Goal: Task Accomplishment & Management: Use online tool/utility

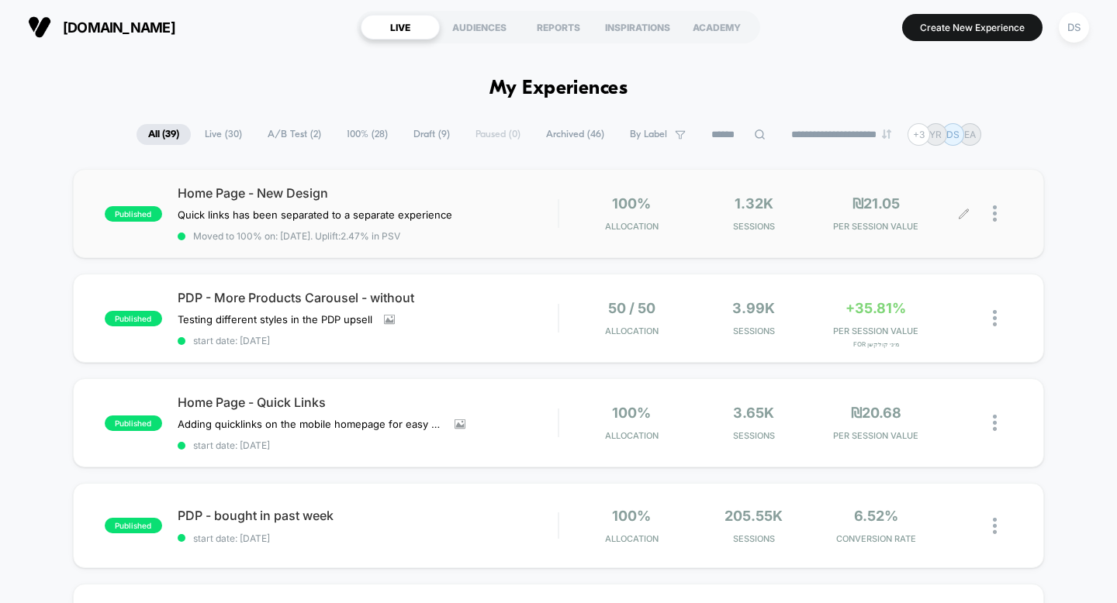
click at [964, 214] on icon at bounding box center [964, 214] width 12 height 12
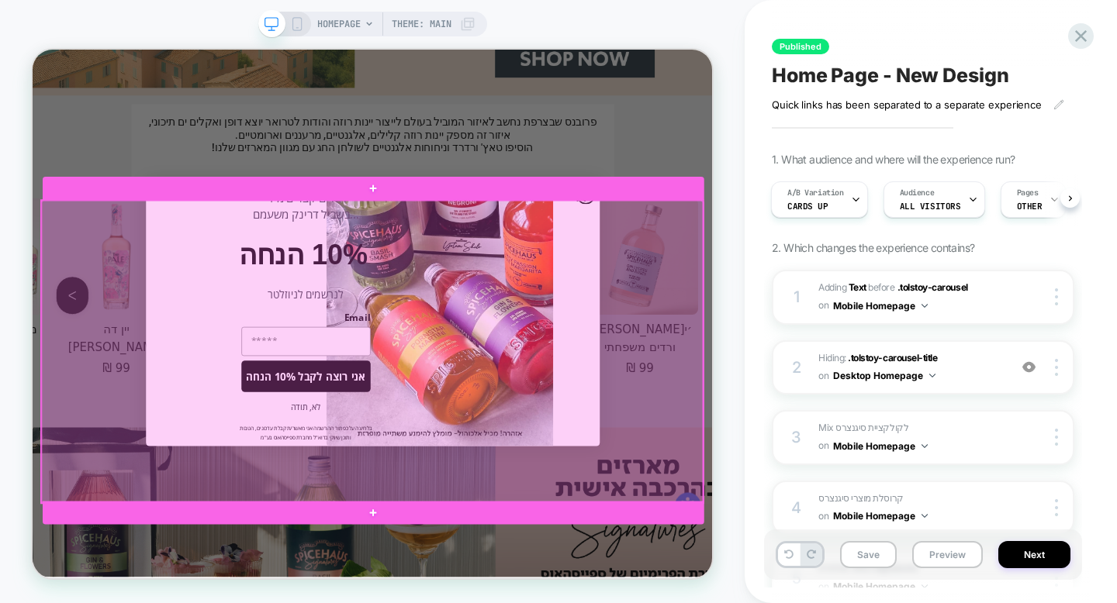
click at [641, 487] on div at bounding box center [485, 452] width 882 height 403
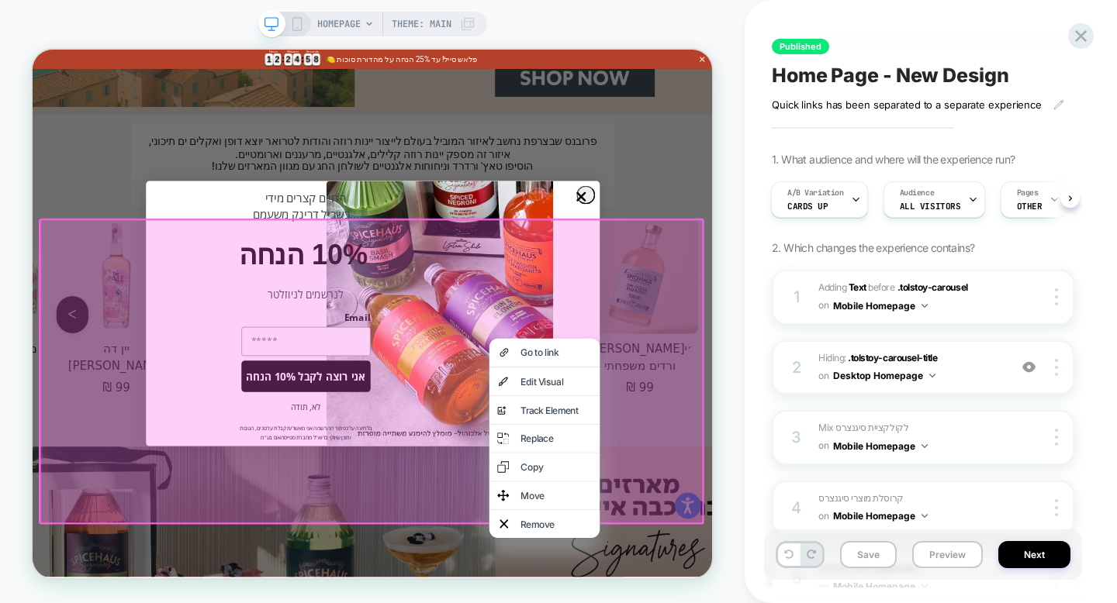
scroll to position [2676, 0]
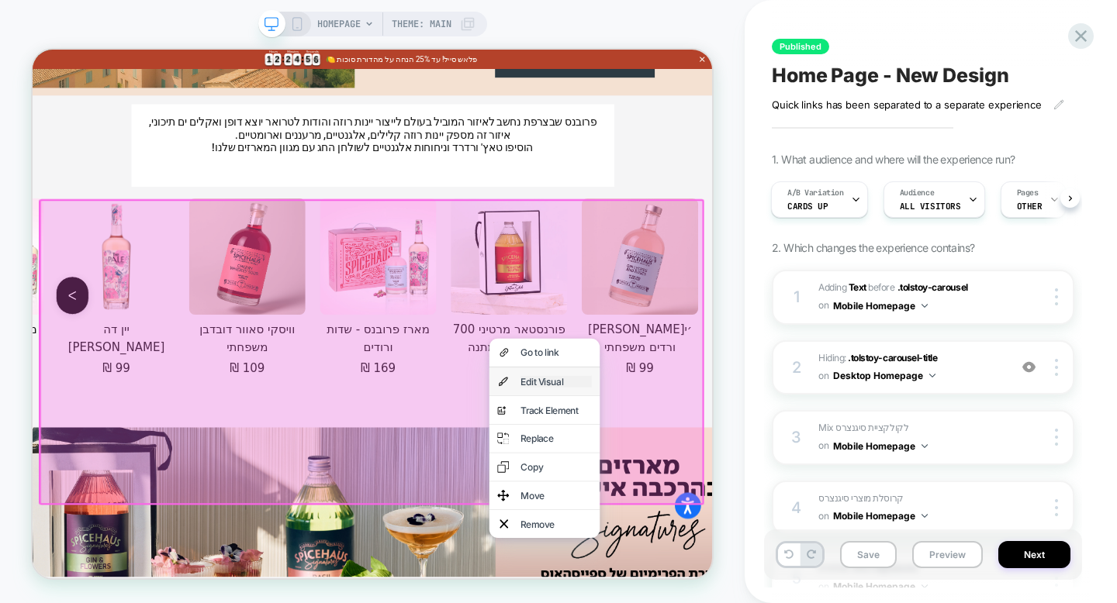
click at [688, 485] on div "Edit Visual" at bounding box center [730, 493] width 95 height 16
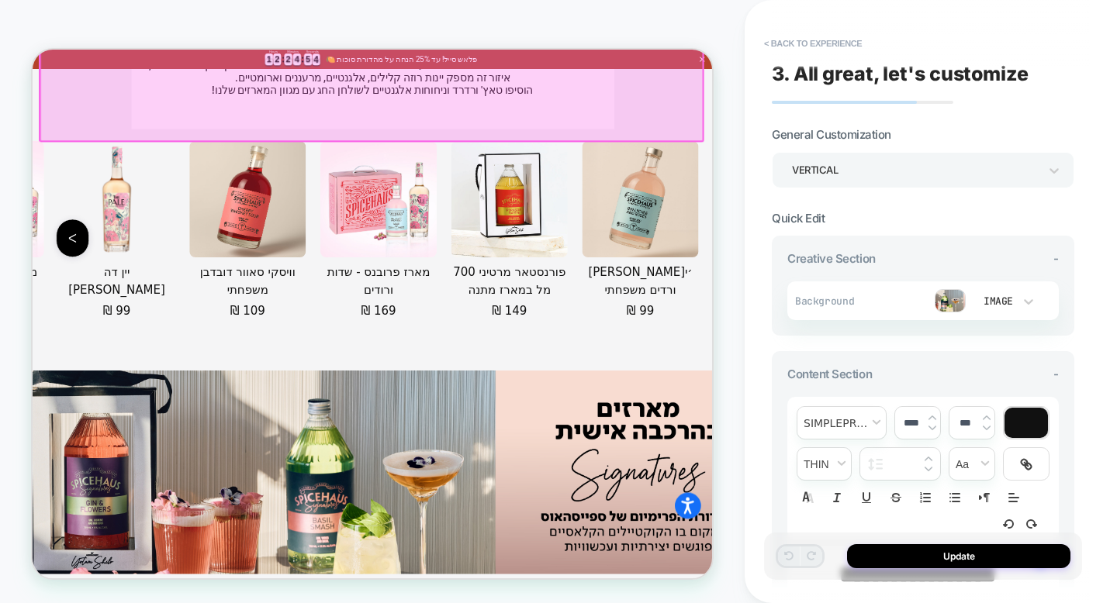
scroll to position [3163, 0]
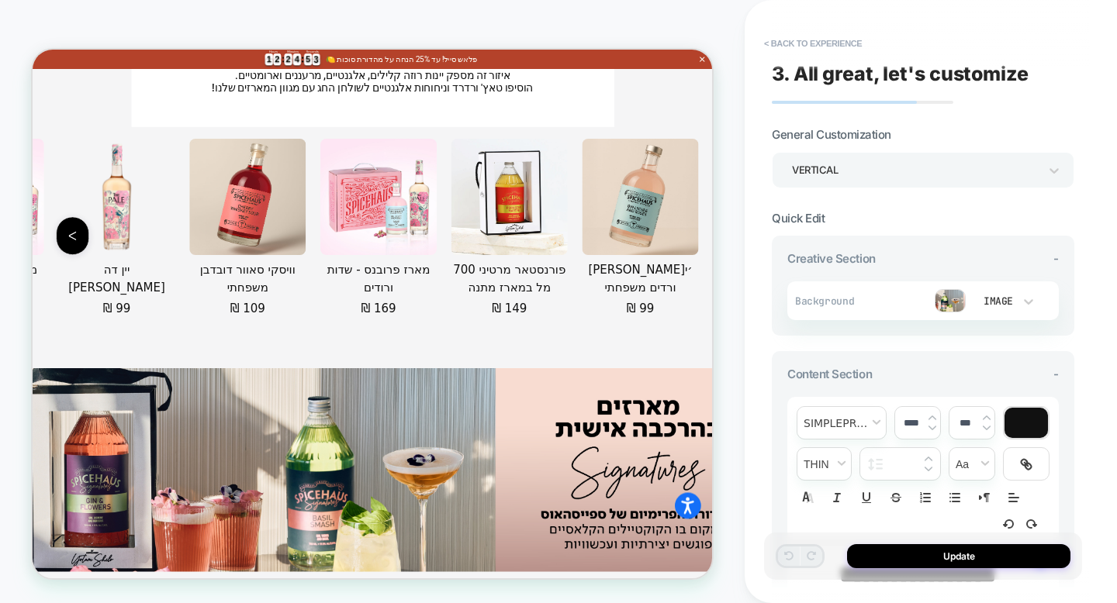
click at [960, 294] on img at bounding box center [950, 300] width 31 height 23
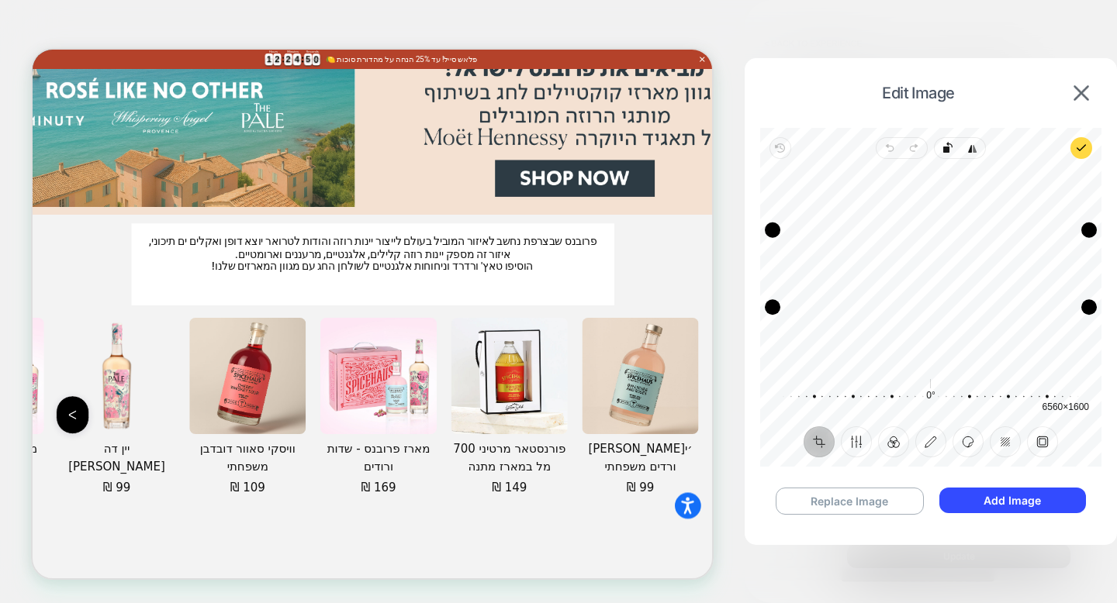
scroll to position [2892, 0]
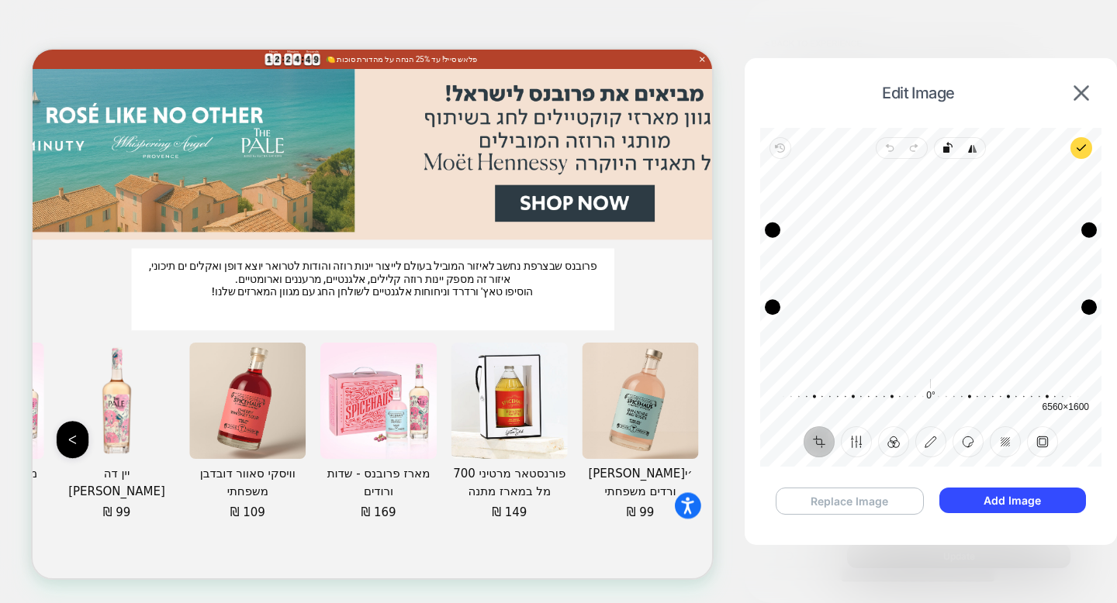
click at [876, 503] on button "Replace Image" at bounding box center [850, 501] width 148 height 27
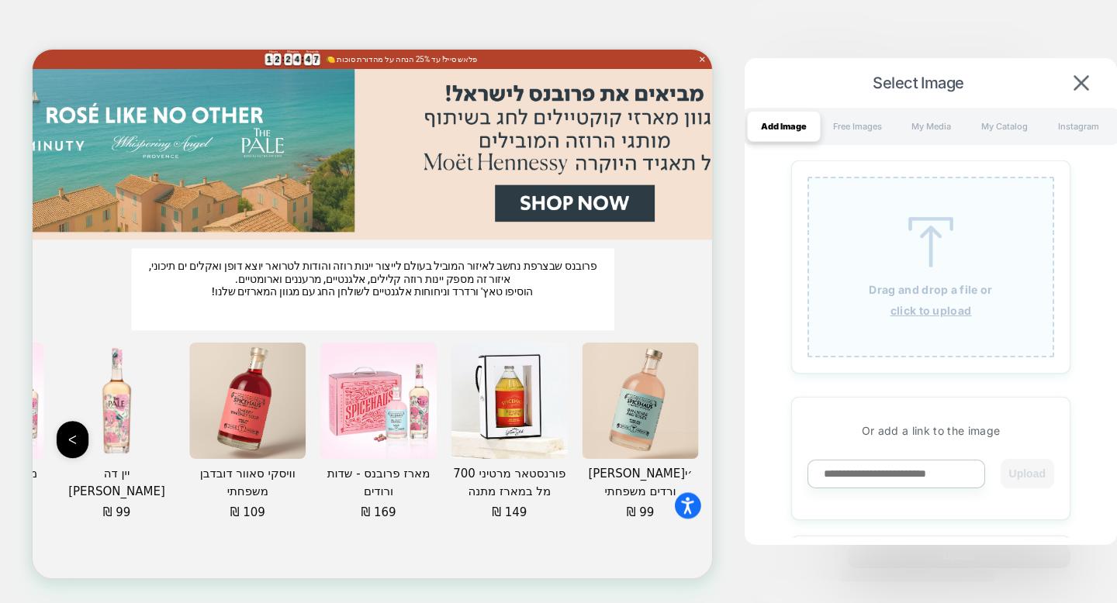
click at [913, 316] on u "click to upload" at bounding box center [930, 310] width 81 height 13
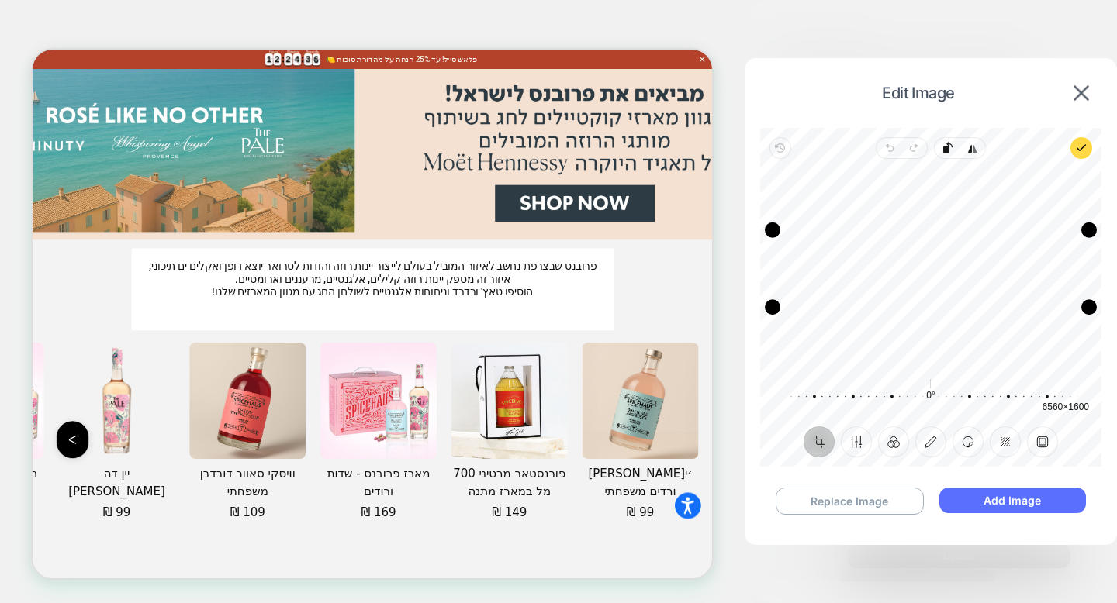
click at [985, 503] on button "Add Image" at bounding box center [1012, 501] width 147 height 26
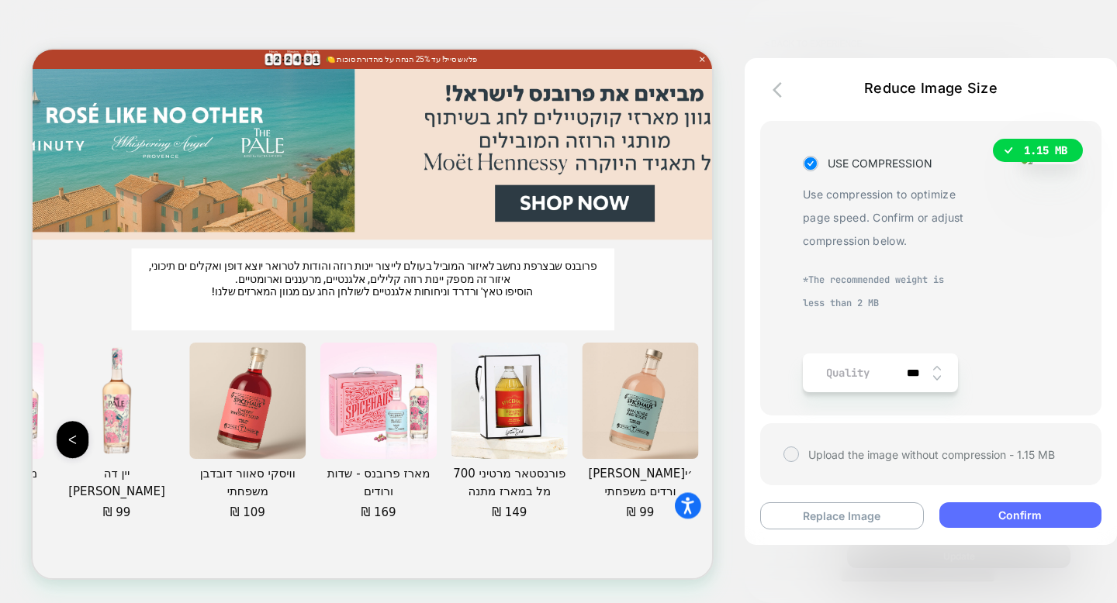
click at [998, 507] on button "Confirm" at bounding box center [1020, 516] width 162 height 26
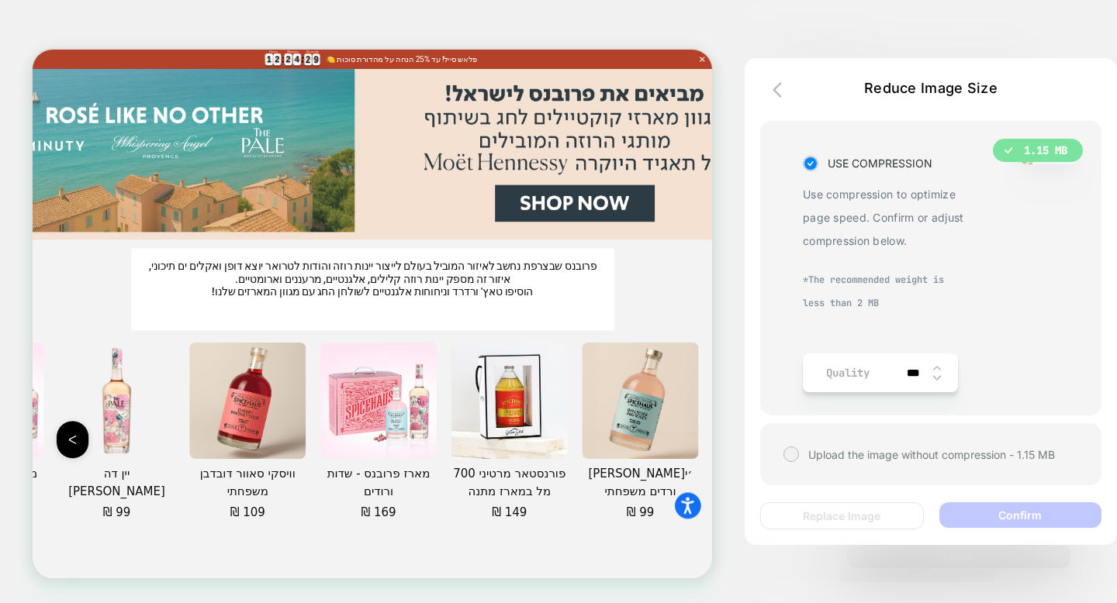
scroll to position [65, 0]
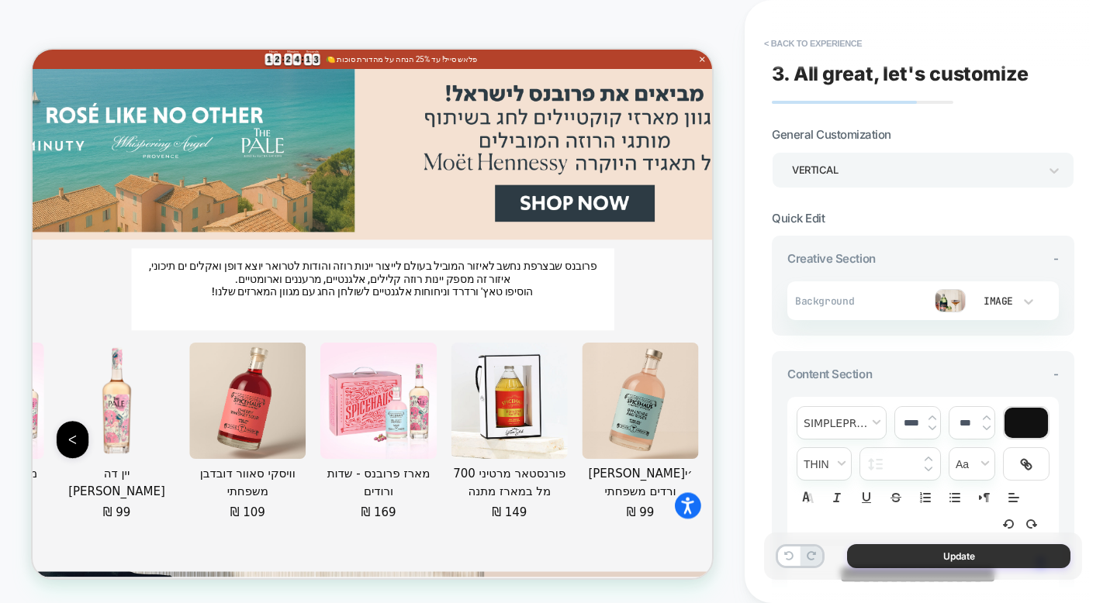
click at [917, 558] on button "Update" at bounding box center [958, 557] width 223 height 24
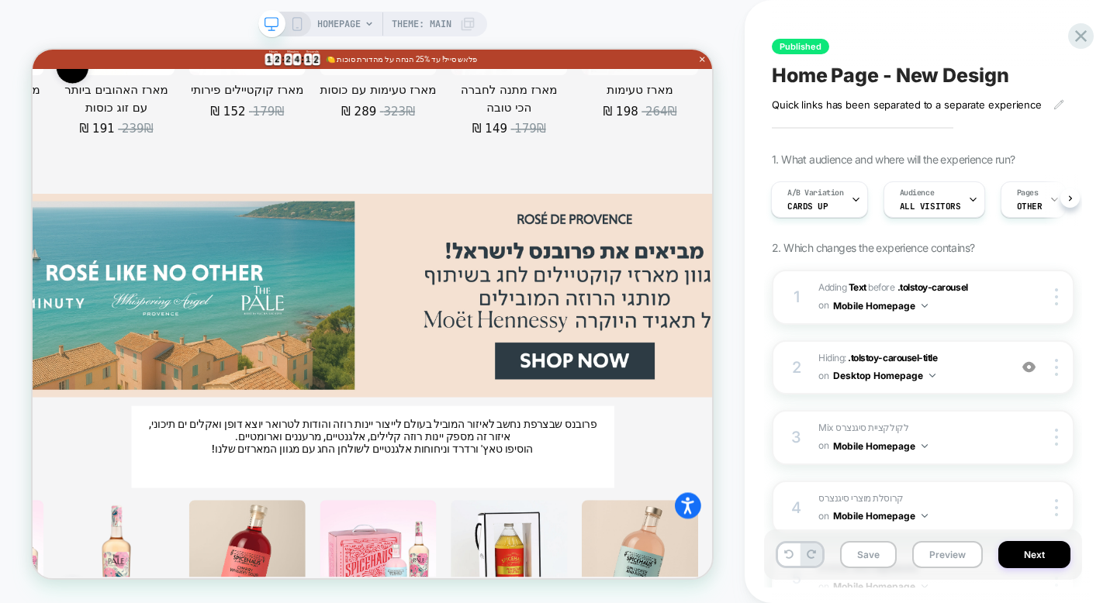
scroll to position [2544, 0]
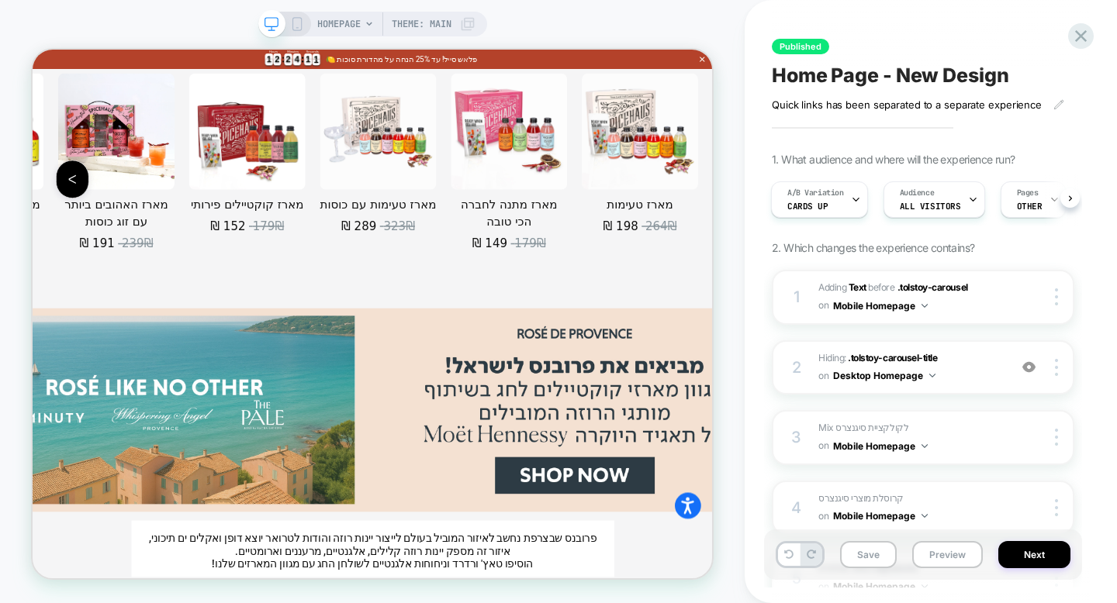
click at [292, 19] on icon at bounding box center [297, 24] width 14 height 14
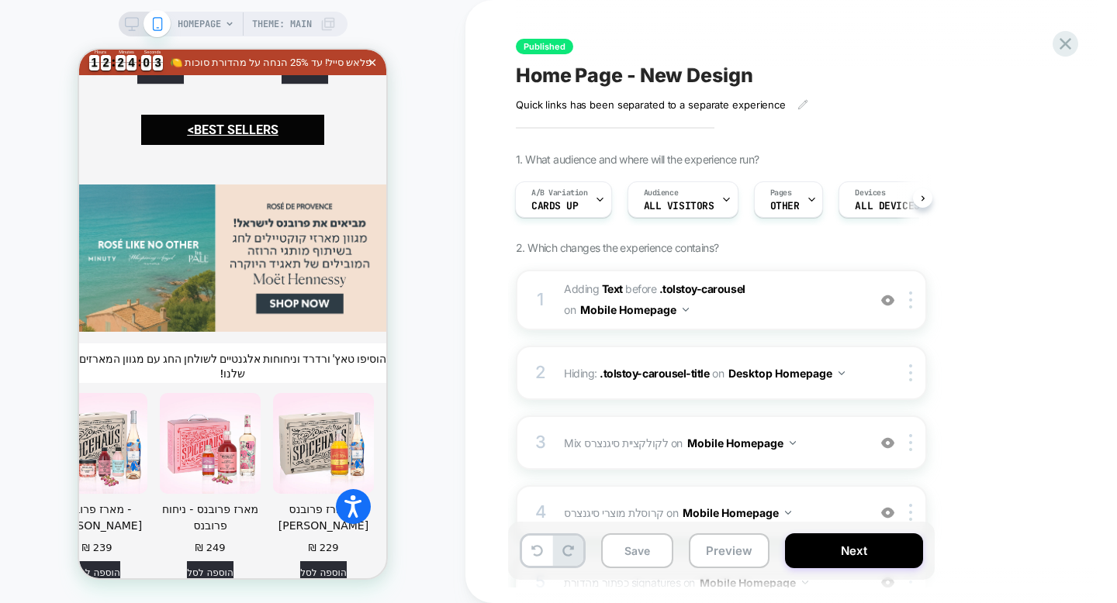
scroll to position [2720, 0]
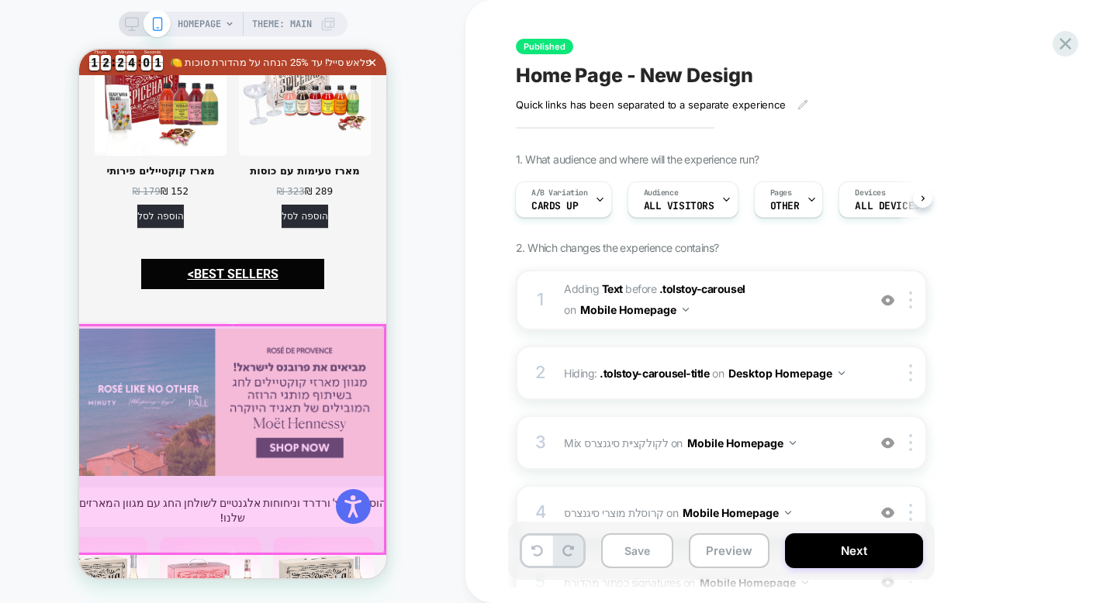
click at [132, 29] on icon at bounding box center [132, 24] width 14 height 14
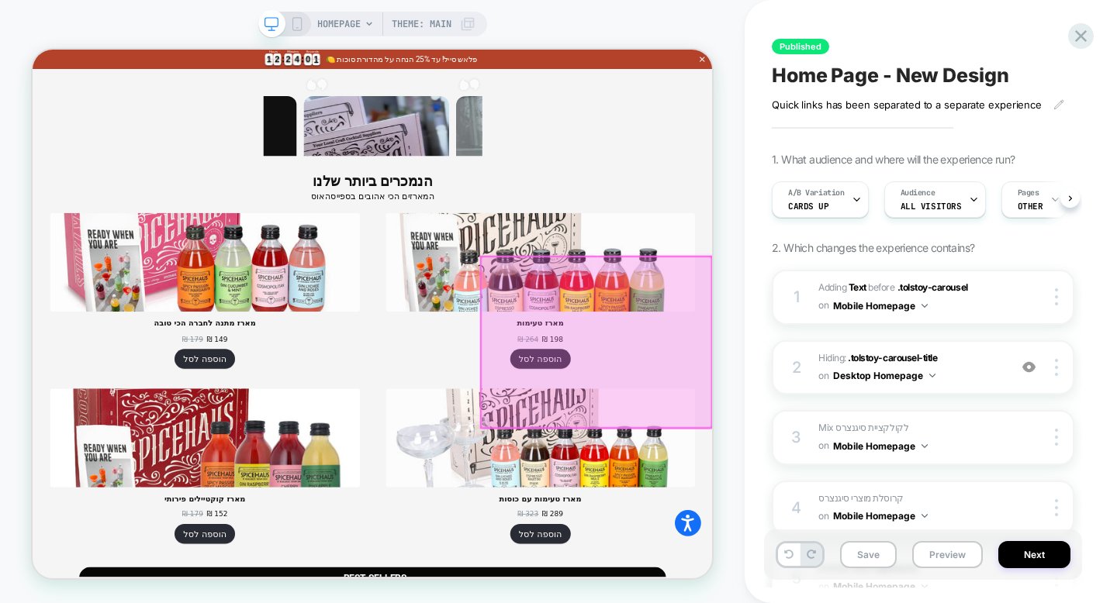
click at [298, 24] on icon at bounding box center [297, 24] width 14 height 14
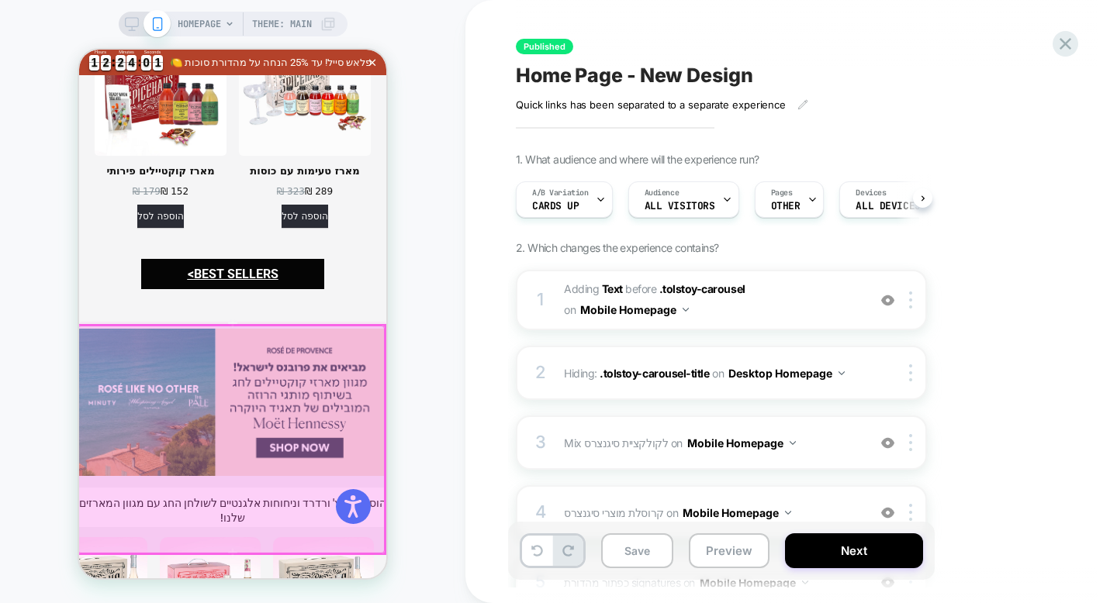
click at [284, 26] on span "Theme: MAIN" at bounding box center [282, 24] width 60 height 25
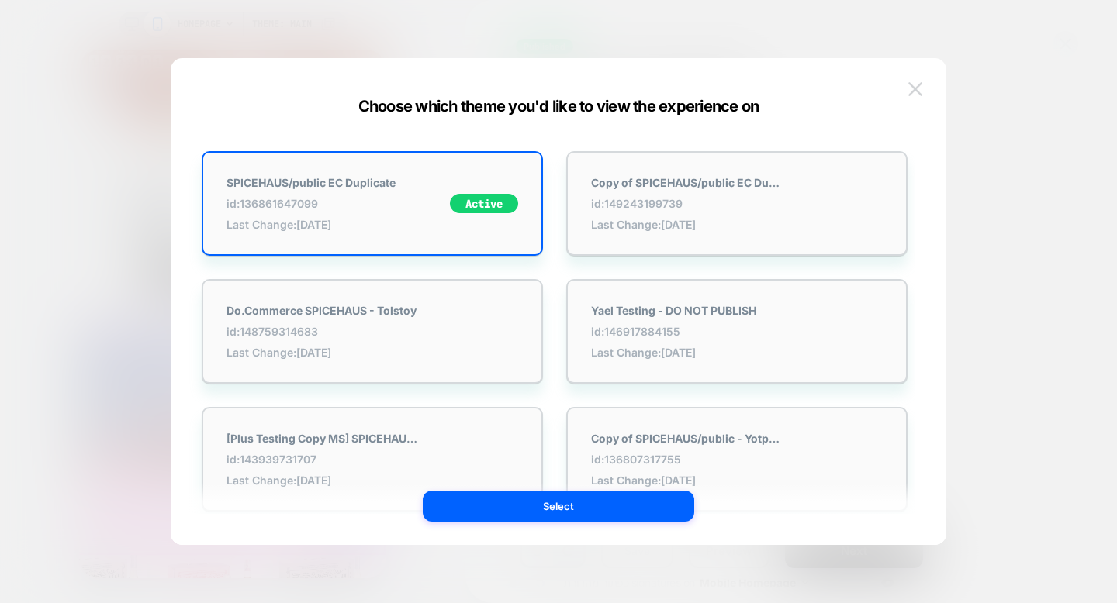
click at [912, 86] on img at bounding box center [915, 88] width 14 height 13
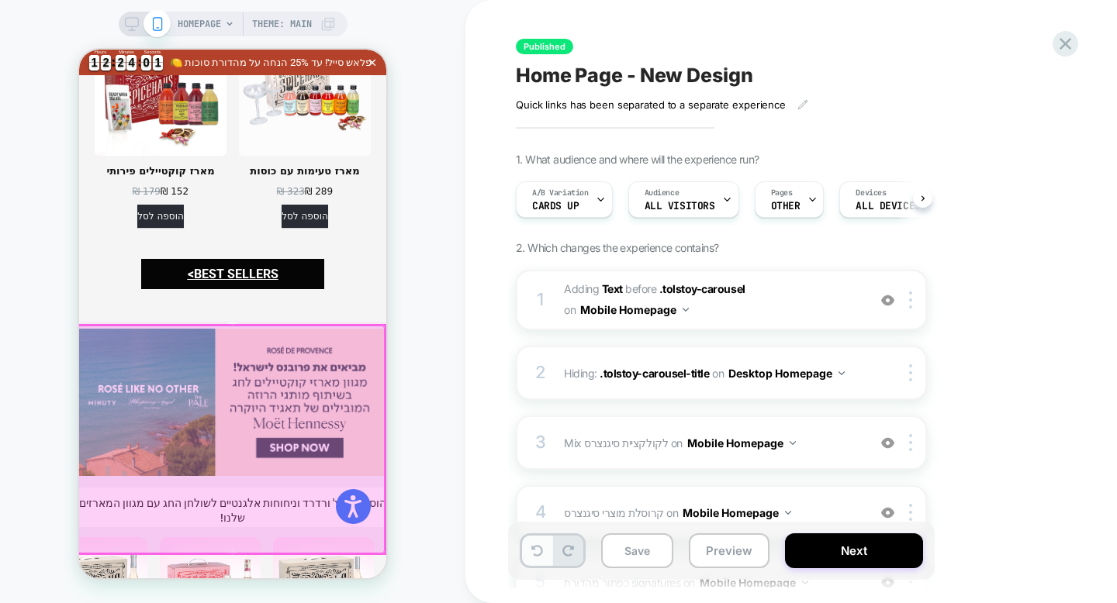
click at [534, 553] on icon at bounding box center [537, 551] width 12 height 12
click at [1063, 47] on icon at bounding box center [1065, 43] width 21 height 21
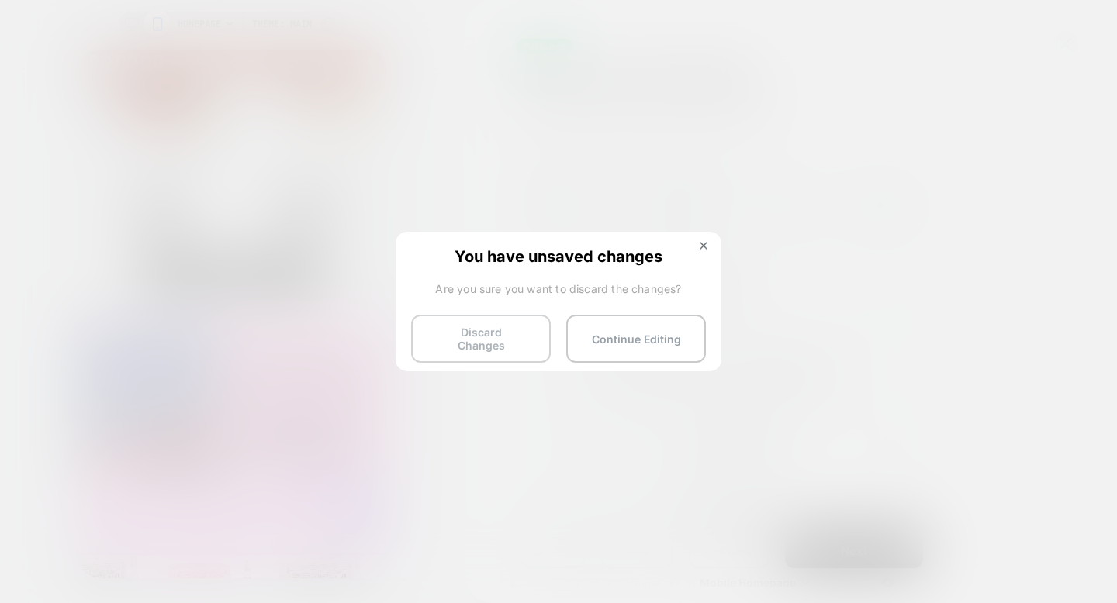
click at [517, 338] on button "Discard Changes" at bounding box center [481, 339] width 140 height 48
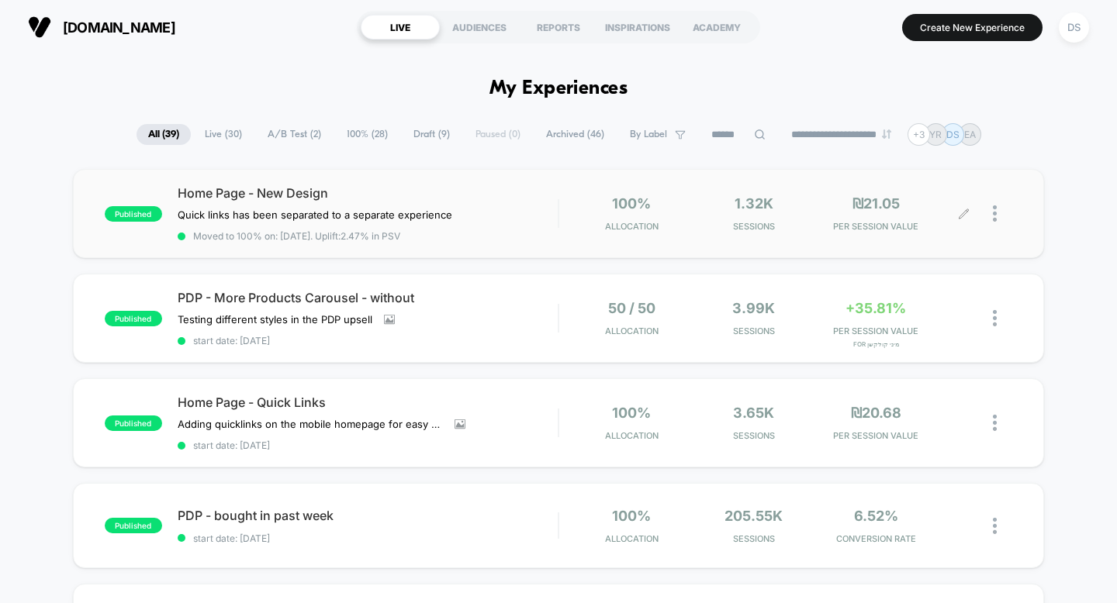
click at [965, 210] on icon at bounding box center [964, 214] width 12 height 12
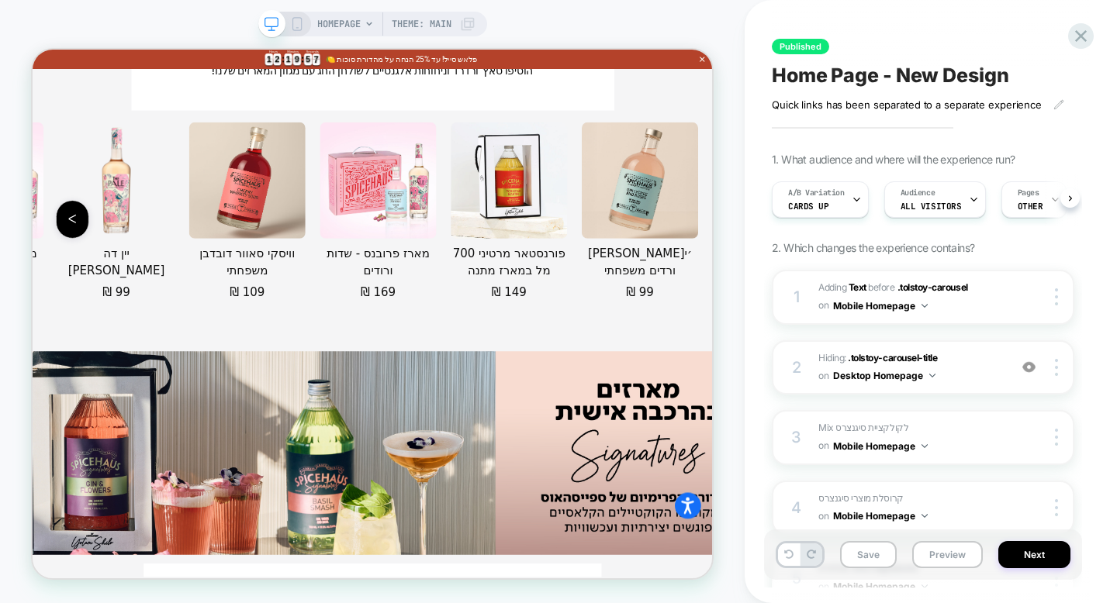
scroll to position [2808, 0]
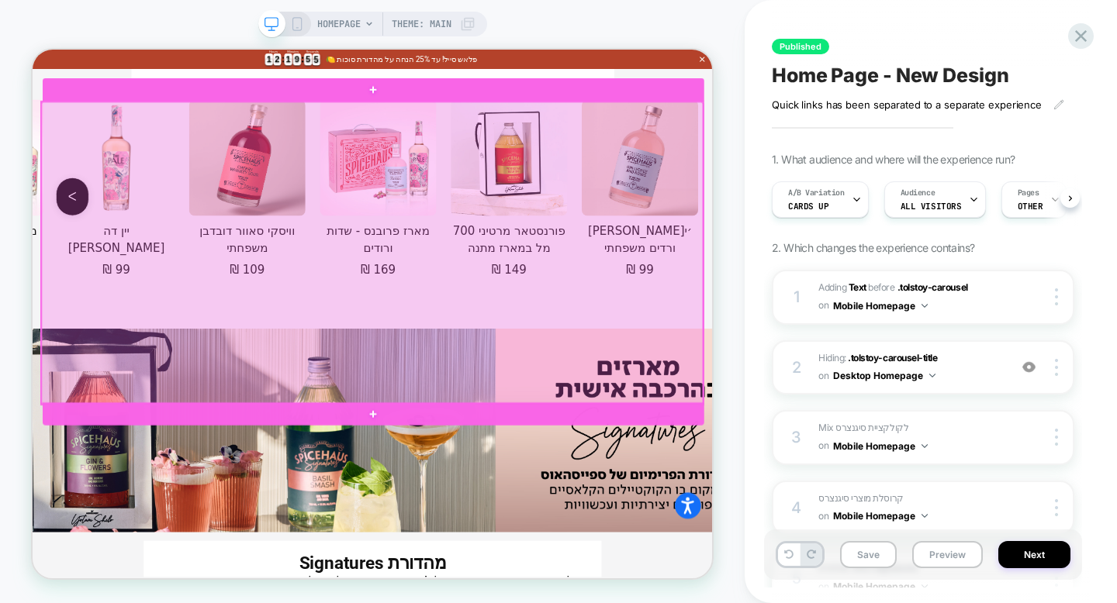
click at [616, 349] on div at bounding box center [485, 320] width 882 height 403
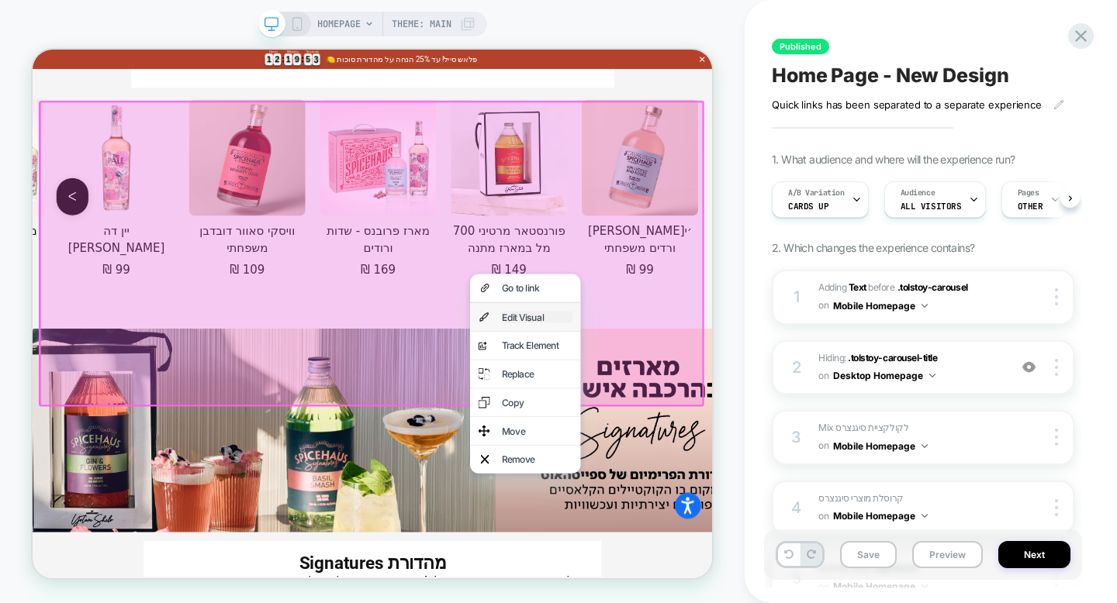
click at [670, 402] on div "Edit Visual" at bounding box center [705, 407] width 95 height 16
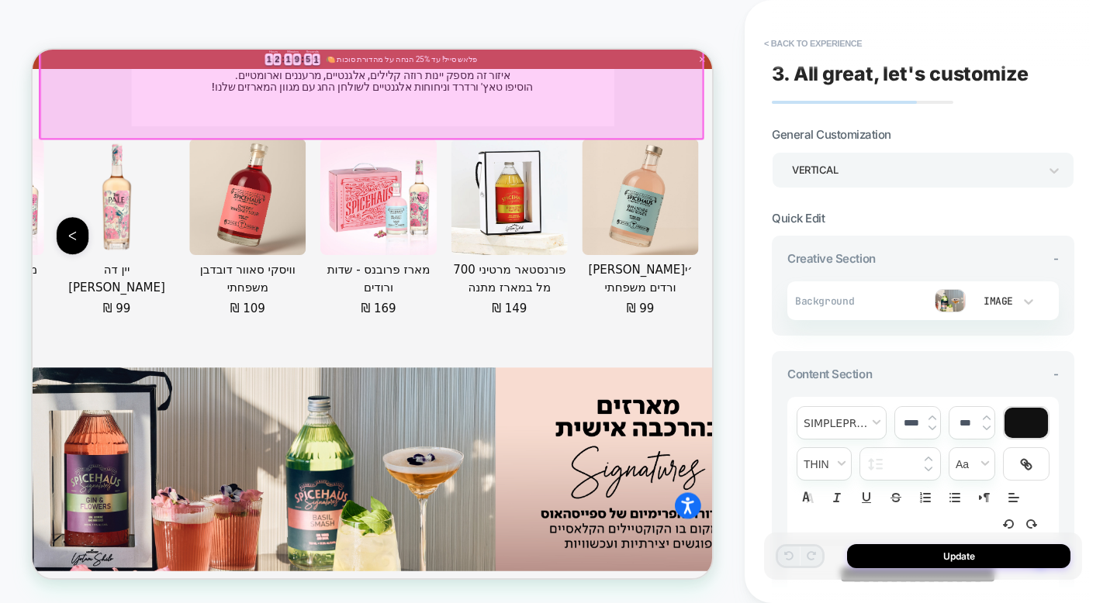
scroll to position [3163, 0]
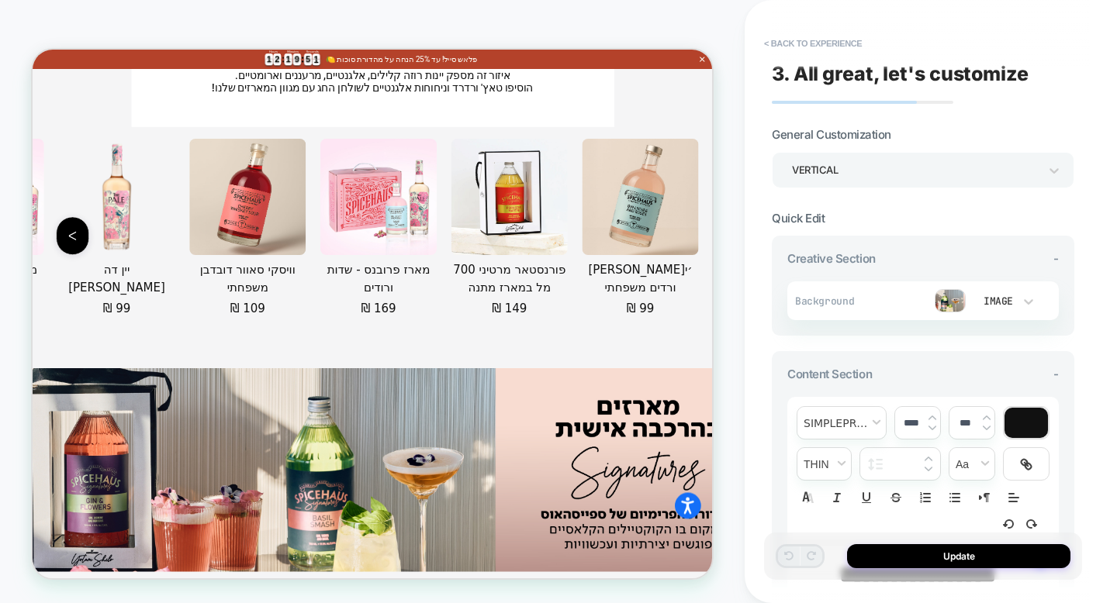
click at [957, 303] on img at bounding box center [950, 300] width 31 height 23
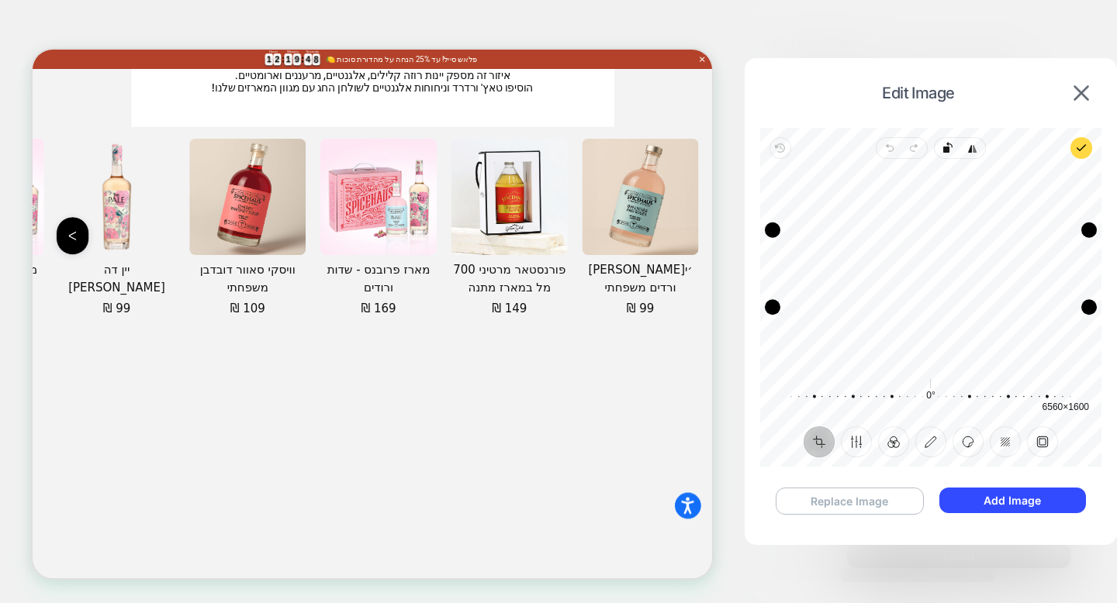
click at [886, 505] on button "Replace Image" at bounding box center [850, 501] width 148 height 27
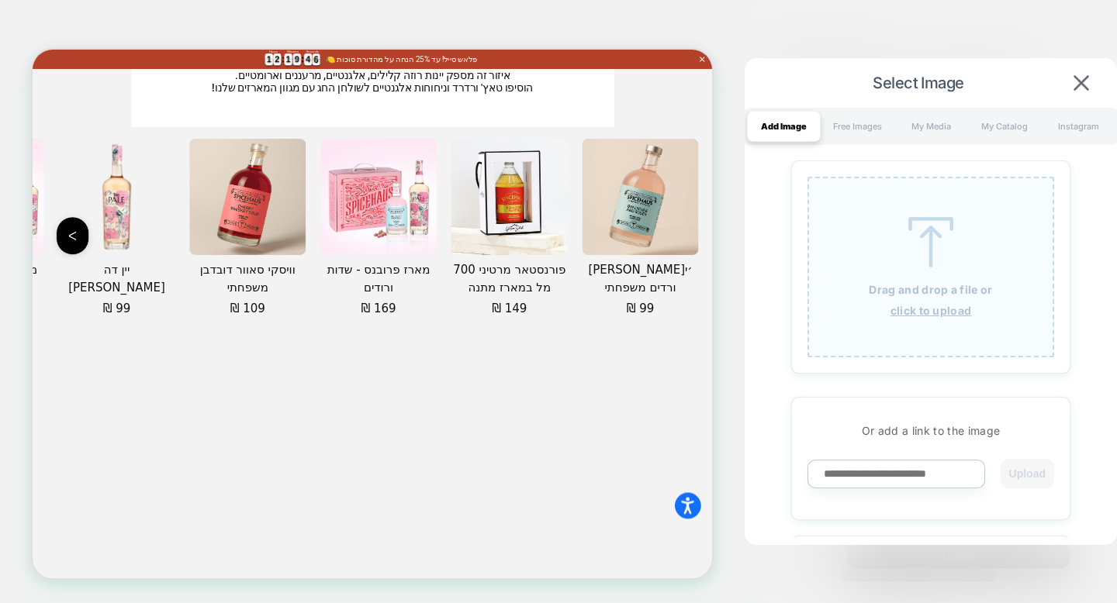
click at [938, 313] on u "click to upload" at bounding box center [930, 310] width 81 height 13
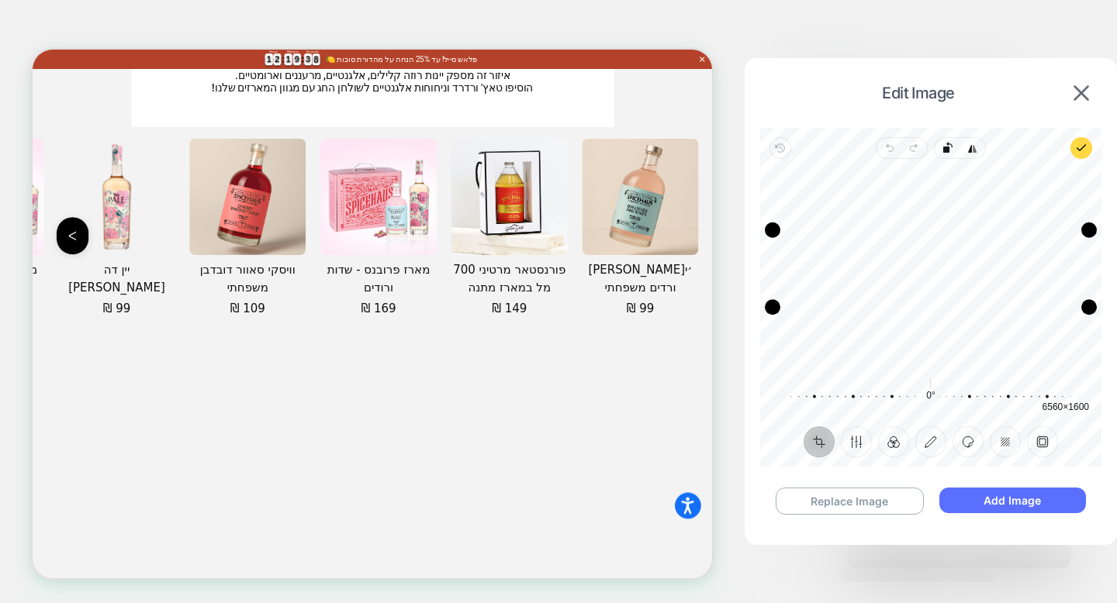
click at [980, 496] on button "Add Image" at bounding box center [1012, 501] width 147 height 26
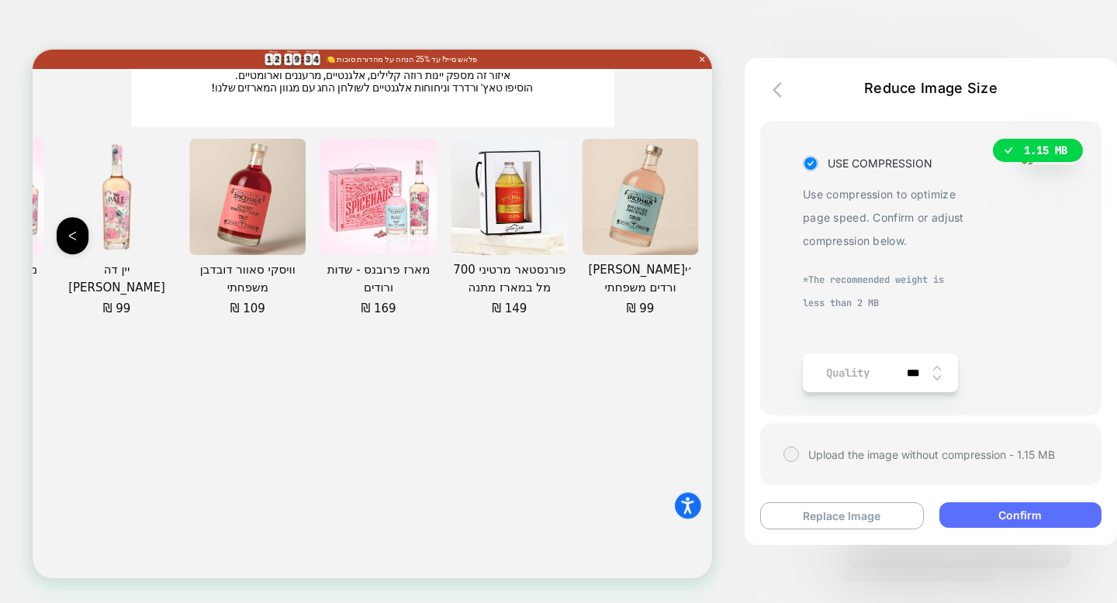
click at [997, 518] on button "Confirm" at bounding box center [1020, 516] width 162 height 26
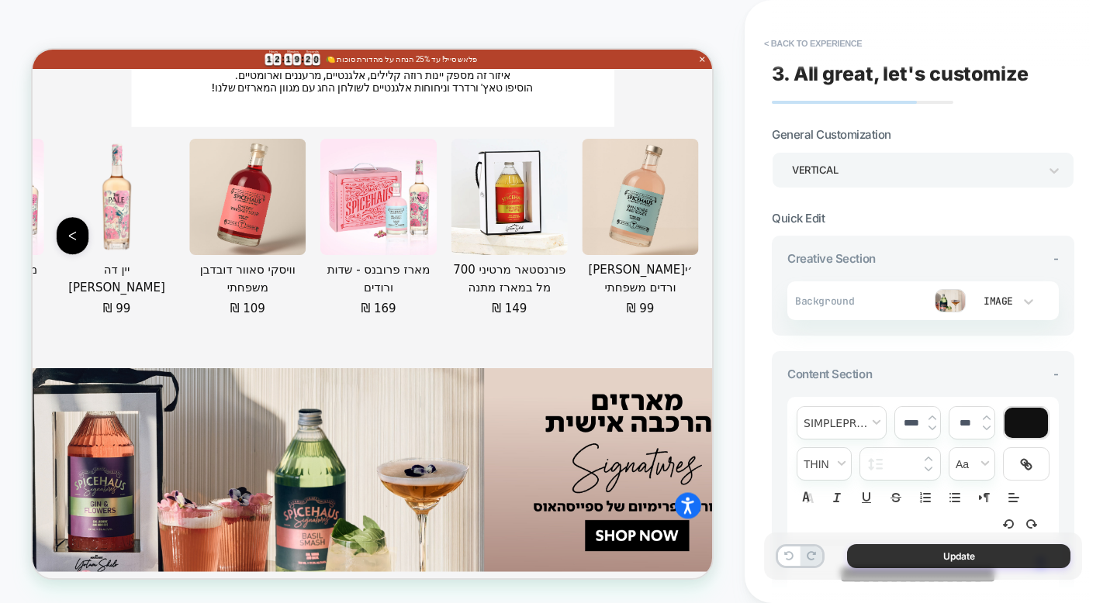
click at [942, 554] on button "Update" at bounding box center [958, 557] width 223 height 24
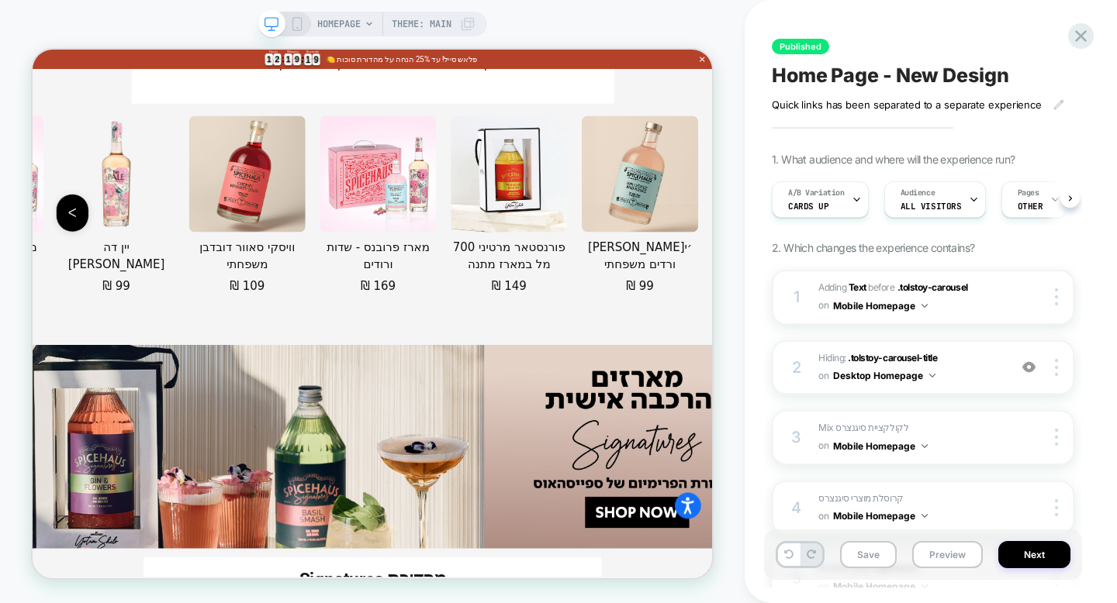
scroll to position [0, 1]
click at [300, 22] on icon at bounding box center [297, 24] width 14 height 14
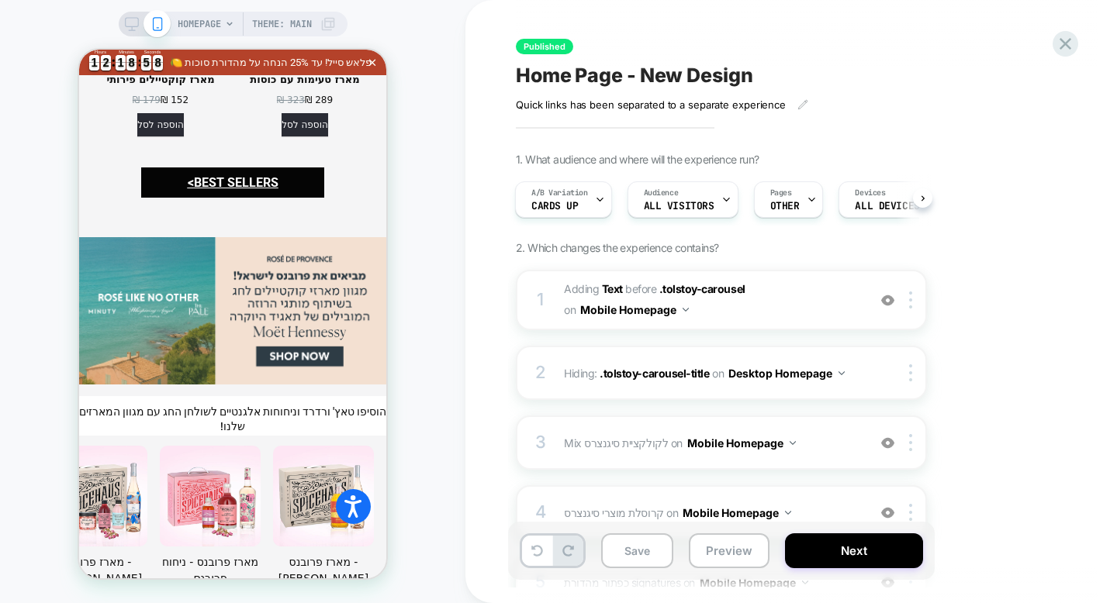
scroll to position [2798, 0]
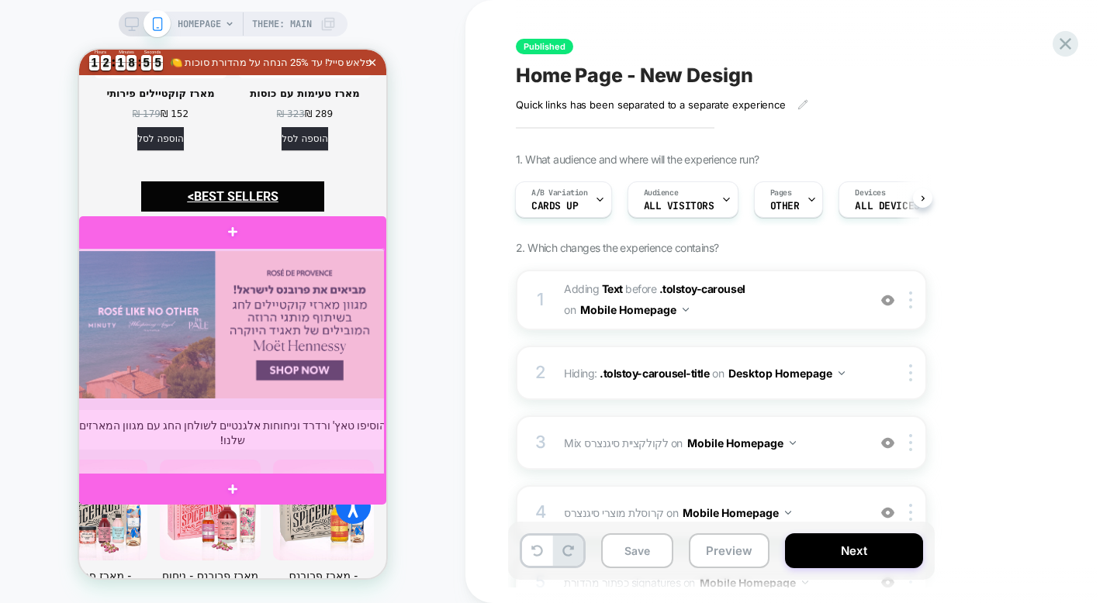
click at [289, 311] on div at bounding box center [231, 361] width 307 height 227
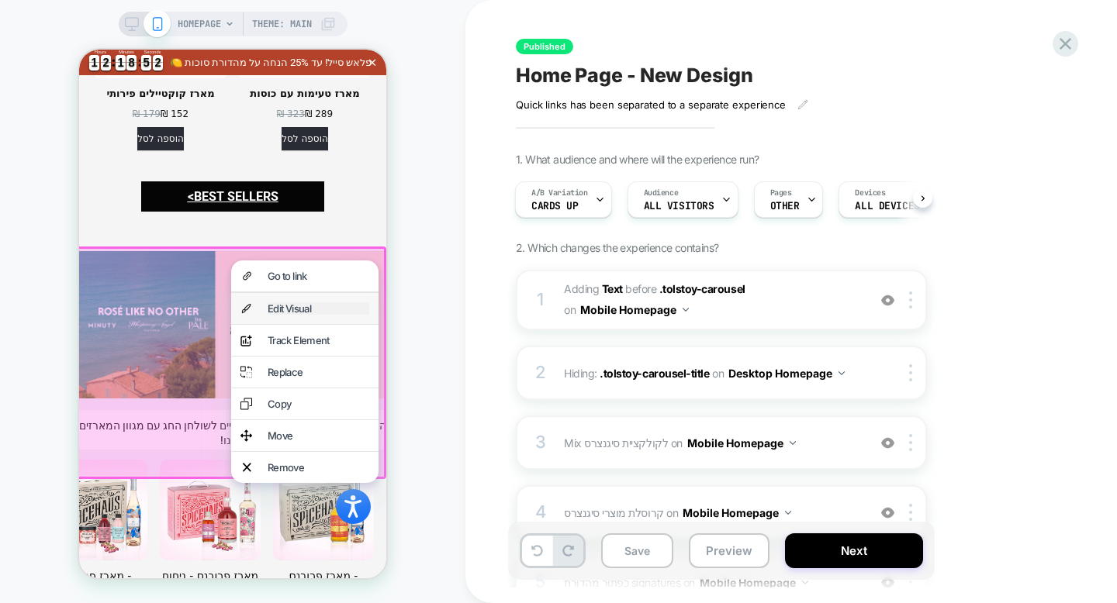
click at [311, 306] on div "Edit Visual" at bounding box center [319, 309] width 102 height 12
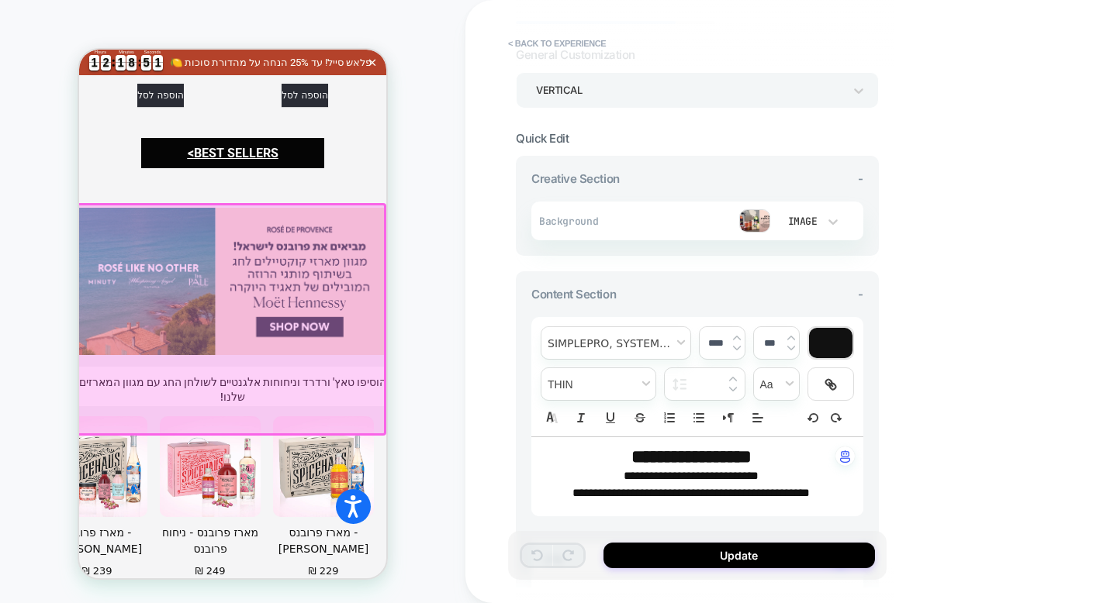
scroll to position [2844, 0]
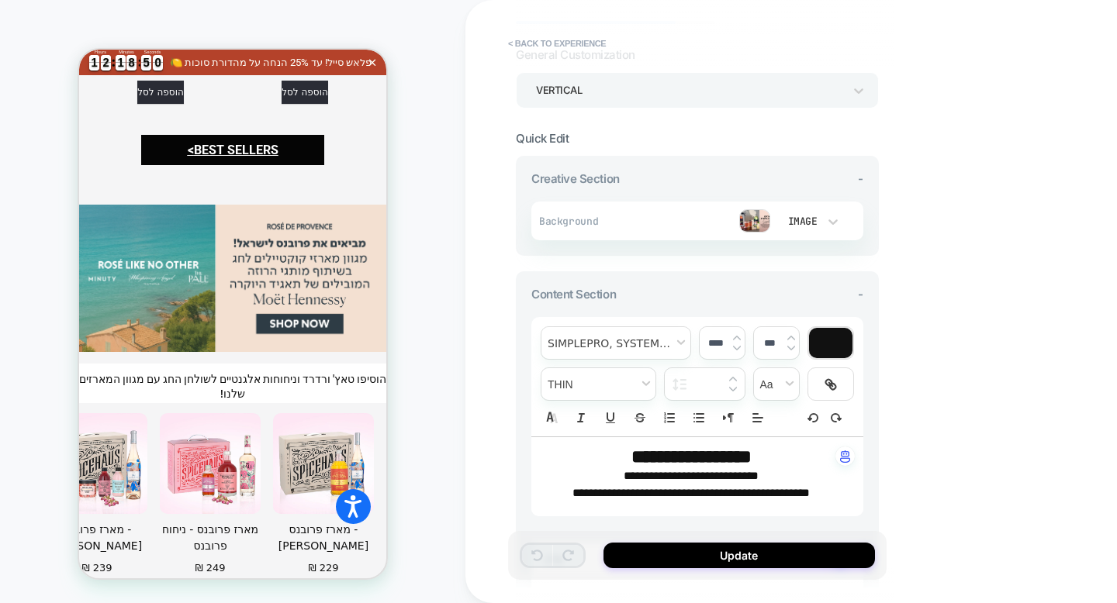
click at [756, 224] on img at bounding box center [754, 220] width 31 height 23
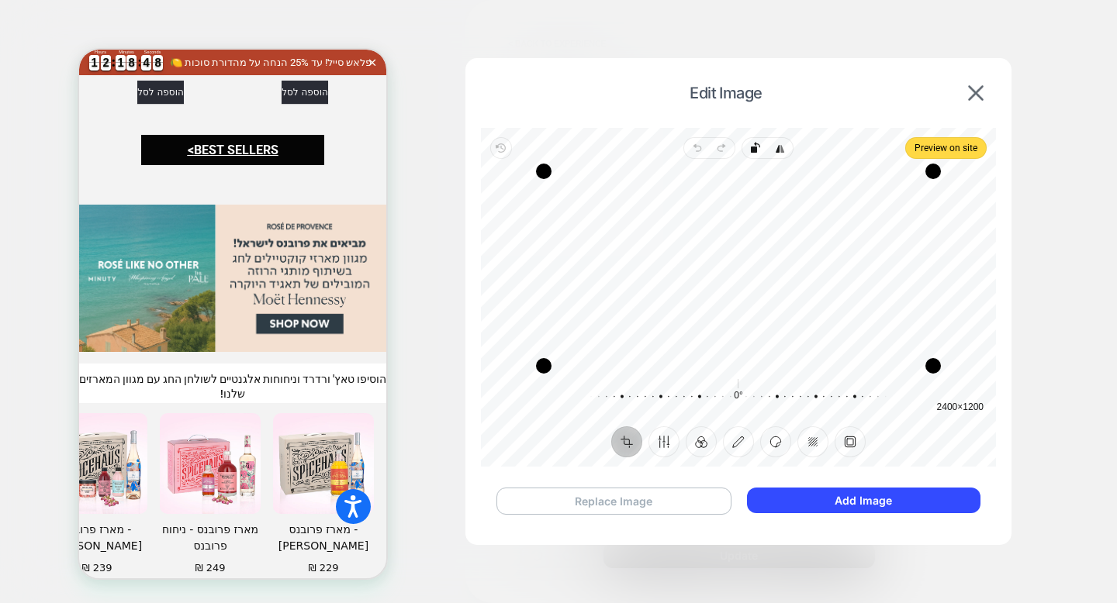
click at [715, 502] on button "Replace Image" at bounding box center [613, 501] width 235 height 27
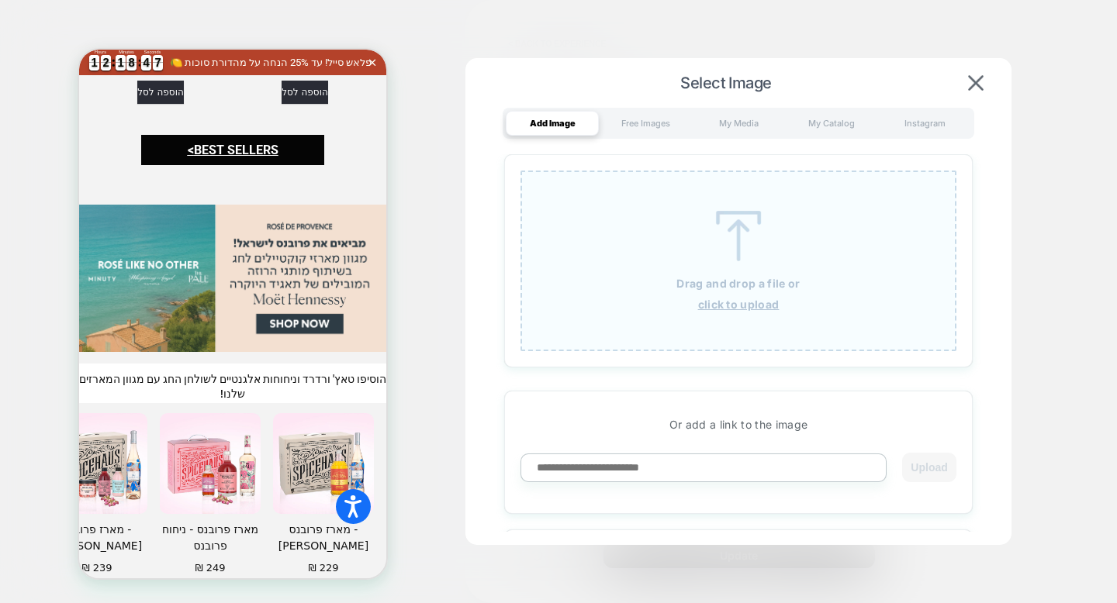
click at [754, 302] on u "click to upload" at bounding box center [738, 304] width 81 height 13
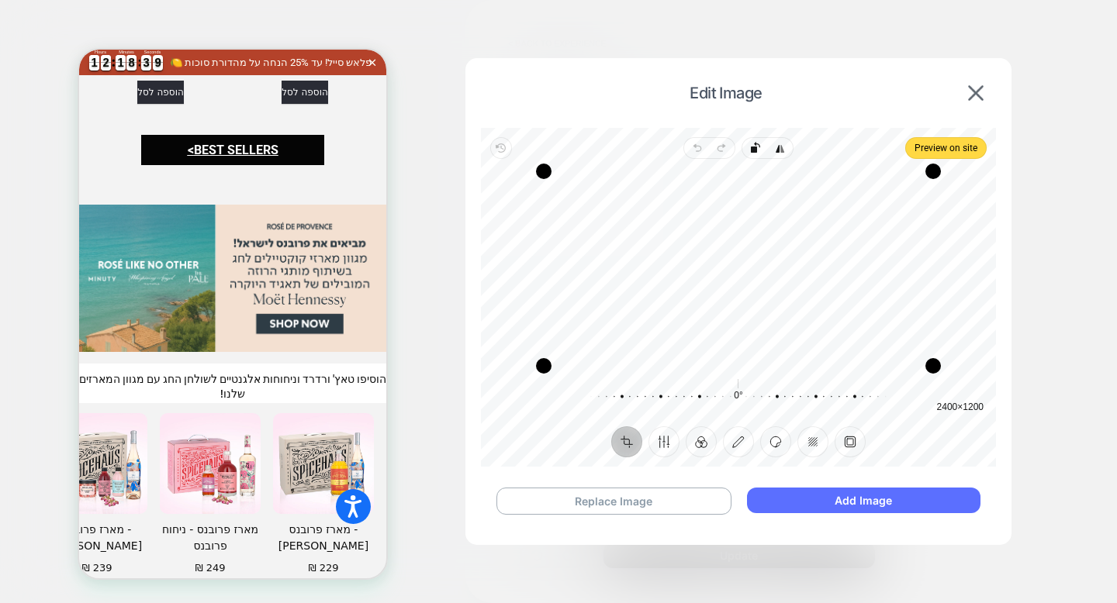
click at [886, 500] on button "Add Image" at bounding box center [863, 501] width 233 height 26
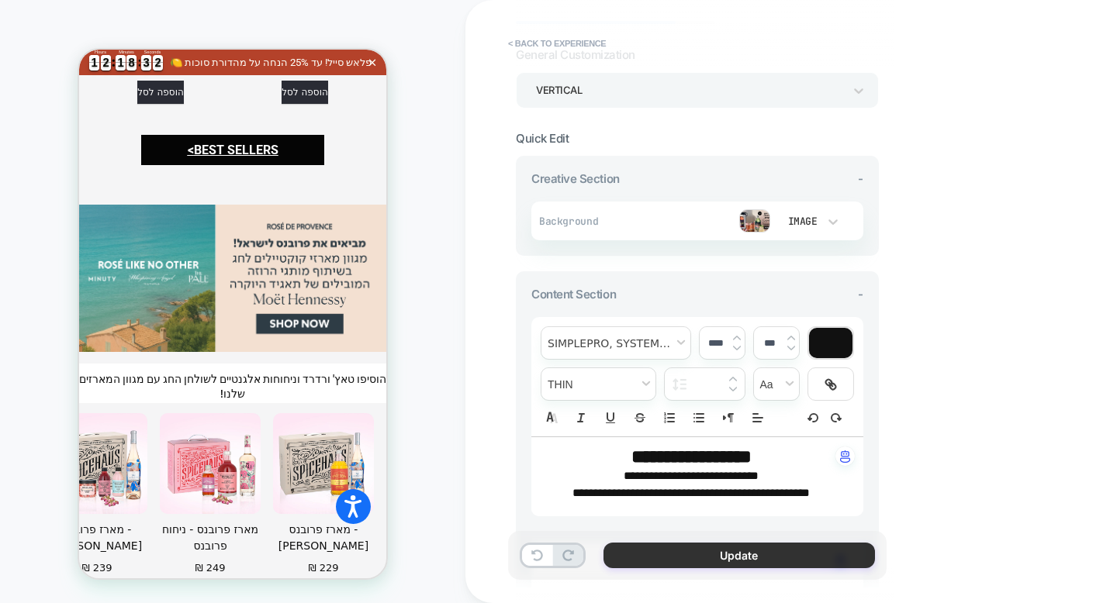
click at [795, 552] on button "Update" at bounding box center [738, 556] width 271 height 26
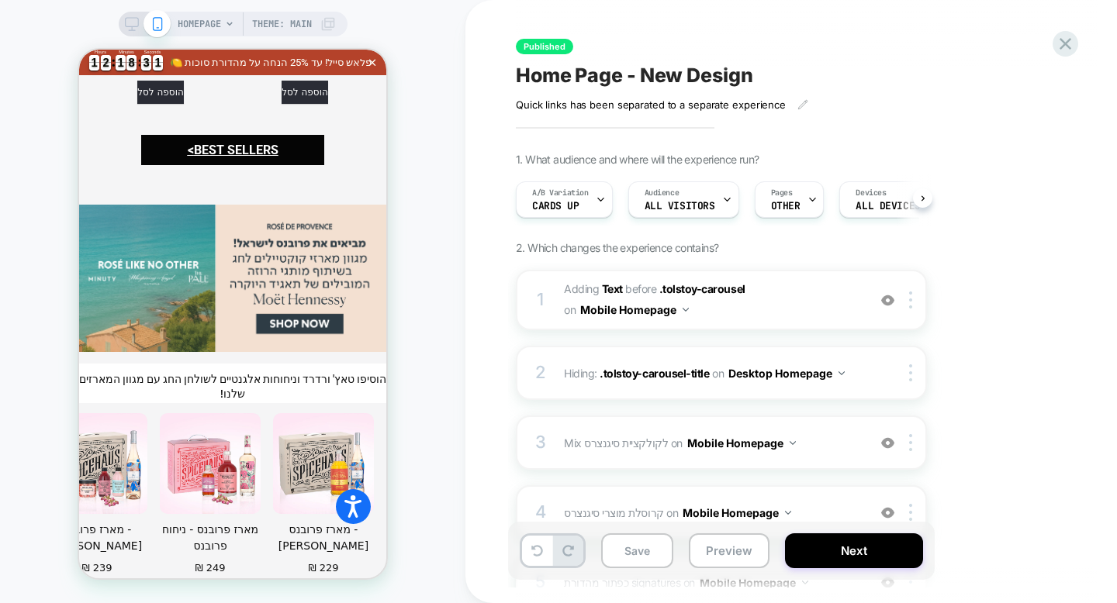
scroll to position [0, 1]
click at [666, 550] on button "Save" at bounding box center [637, 551] width 72 height 35
click at [845, 564] on button "Next" at bounding box center [854, 551] width 138 height 35
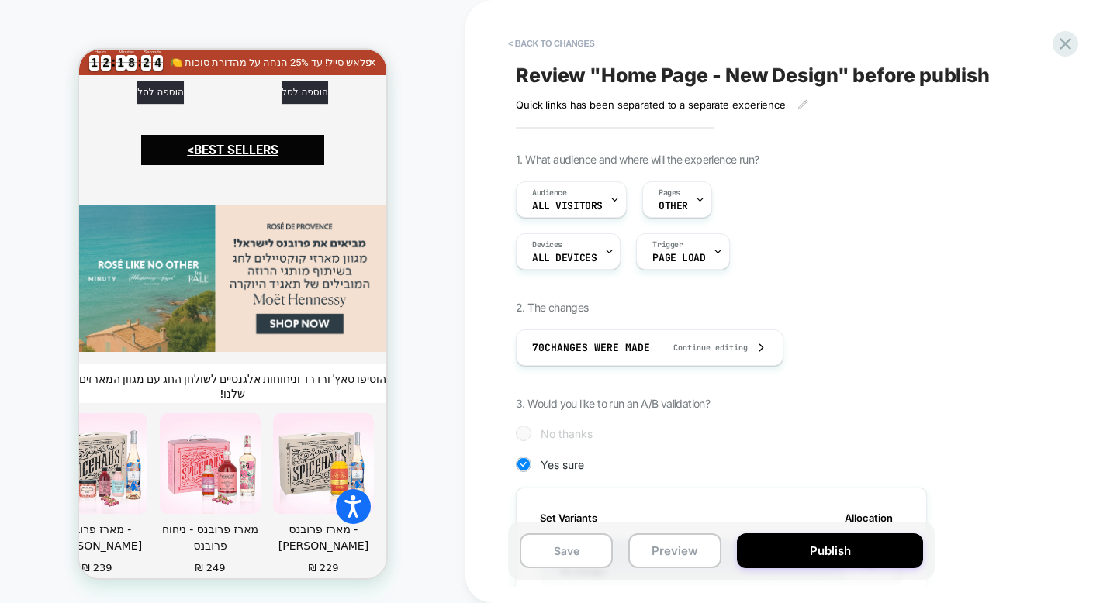
scroll to position [0, 2]
click at [838, 551] on button "Publish" at bounding box center [830, 551] width 186 height 35
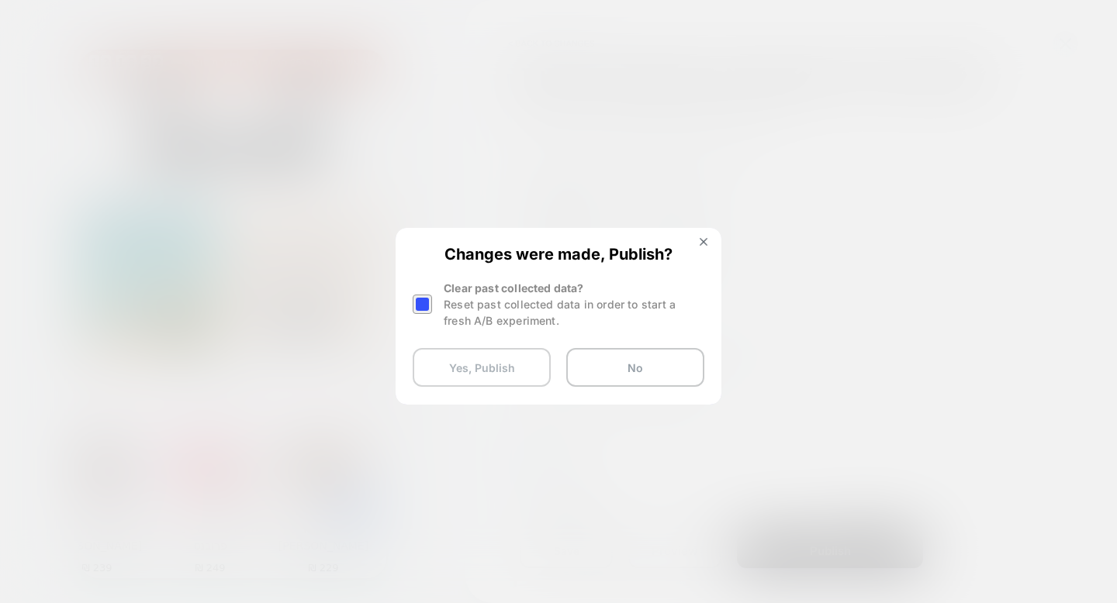
click at [531, 368] on button "Yes, Publish" at bounding box center [482, 367] width 138 height 39
click at [476, 356] on button "Yes, Publish" at bounding box center [482, 367] width 138 height 39
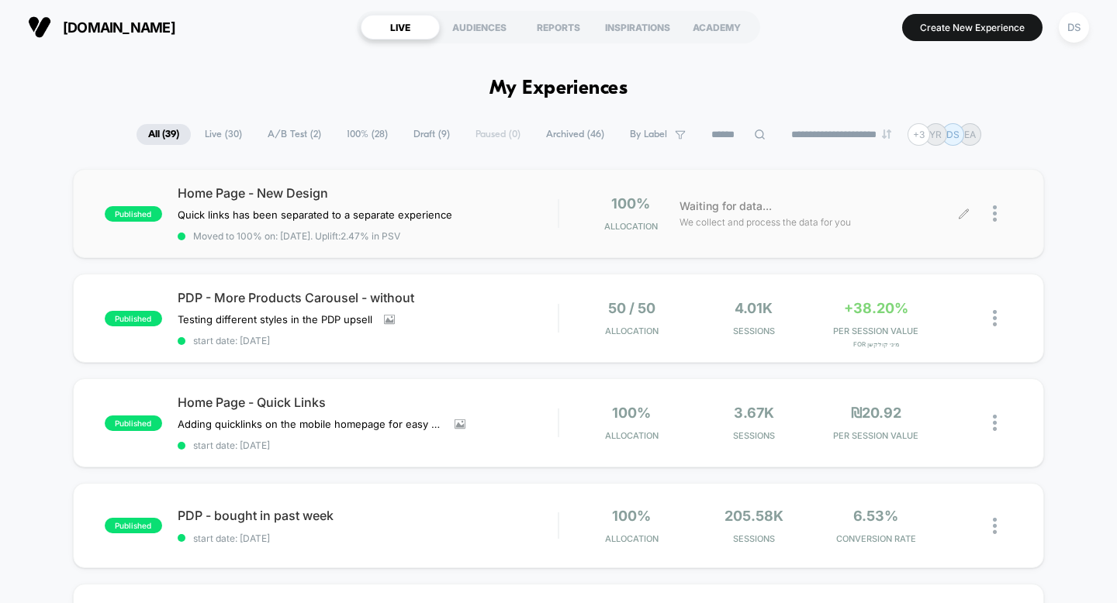
click at [959, 213] on icon at bounding box center [964, 214] width 12 height 12
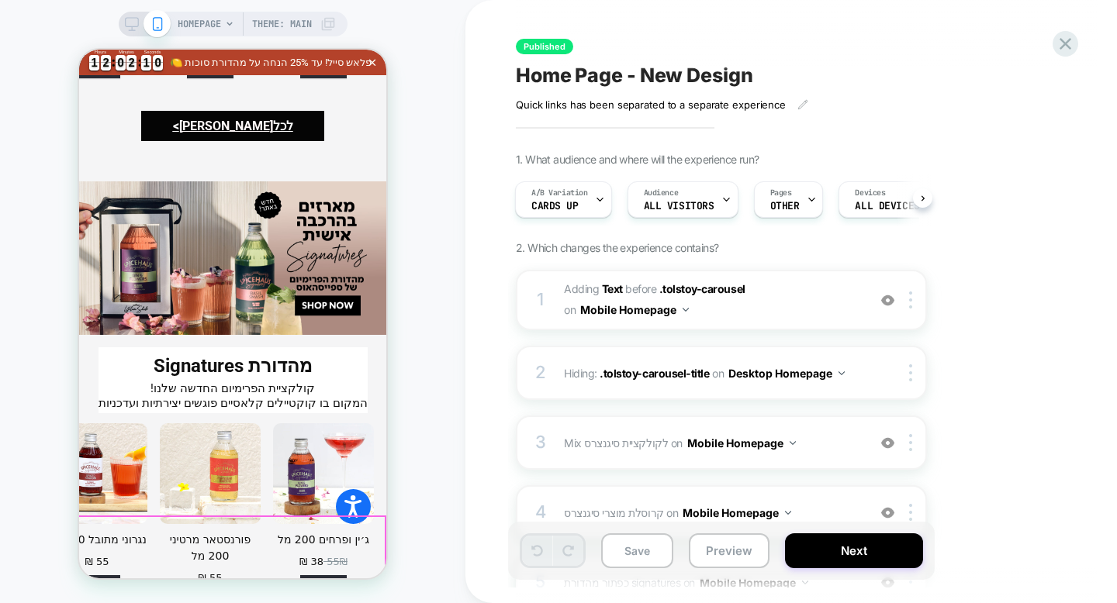
scroll to position [3359, 0]
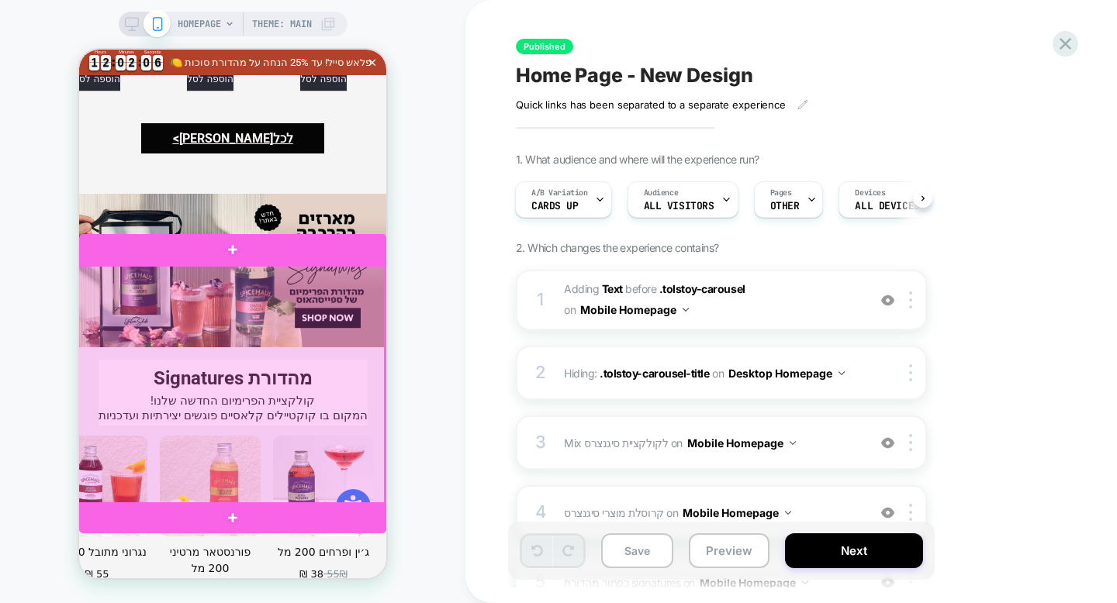
click at [277, 323] on div at bounding box center [231, 385] width 307 height 239
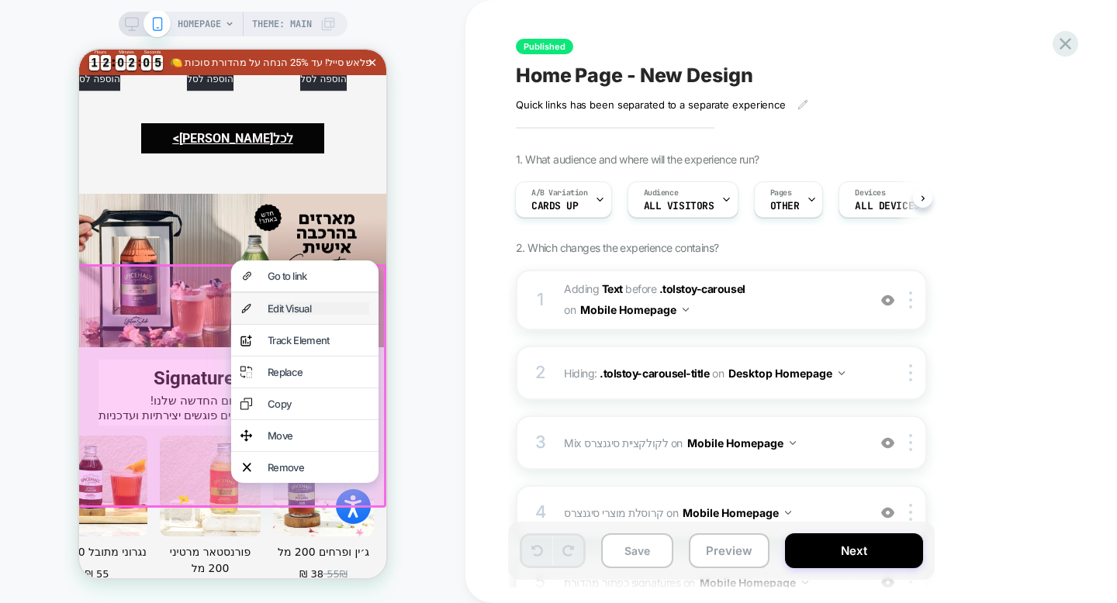
click at [299, 309] on div "Edit Visual" at bounding box center [319, 309] width 102 height 12
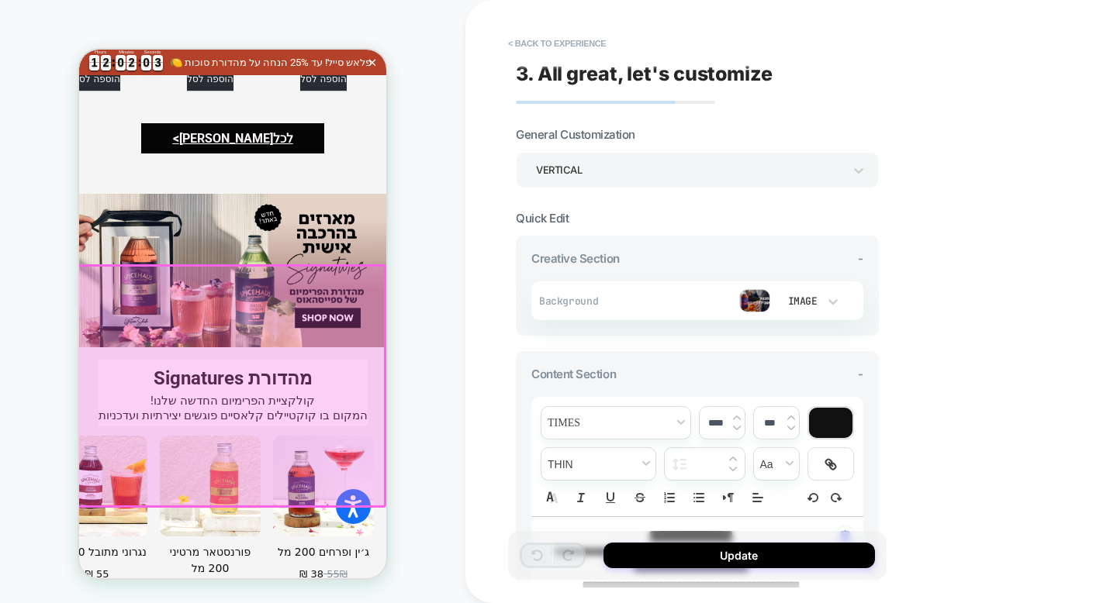
scroll to position [3428, 0]
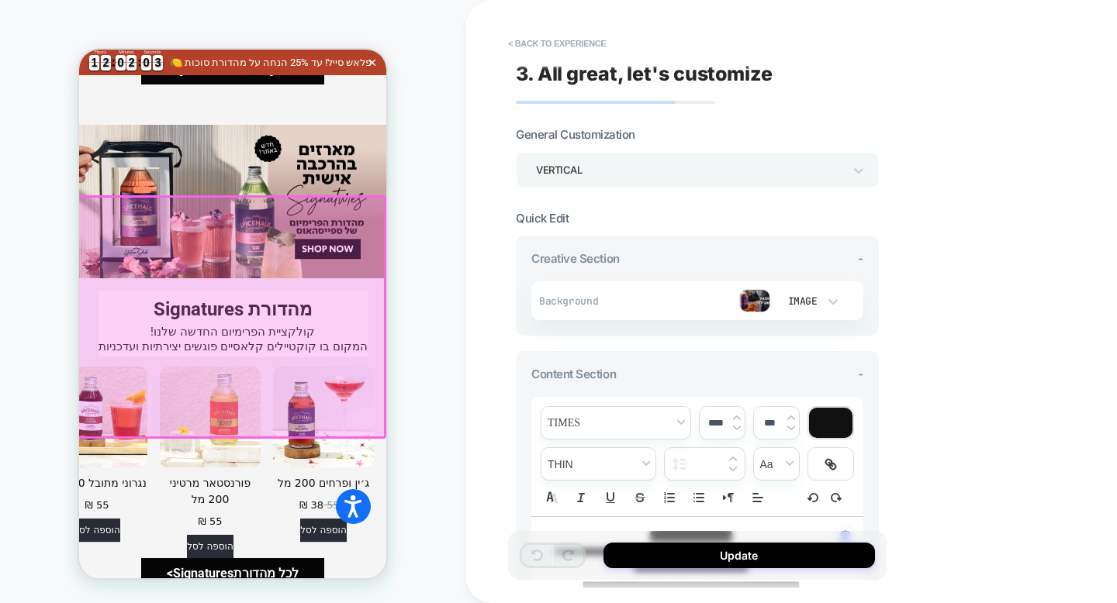
click at [750, 289] on img at bounding box center [754, 300] width 31 height 23
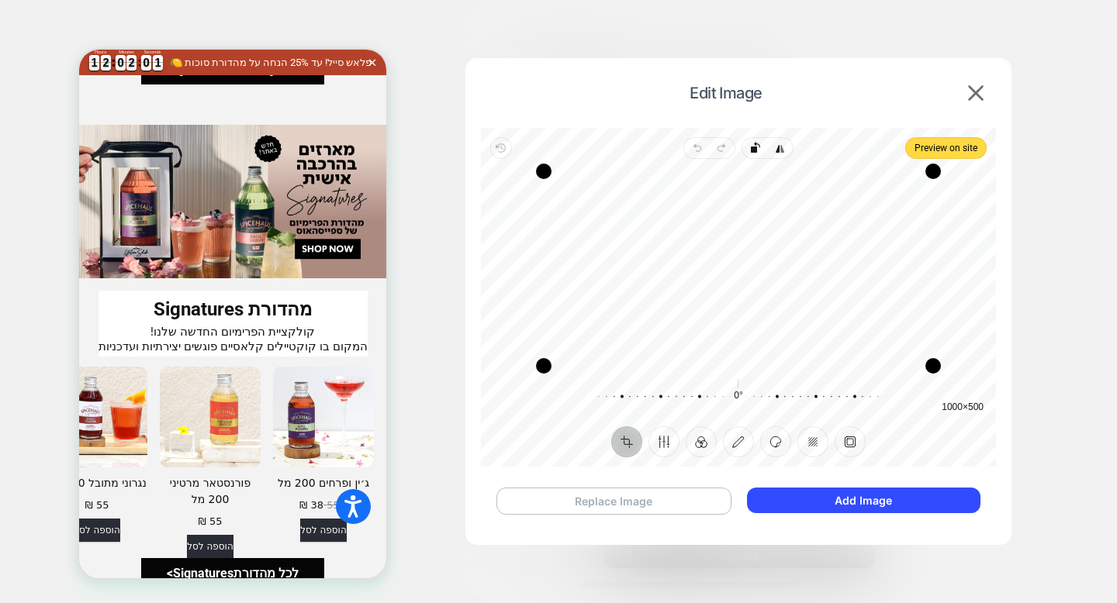
click at [668, 500] on button "Replace Image" at bounding box center [613, 501] width 235 height 27
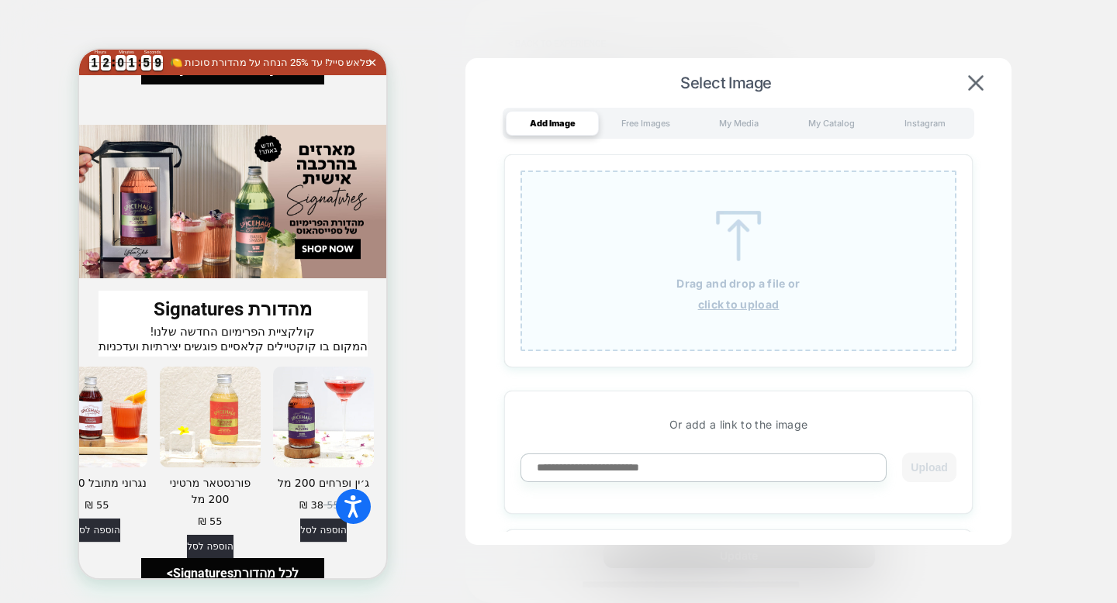
click at [761, 306] on u "click to upload" at bounding box center [738, 304] width 81 height 13
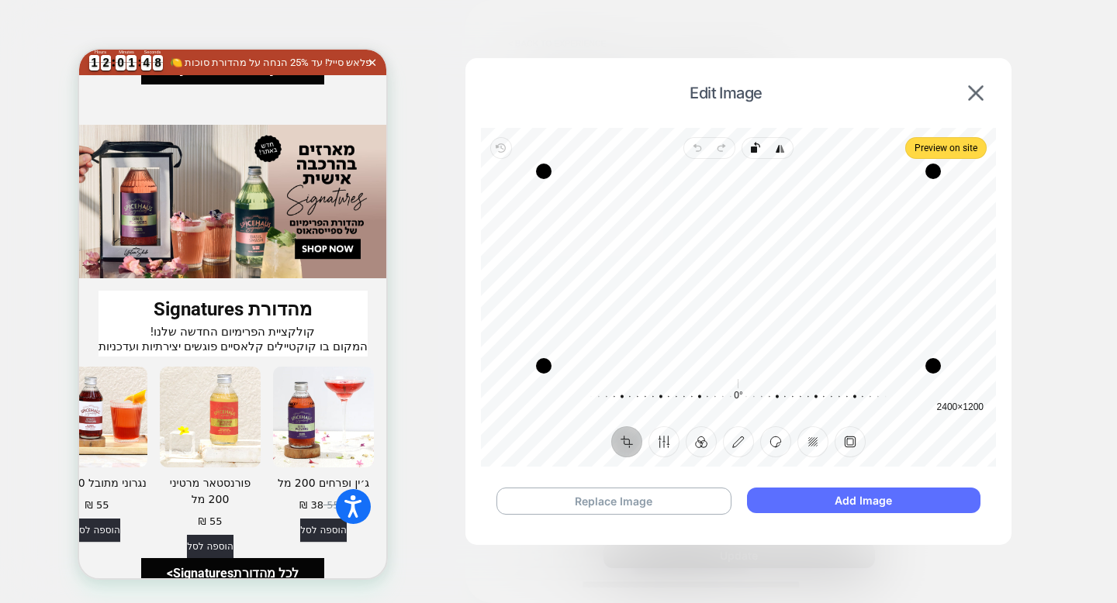
click at [864, 503] on button "Add Image" at bounding box center [863, 501] width 233 height 26
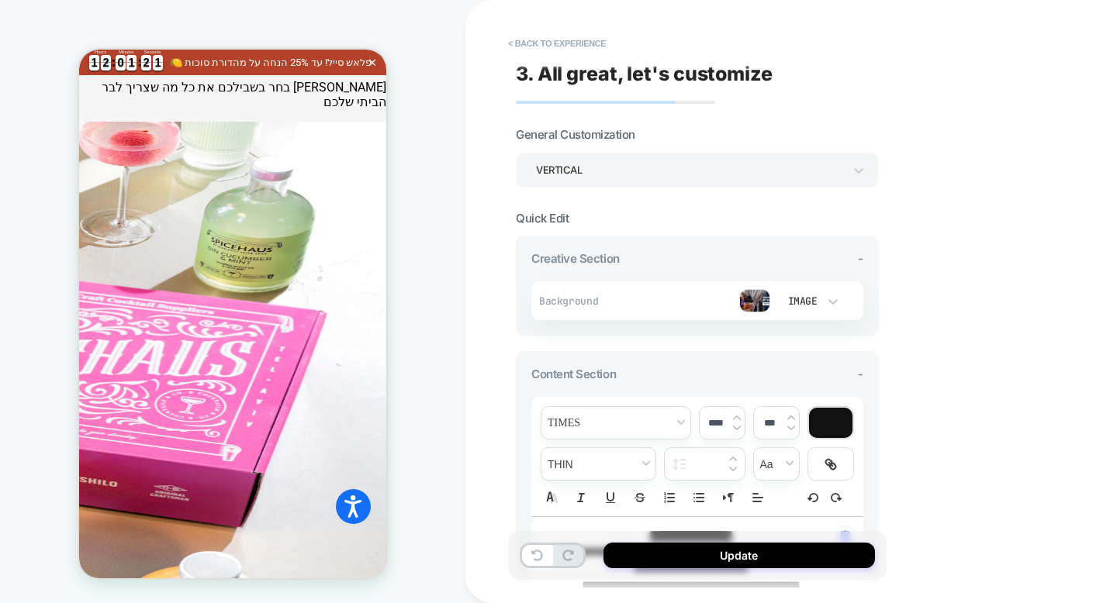
scroll to position [5031, 0]
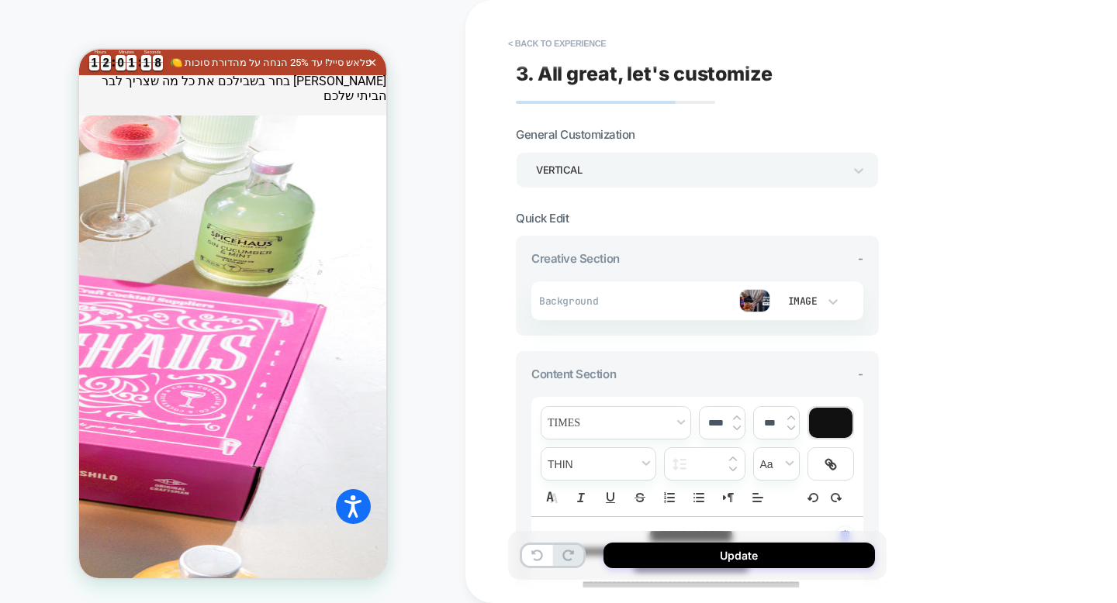
click at [432, 185] on div "HOMEPAGE Theme: MAIN" at bounding box center [232, 302] width 465 height 572
click at [681, 567] on button "Update" at bounding box center [738, 556] width 271 height 26
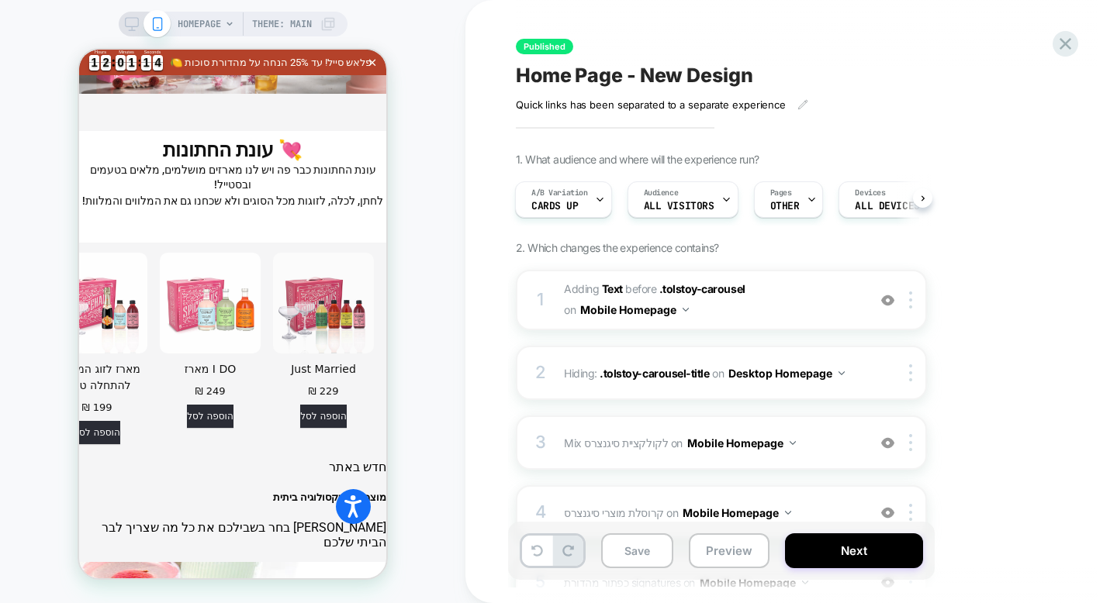
scroll to position [5540, 0]
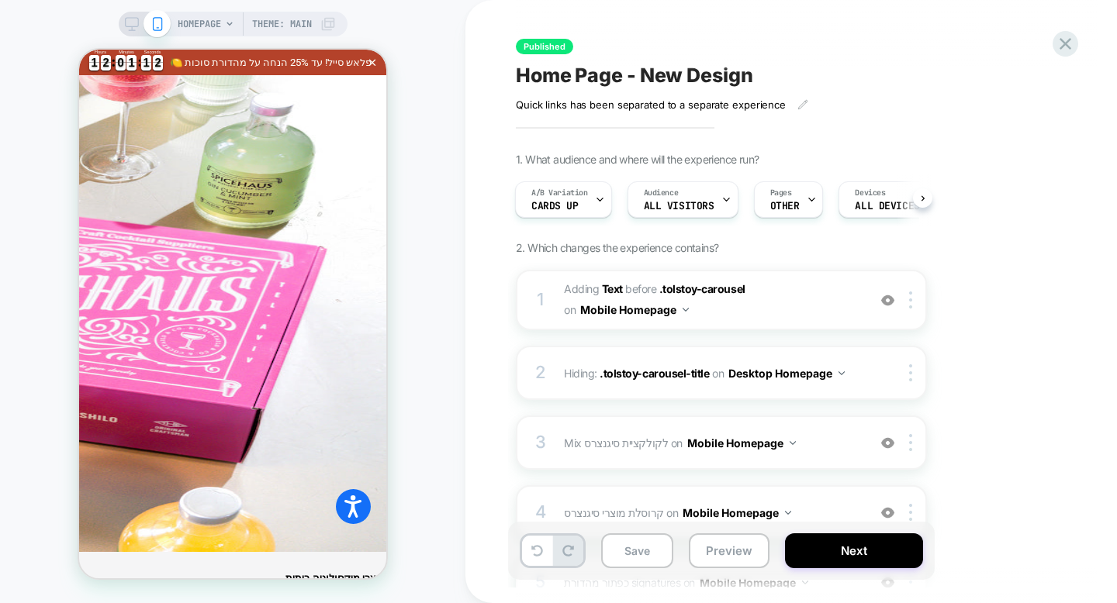
click at [129, 24] on icon at bounding box center [132, 24] width 14 height 14
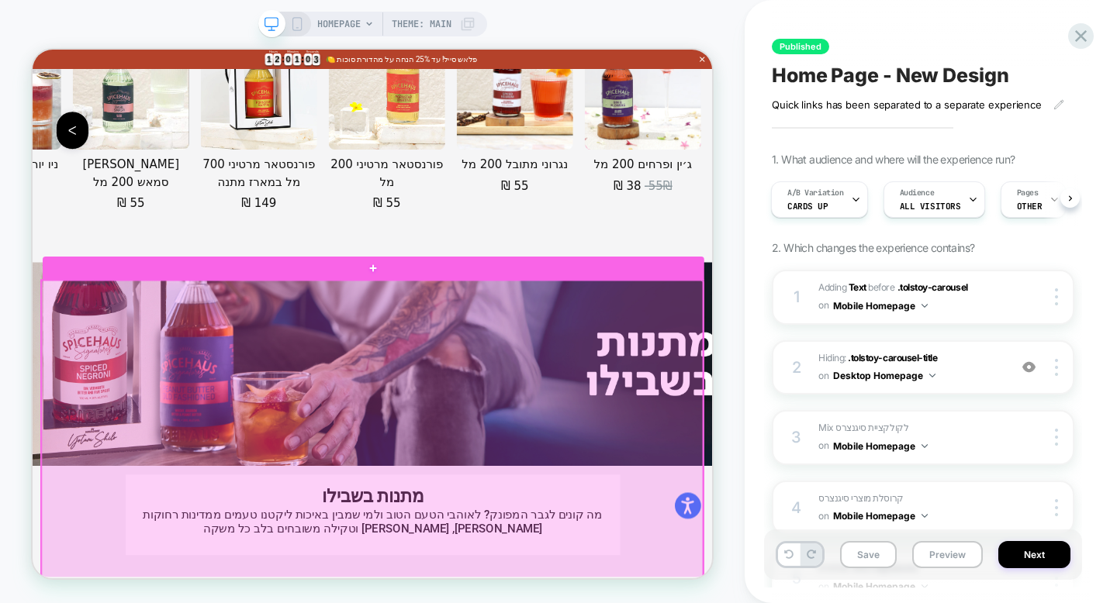
scroll to position [3491, 0]
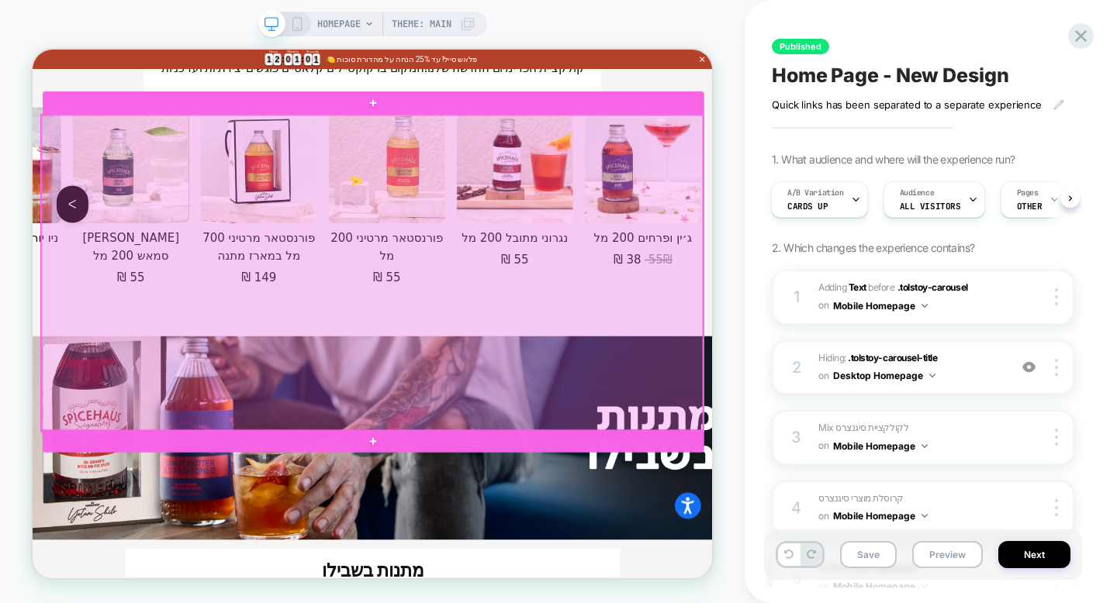
click at [412, 328] on div at bounding box center [485, 348] width 882 height 422
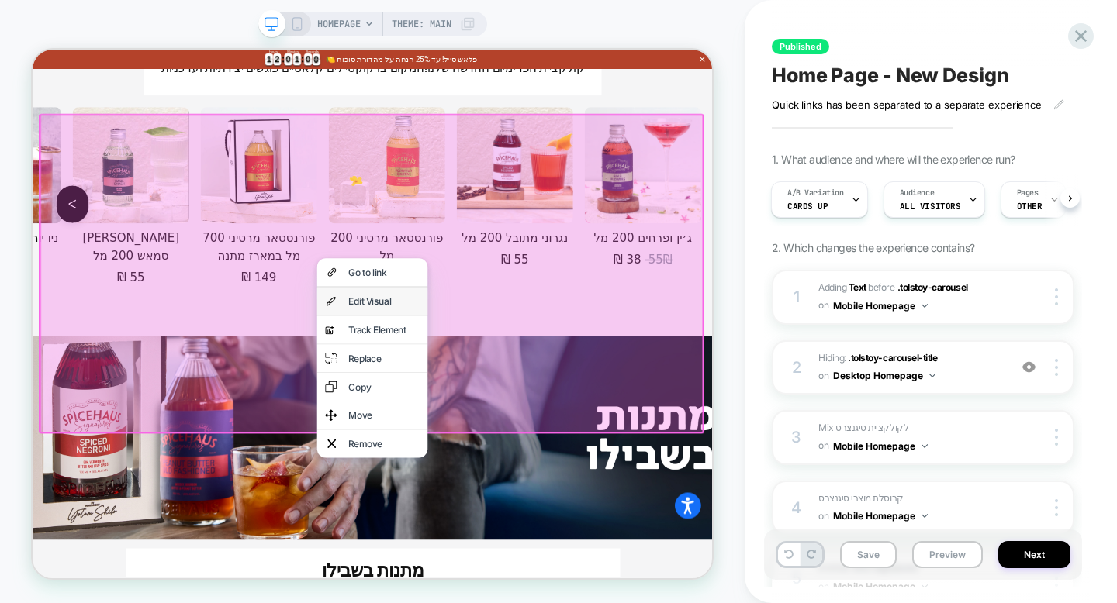
click at [456, 372] on div "Edit Visual" at bounding box center [485, 385] width 147 height 37
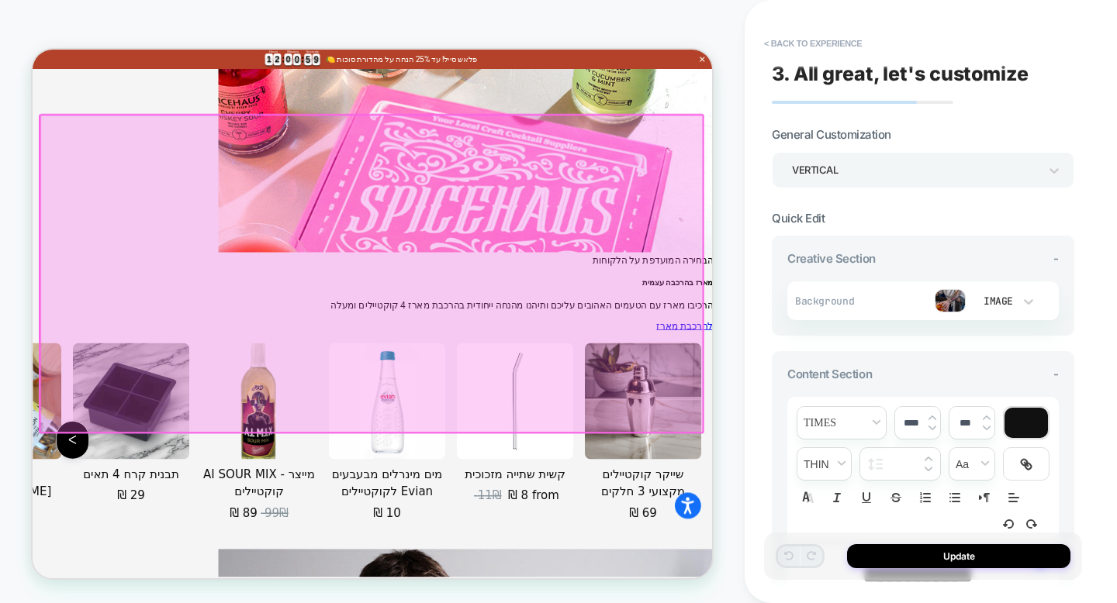
scroll to position [3393, 0]
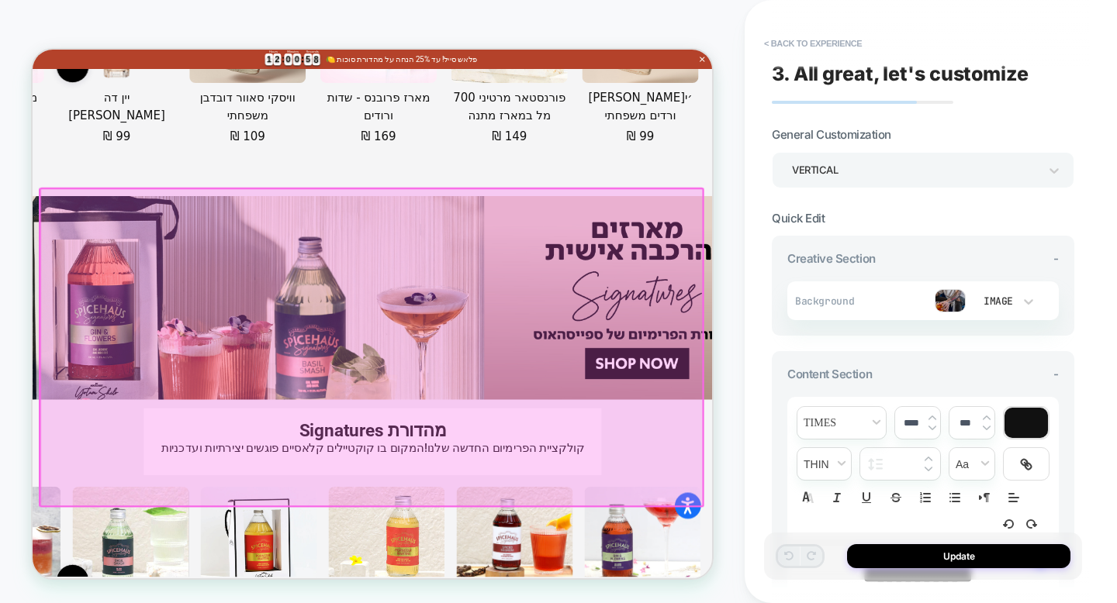
click at [947, 296] on img at bounding box center [950, 300] width 31 height 23
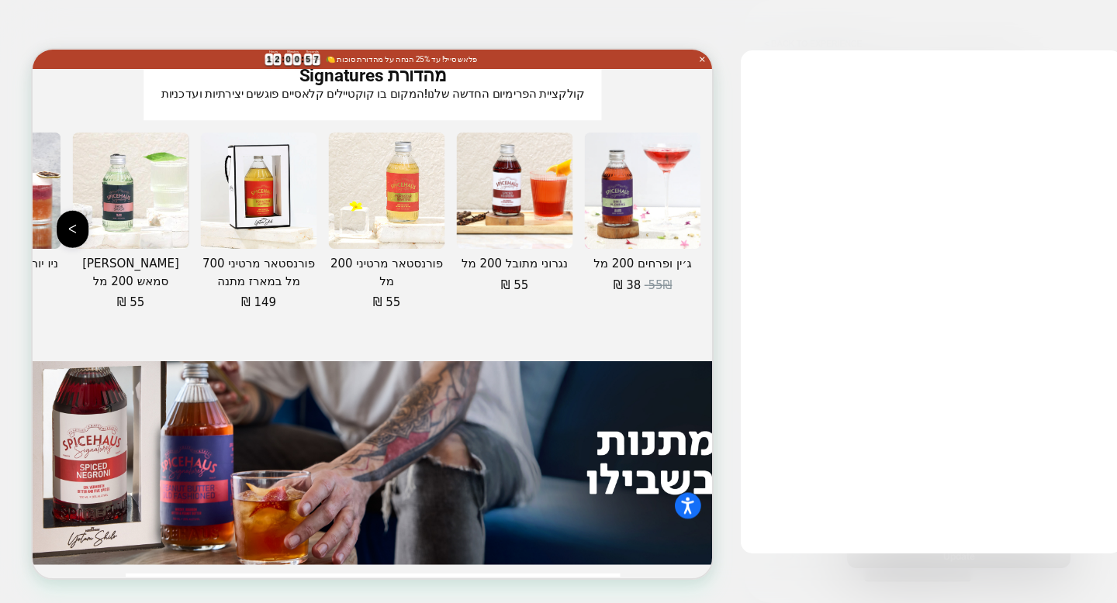
scroll to position [3874, 0]
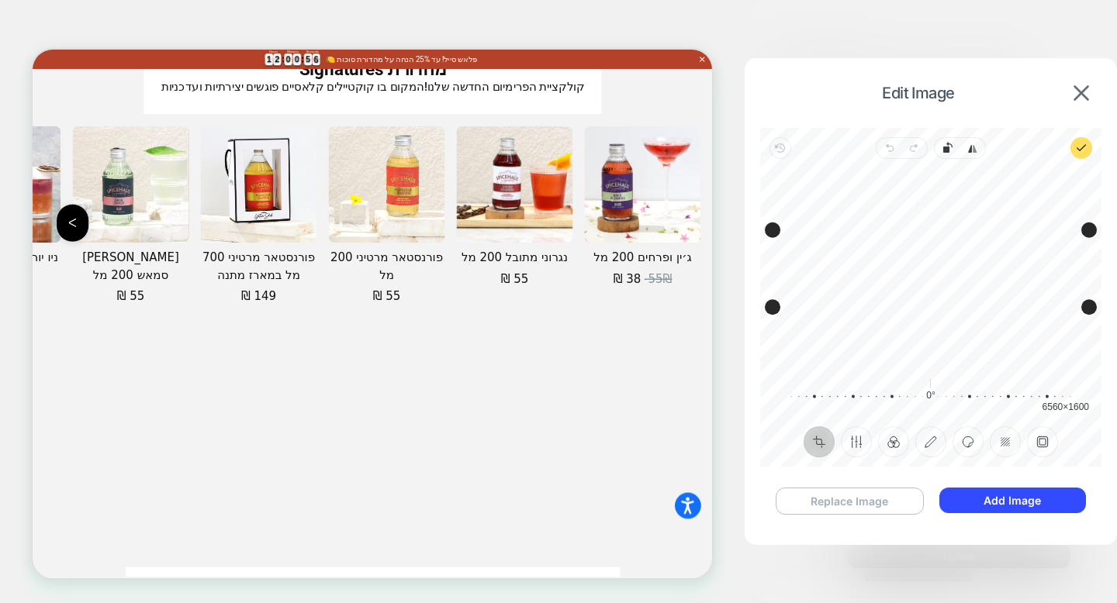
click at [821, 504] on button "Replace Image" at bounding box center [850, 501] width 148 height 27
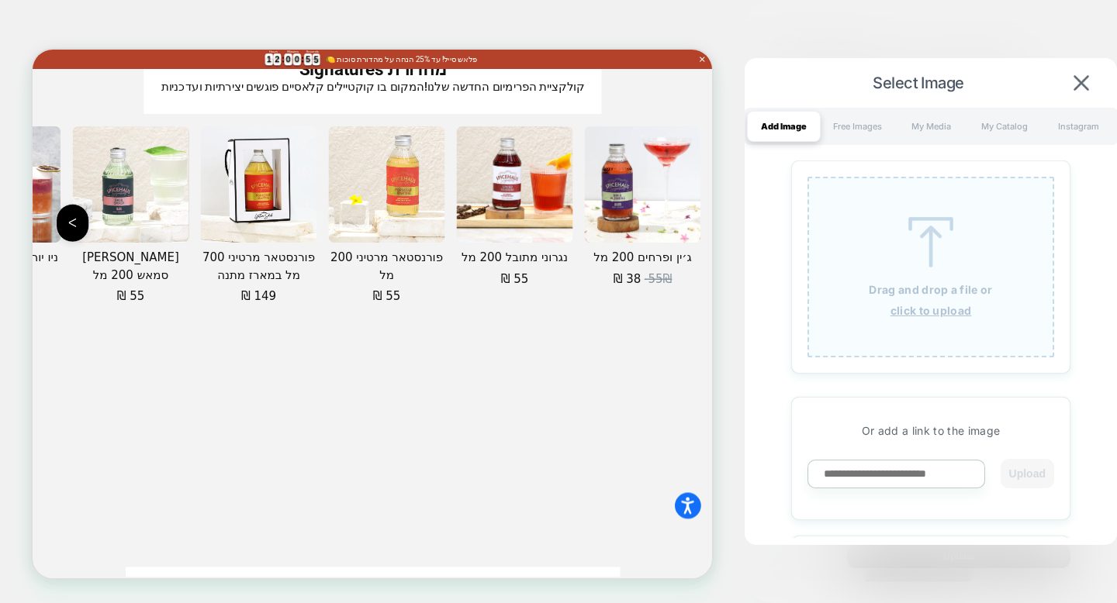
click at [926, 315] on u "click to upload" at bounding box center [930, 310] width 81 height 13
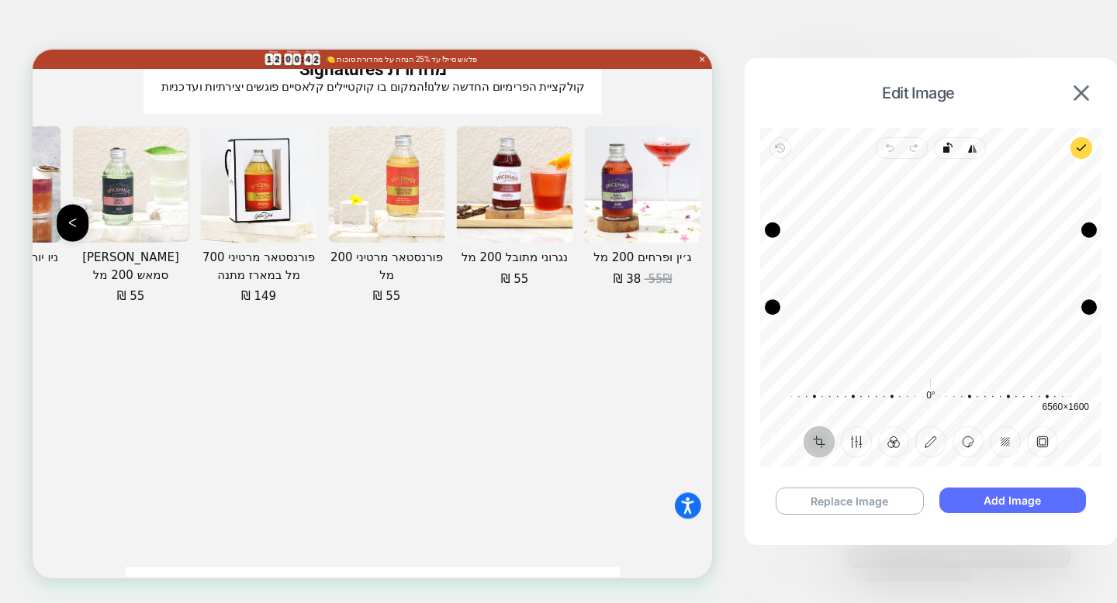
click at [950, 501] on button "Add Image" at bounding box center [1012, 501] width 147 height 26
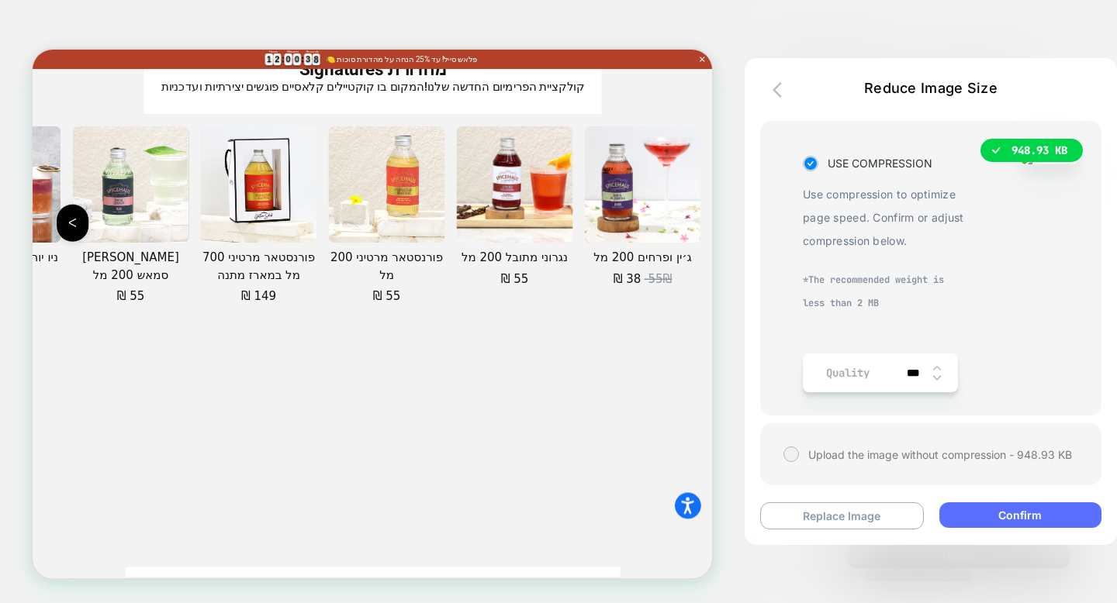
click at [1001, 517] on button "Confirm" at bounding box center [1020, 516] width 162 height 26
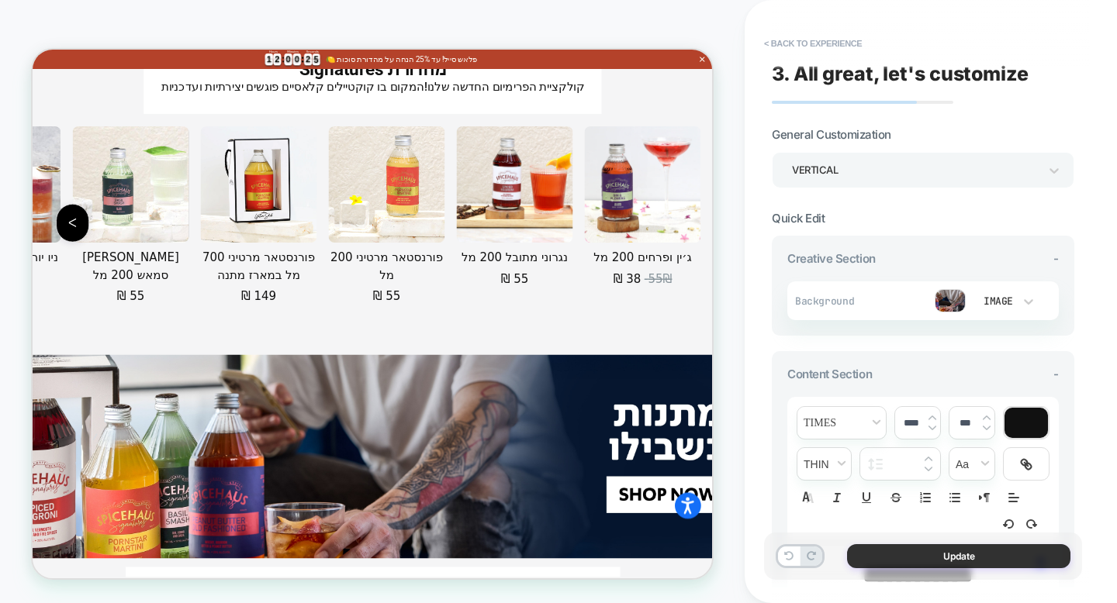
click at [893, 562] on button "Update" at bounding box center [958, 557] width 223 height 24
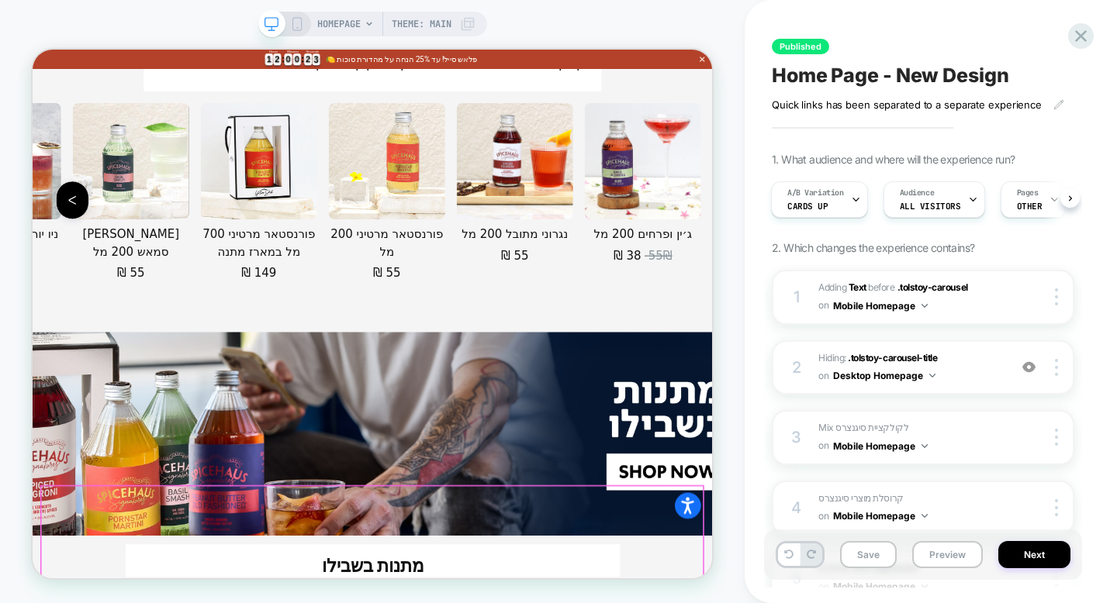
scroll to position [3939, 0]
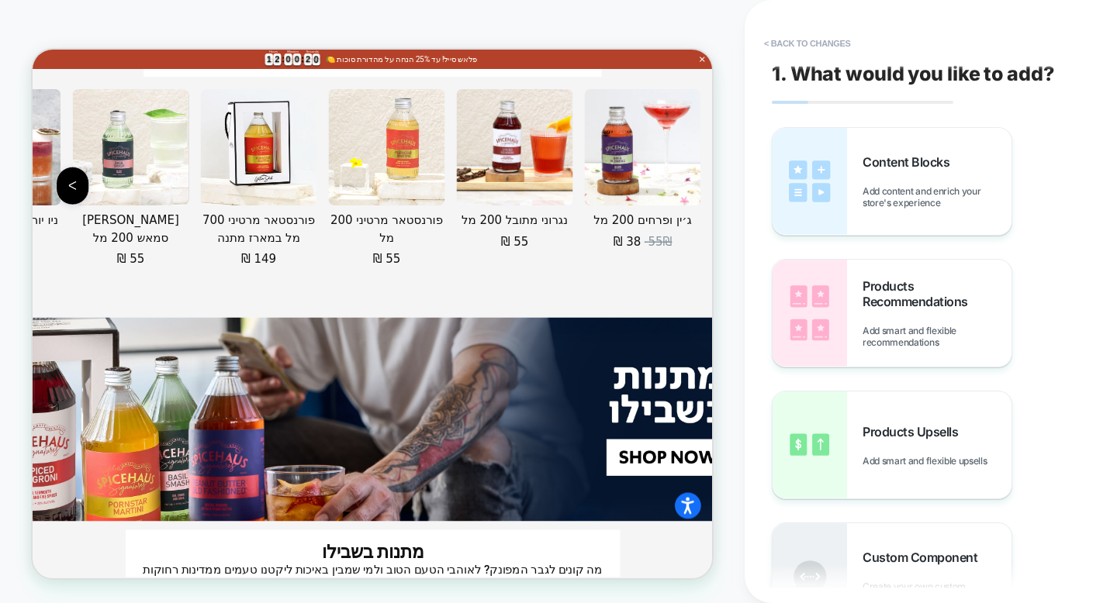
scroll to position [3834, 0]
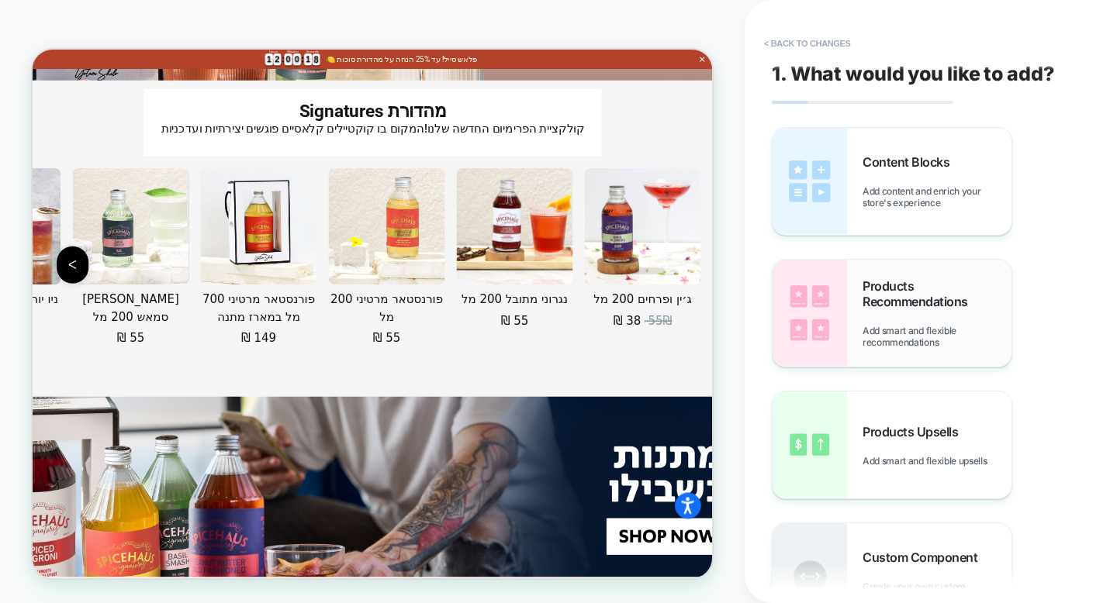
click at [900, 278] on span "Products Recommendations" at bounding box center [937, 293] width 149 height 31
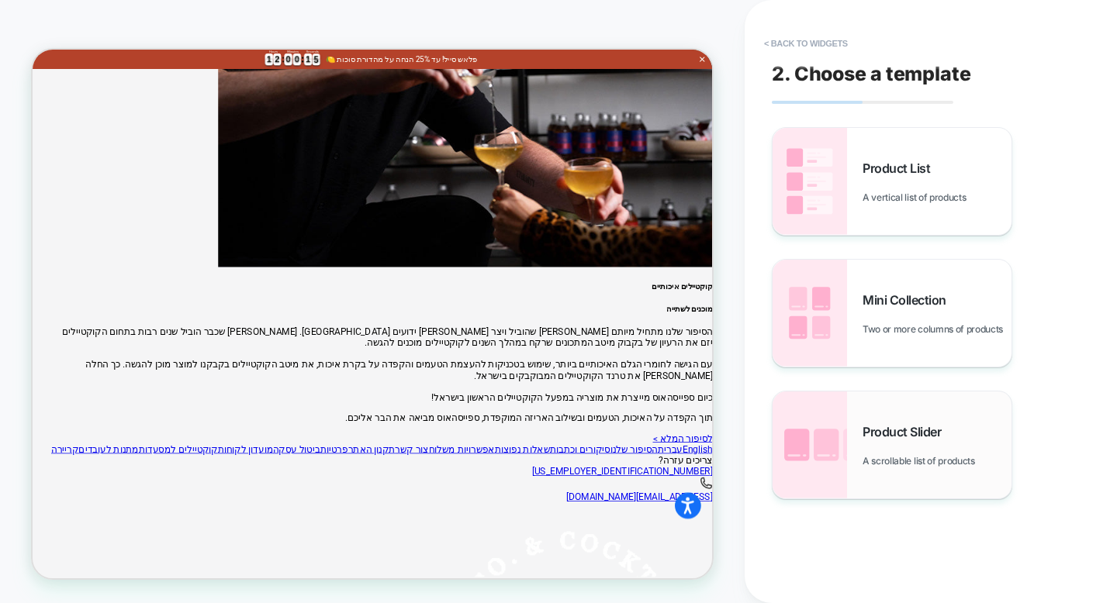
click at [879, 444] on div "Product Slider A scrollable list of products" at bounding box center [937, 445] width 149 height 43
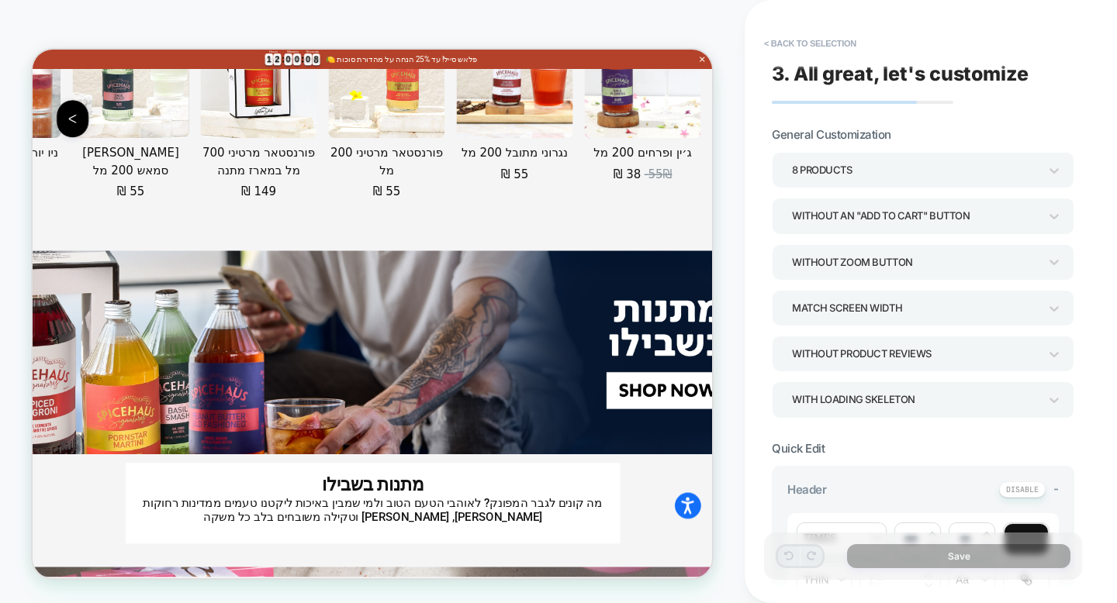
scroll to position [5245, 0]
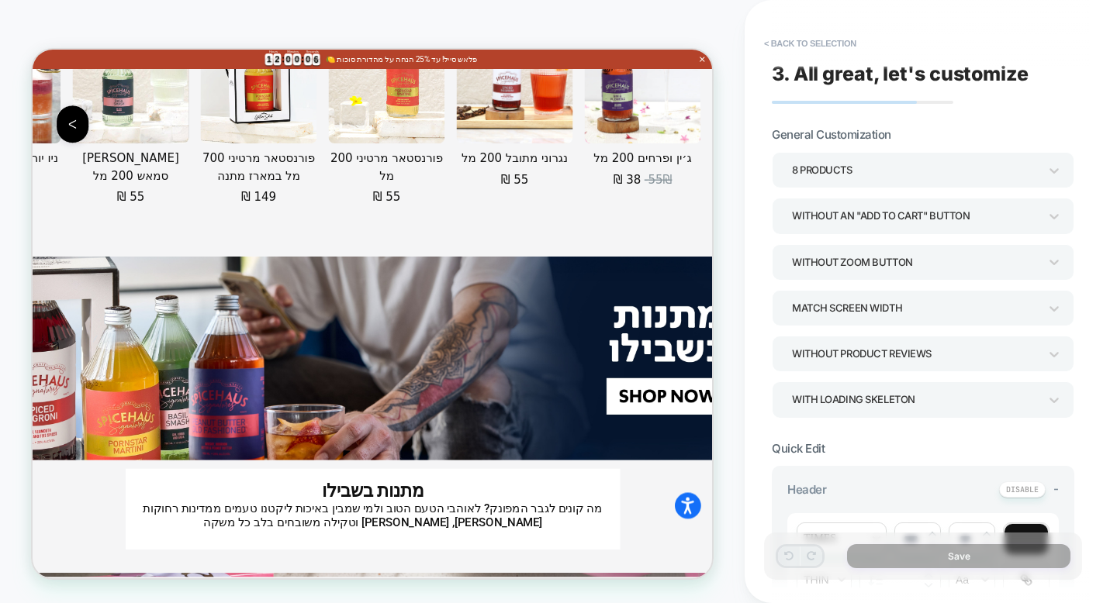
click at [901, 185] on div "8 Products" at bounding box center [923, 170] width 303 height 36
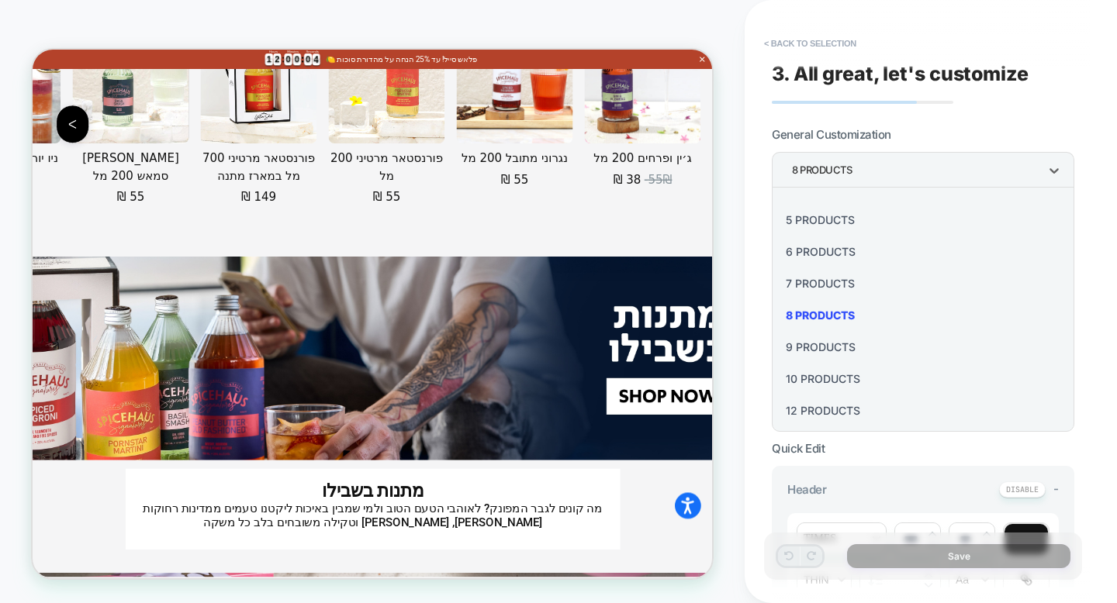
scroll to position [187, 0]
click at [842, 410] on div "16 Products" at bounding box center [923, 407] width 290 height 32
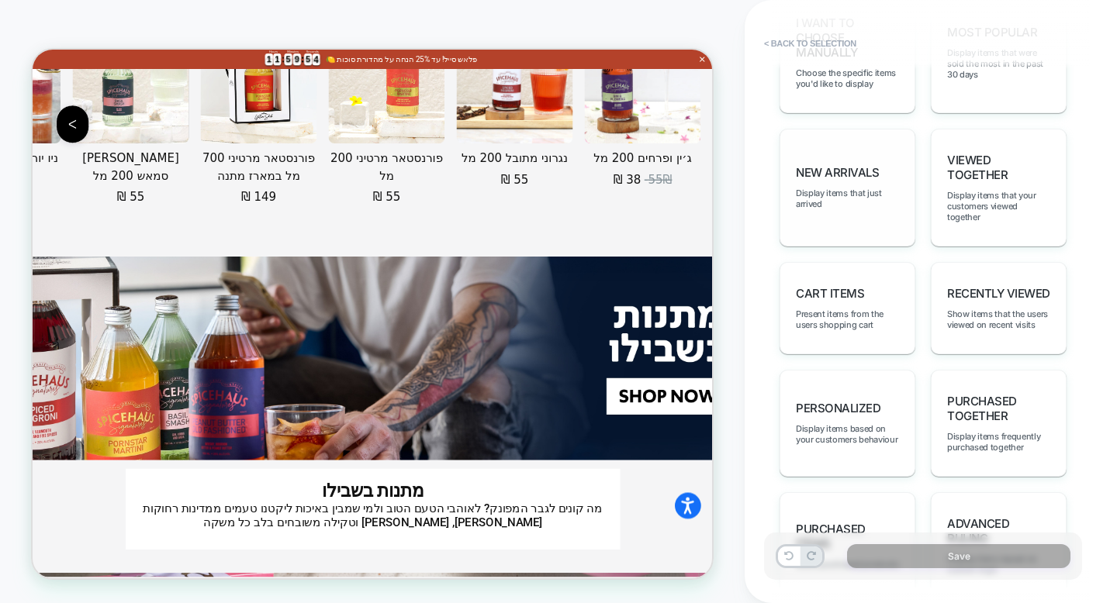
scroll to position [940, 0]
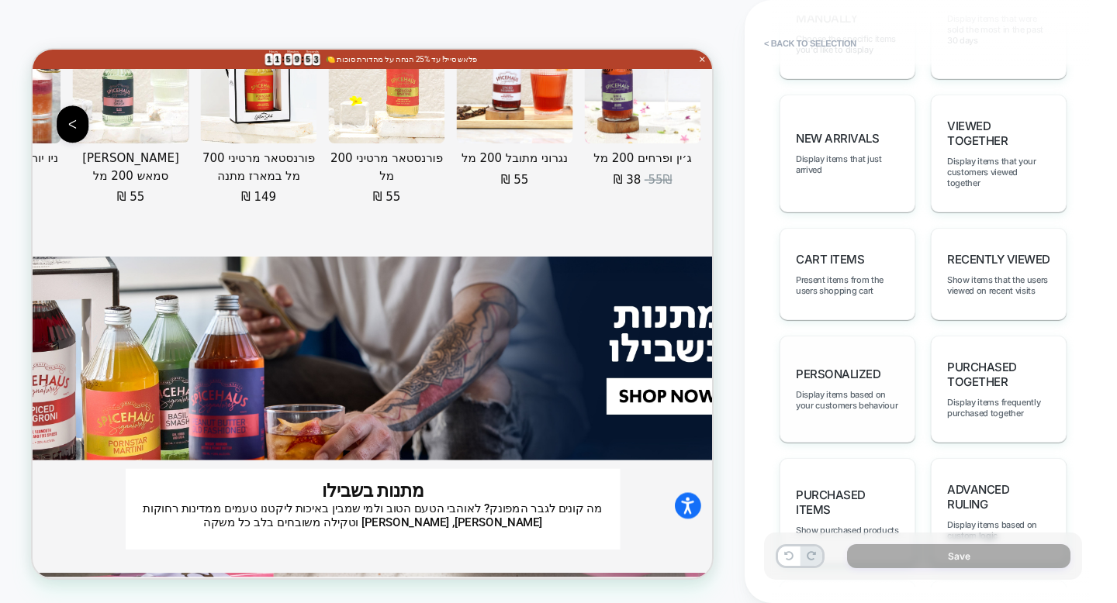
click at [890, 352] on div "personalized Display items based on your customers behaviour" at bounding box center [848, 389] width 136 height 107
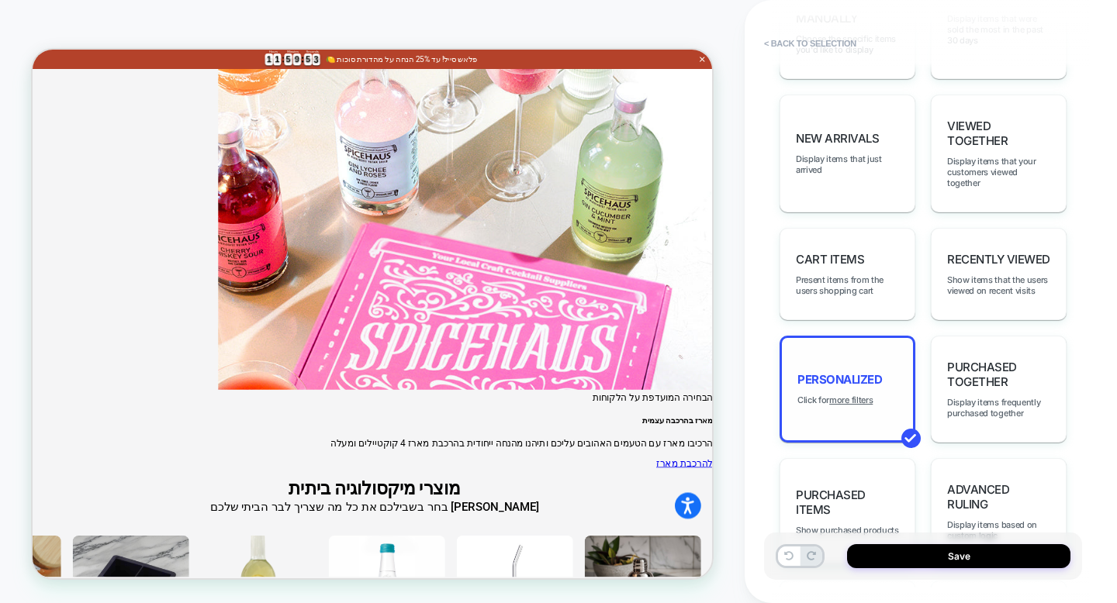
scroll to position [5683, 0]
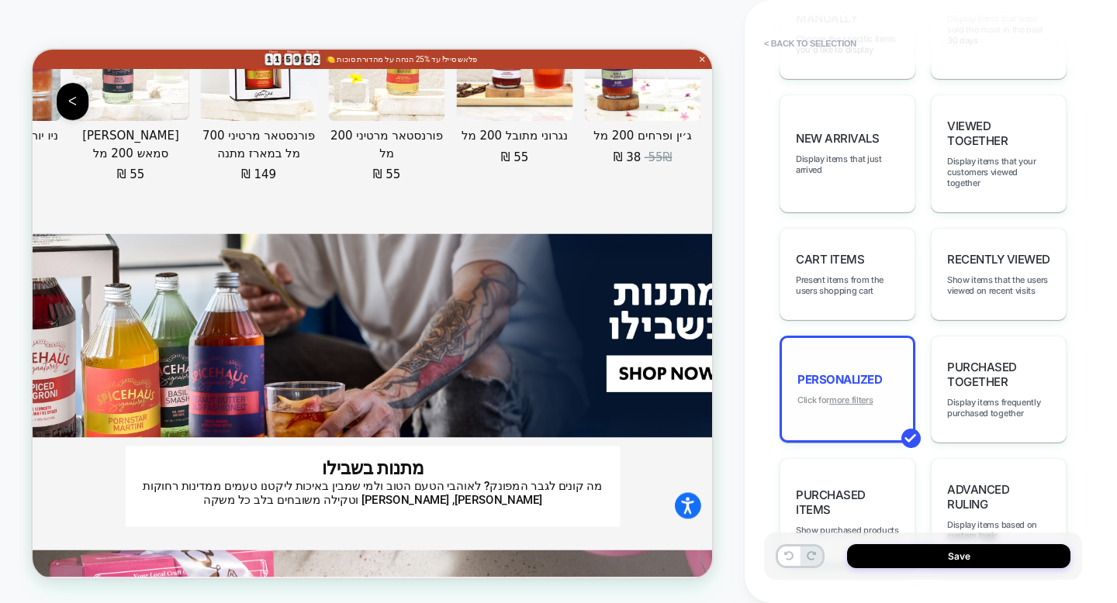
click at [865, 395] on u "more filters" at bounding box center [850, 400] width 43 height 11
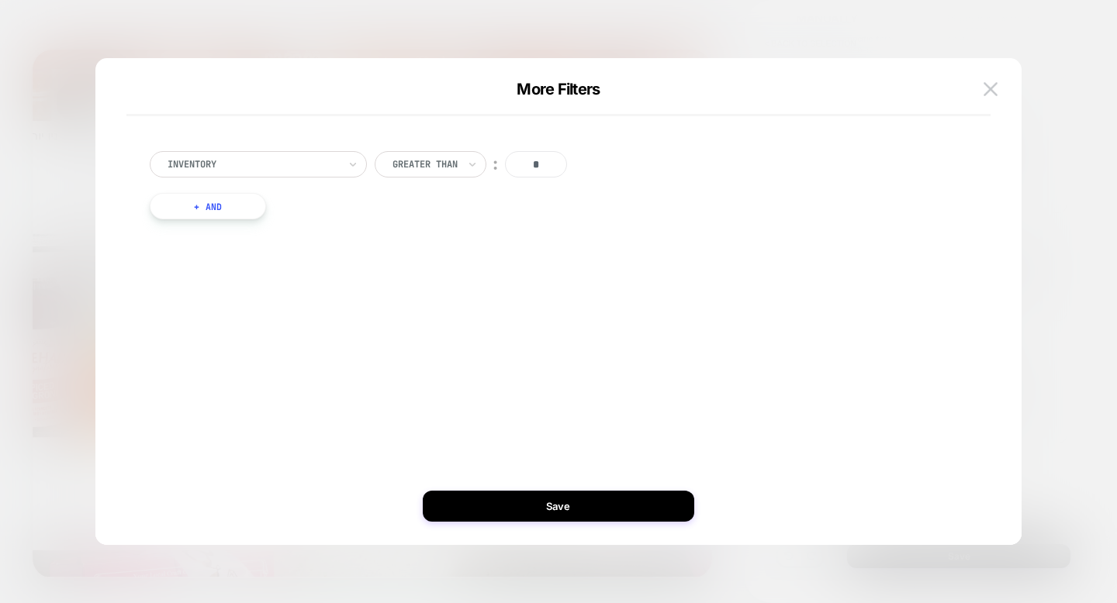
click at [337, 162] on div at bounding box center [253, 164] width 171 height 14
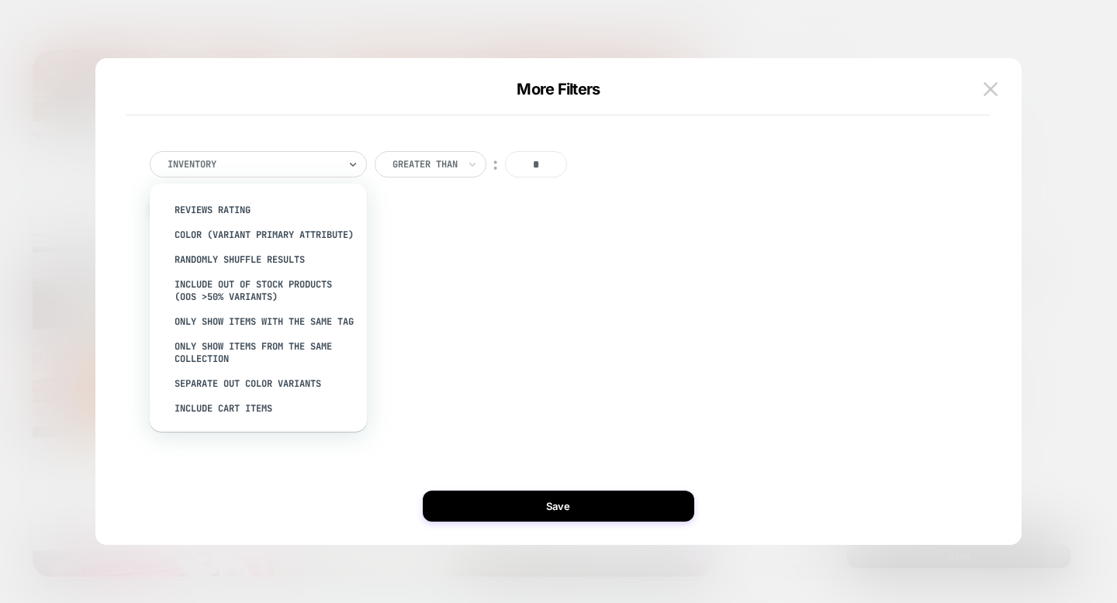
scroll to position [0, 0]
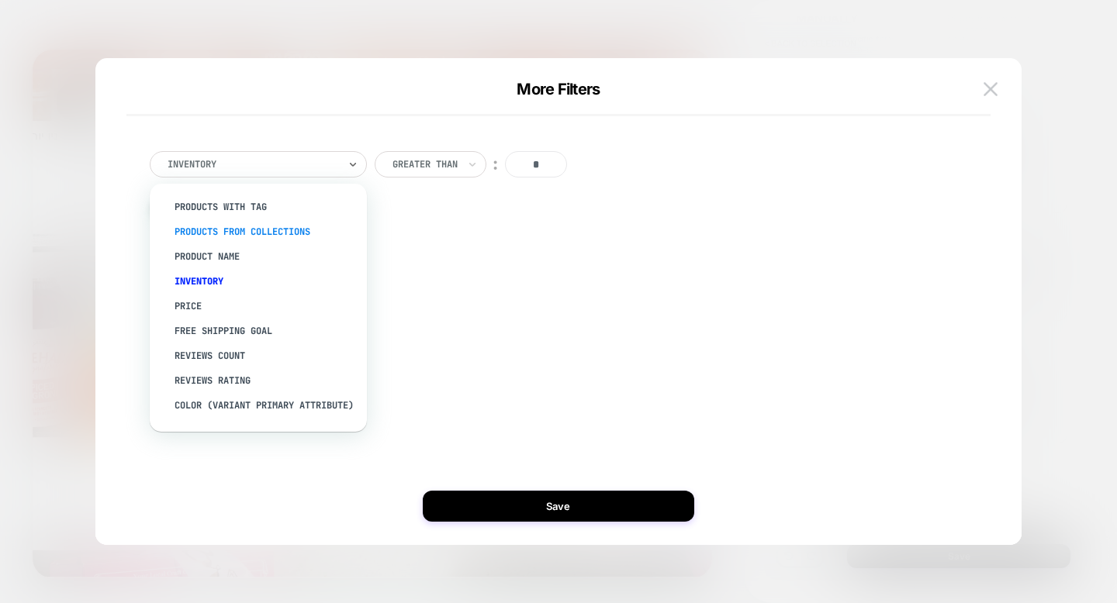
click at [268, 227] on div "products from collections" at bounding box center [266, 232] width 202 height 25
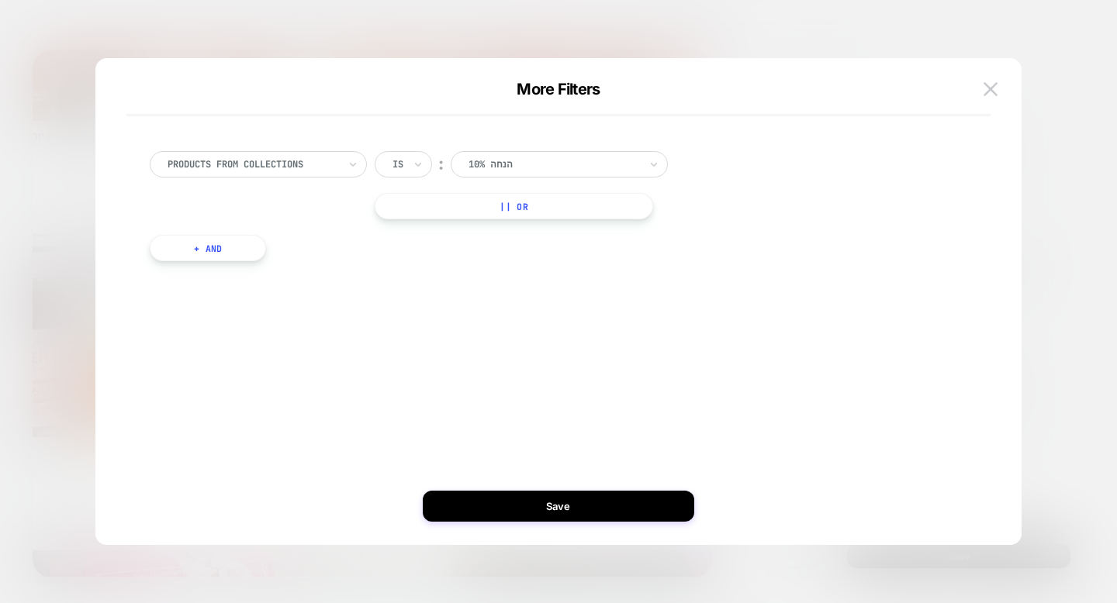
click at [505, 161] on div at bounding box center [553, 164] width 171 height 14
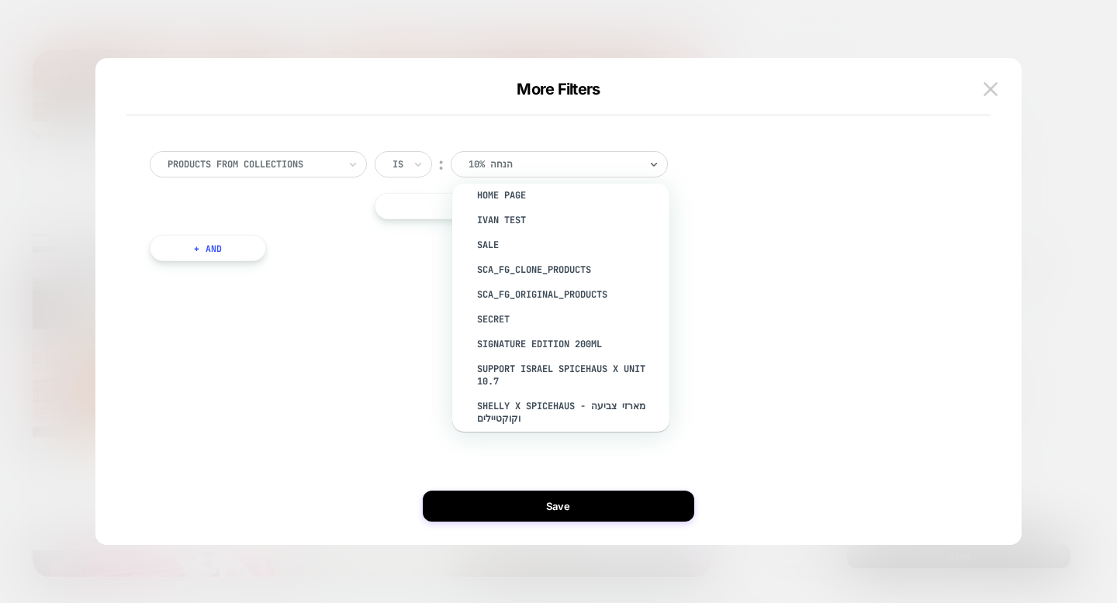
scroll to position [225, 0]
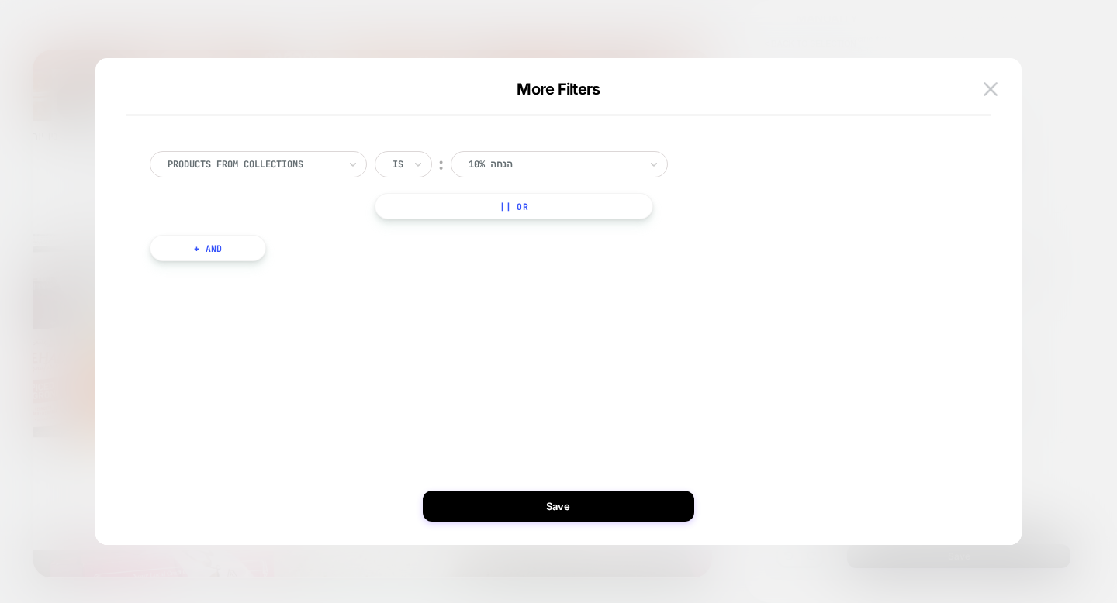
click at [523, 156] on div "10% הנחה" at bounding box center [554, 164] width 174 height 17
type input "*"
type input "****"
click at [525, 209] on div "מארזי מתנה בשבילו" at bounding box center [569, 207] width 202 height 25
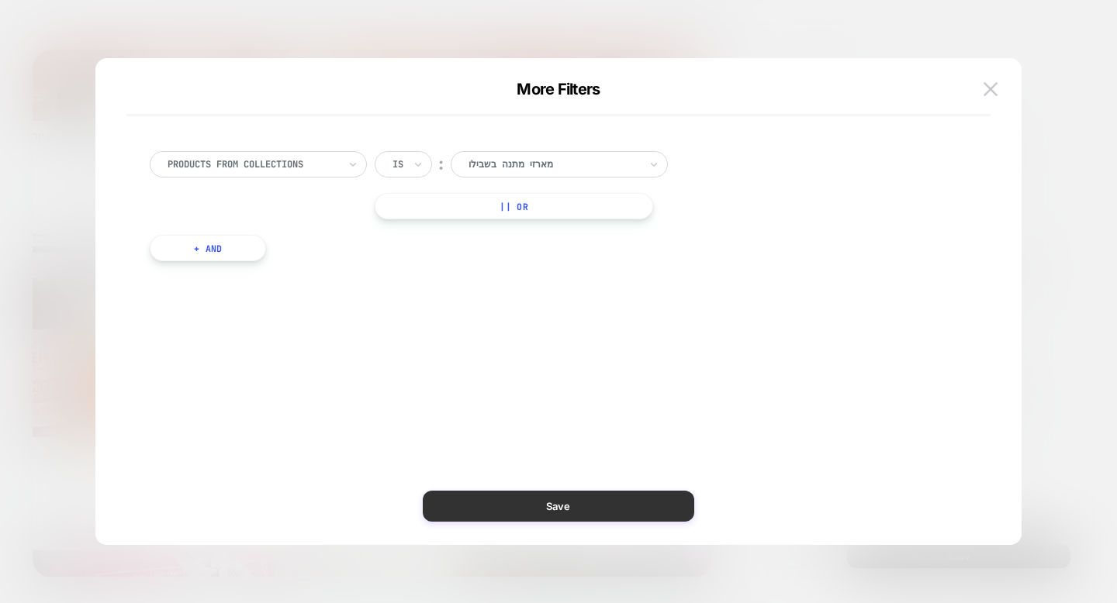
click at [545, 513] on button "Save" at bounding box center [558, 506] width 271 height 31
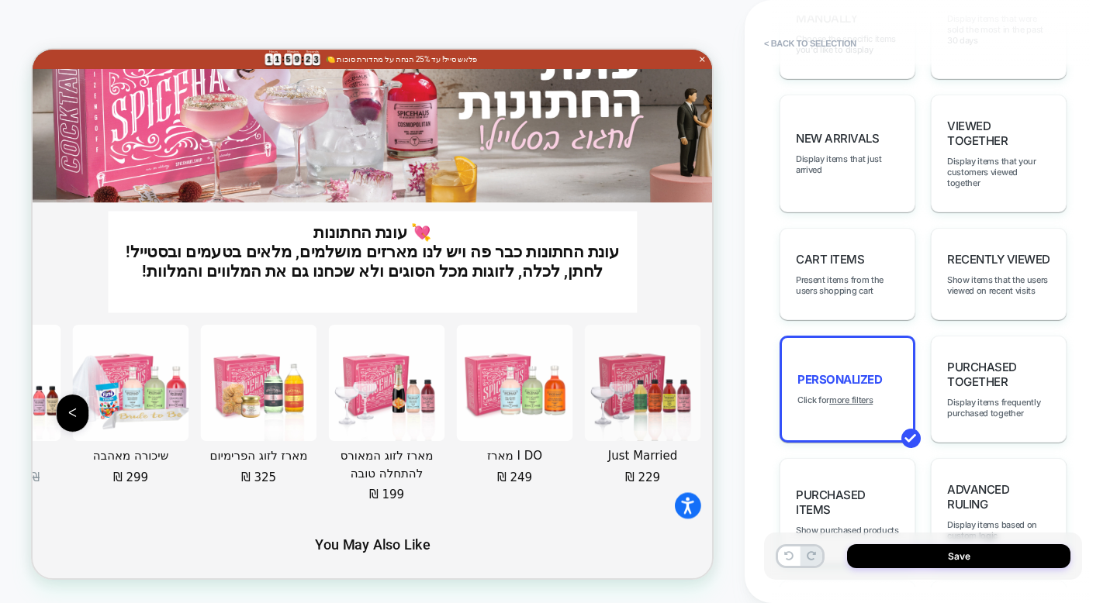
scroll to position [6418, 0]
click at [788, 566] on div at bounding box center [800, 557] width 49 height 24
click at [788, 555] on icon at bounding box center [788, 555] width 9 height 9
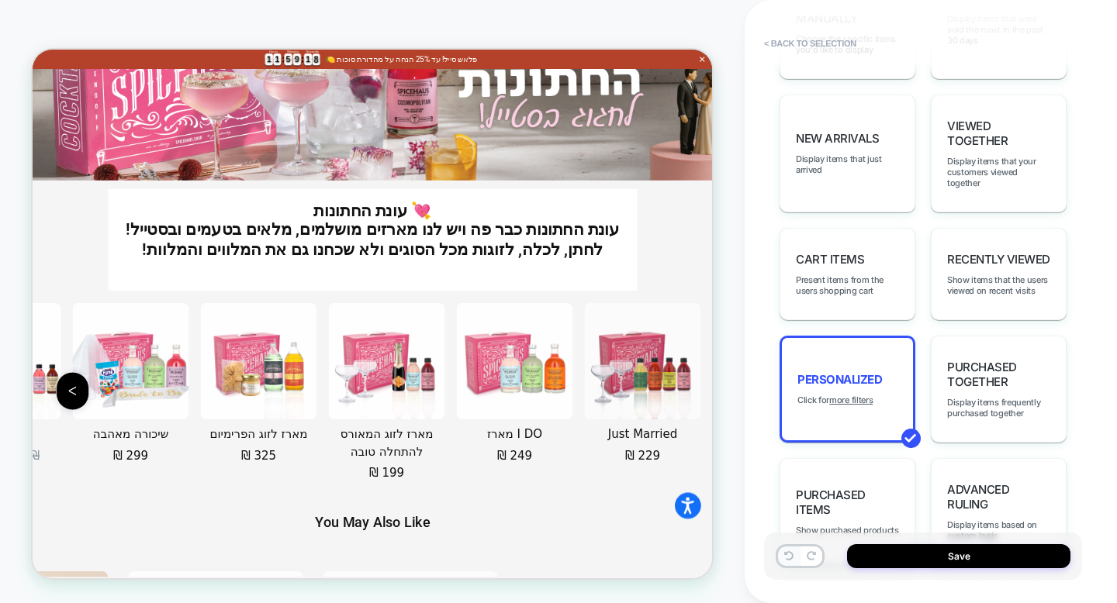
click at [788, 555] on icon at bounding box center [788, 555] width 9 height 9
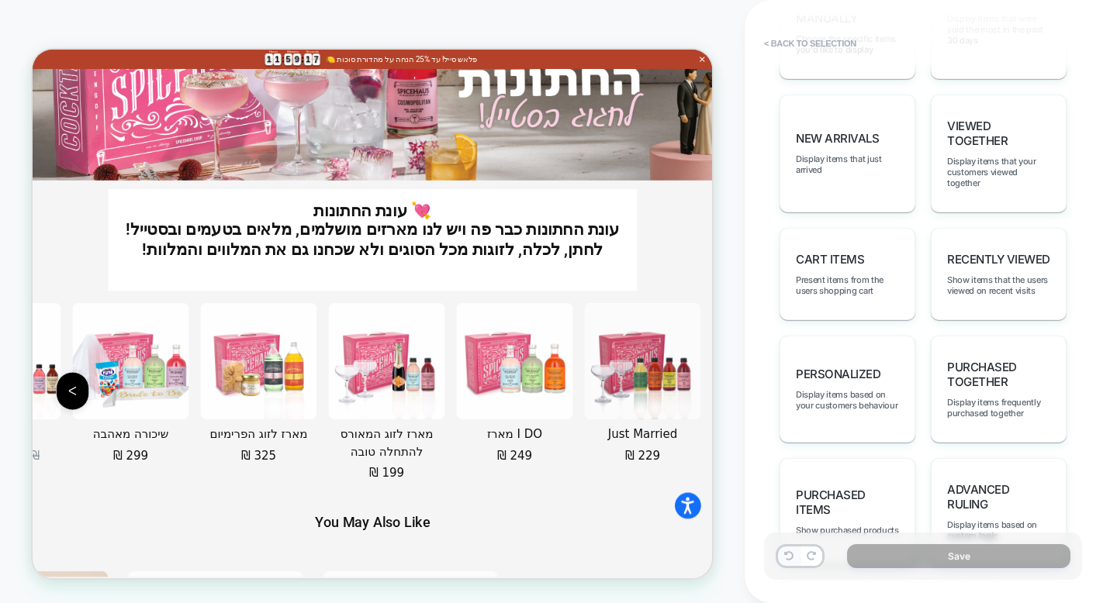
click at [788, 555] on icon at bounding box center [788, 555] width 9 height 9
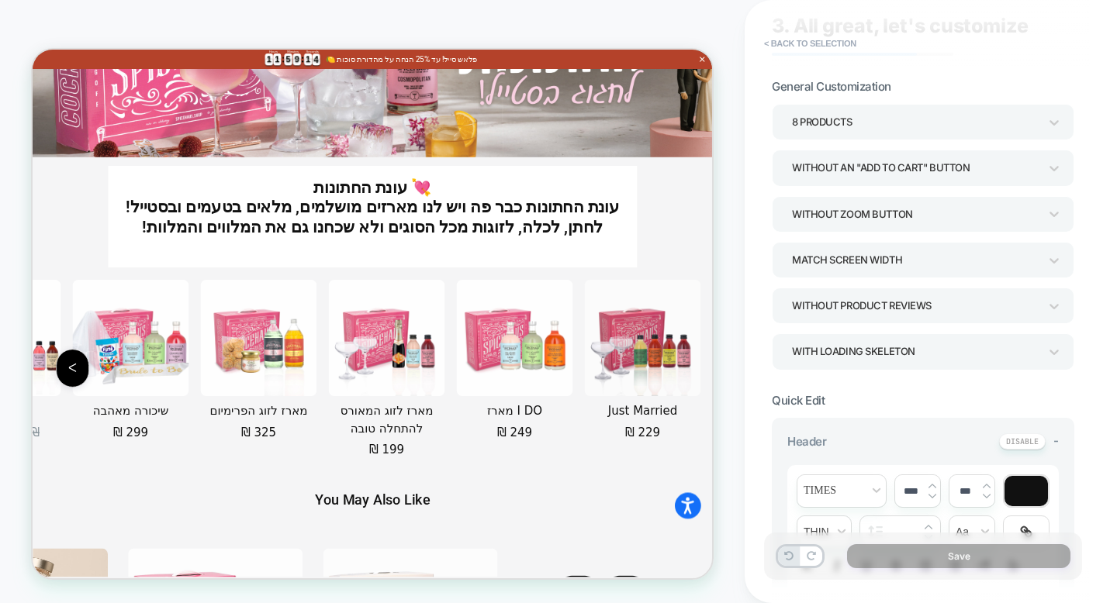
scroll to position [0, 0]
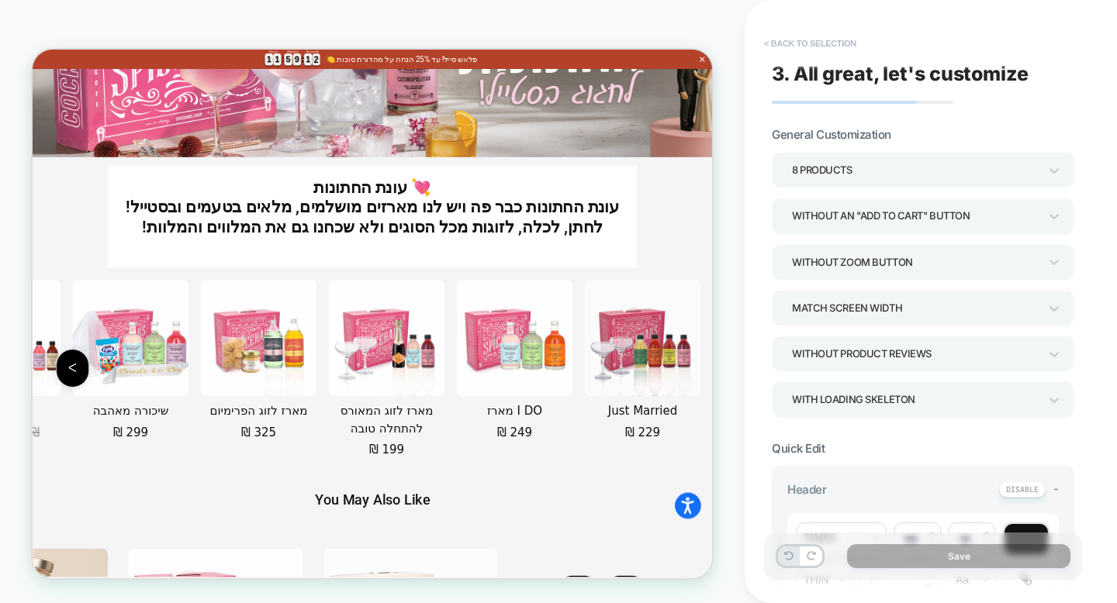
click at [835, 48] on button "< Back to selection" at bounding box center [810, 43] width 108 height 25
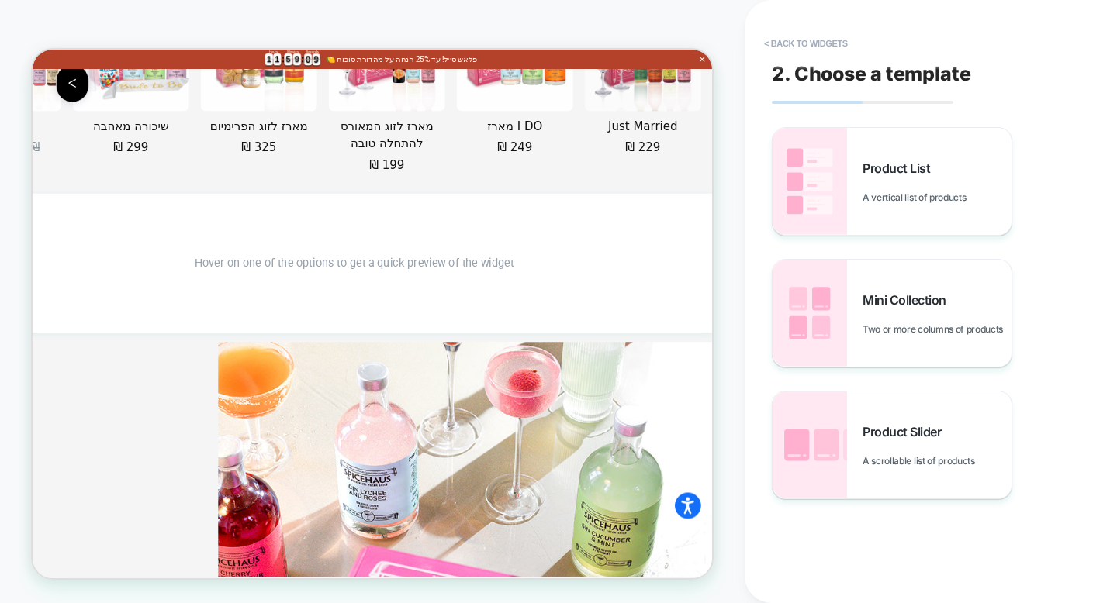
scroll to position [8083, 0]
click at [773, 377] on section "Hover on one of the options to get a quick preview of the widget" at bounding box center [461, 333] width 956 height 186
click at [794, 49] on button "< Back to widgets" at bounding box center [805, 43] width 99 height 25
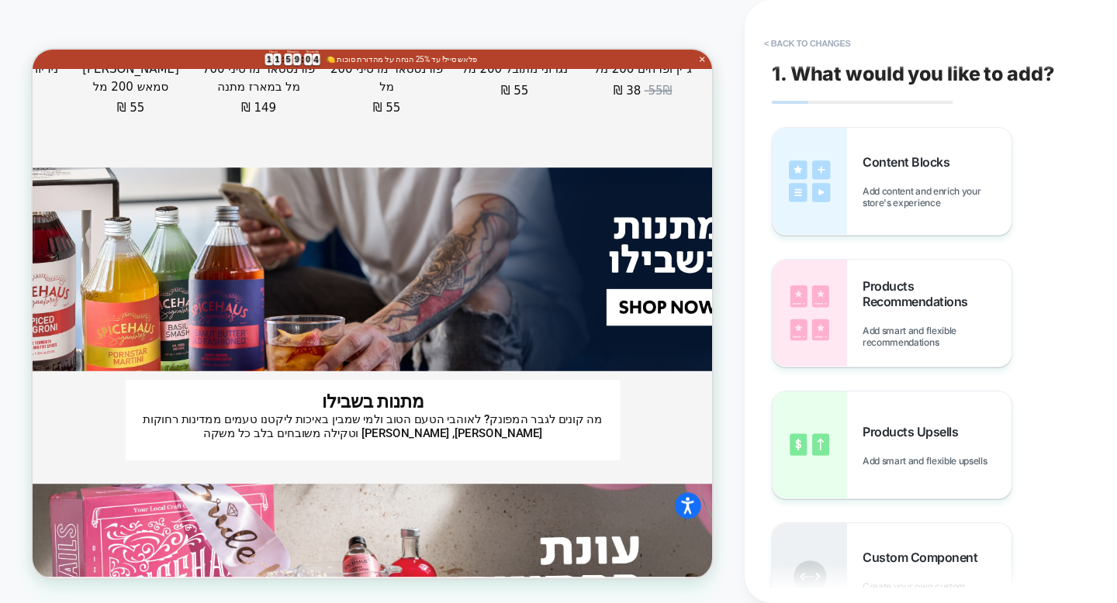
scroll to position [6993, 0]
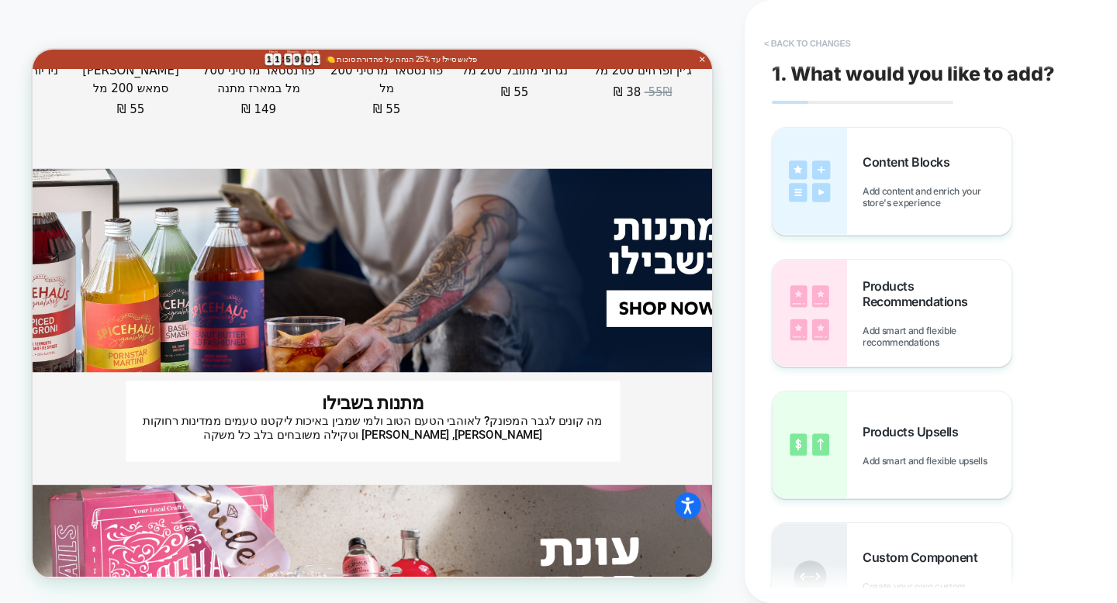
click at [835, 43] on button "< Back to changes" at bounding box center [807, 43] width 102 height 25
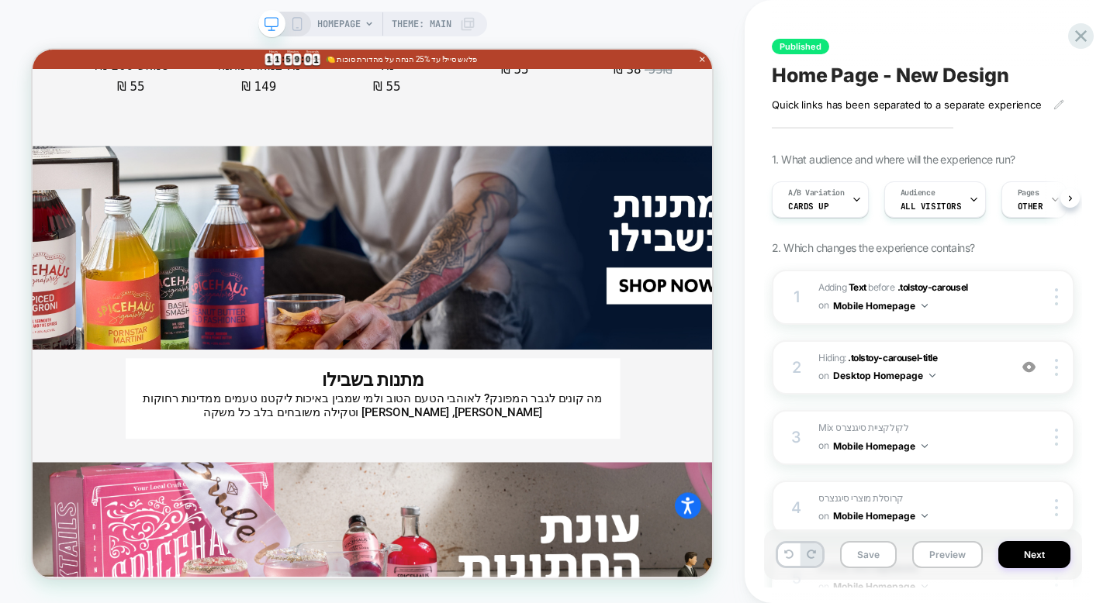
scroll to position [0, 1]
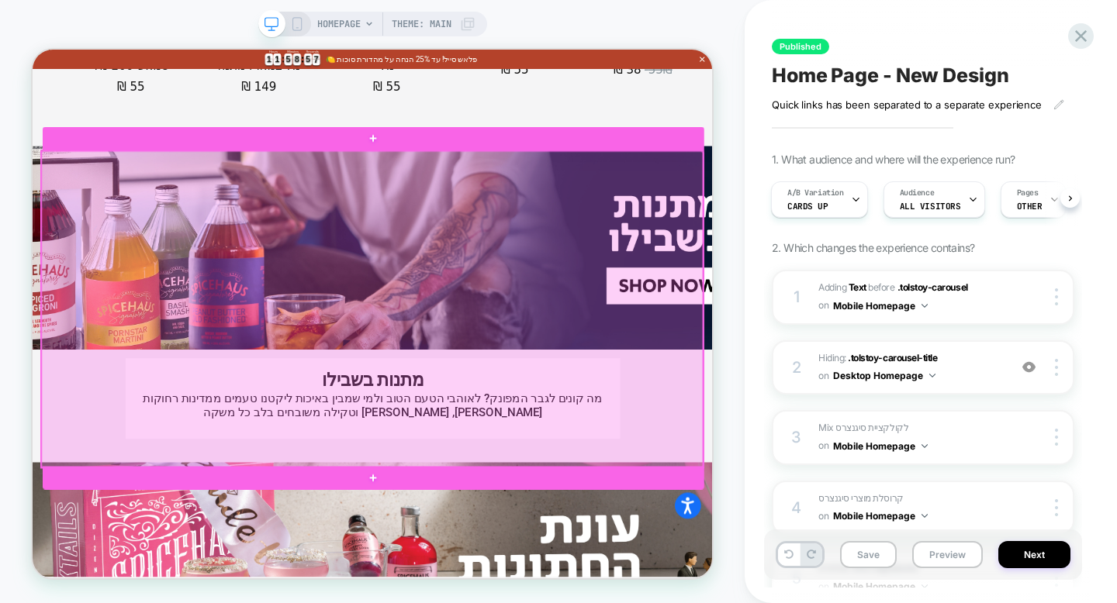
click at [566, 566] on div at bounding box center [485, 396] width 882 height 422
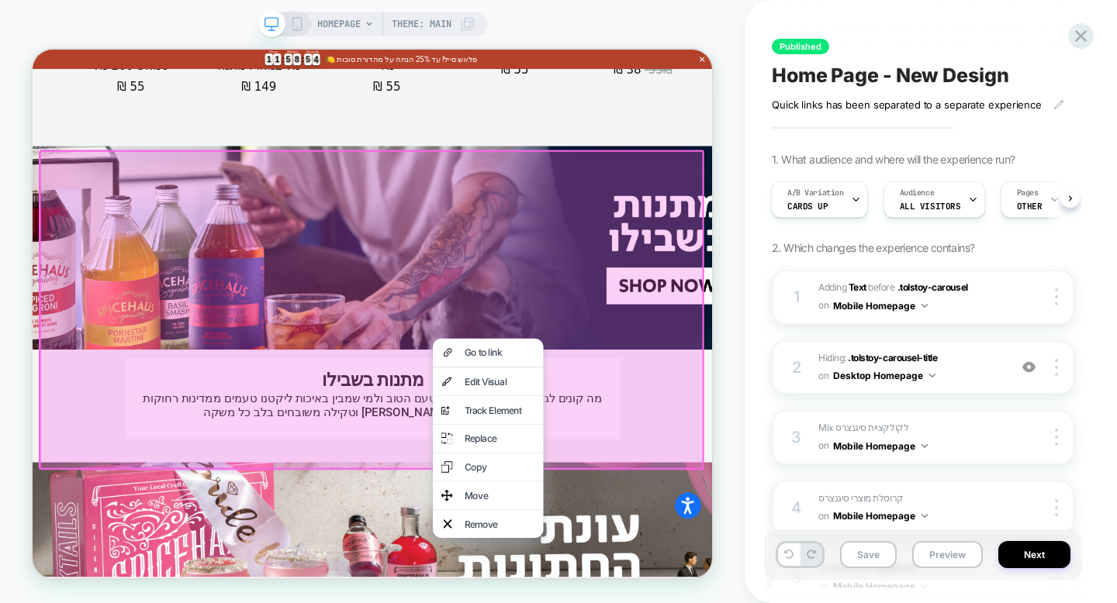
click at [506, 585] on div at bounding box center [484, 397] width 887 height 427
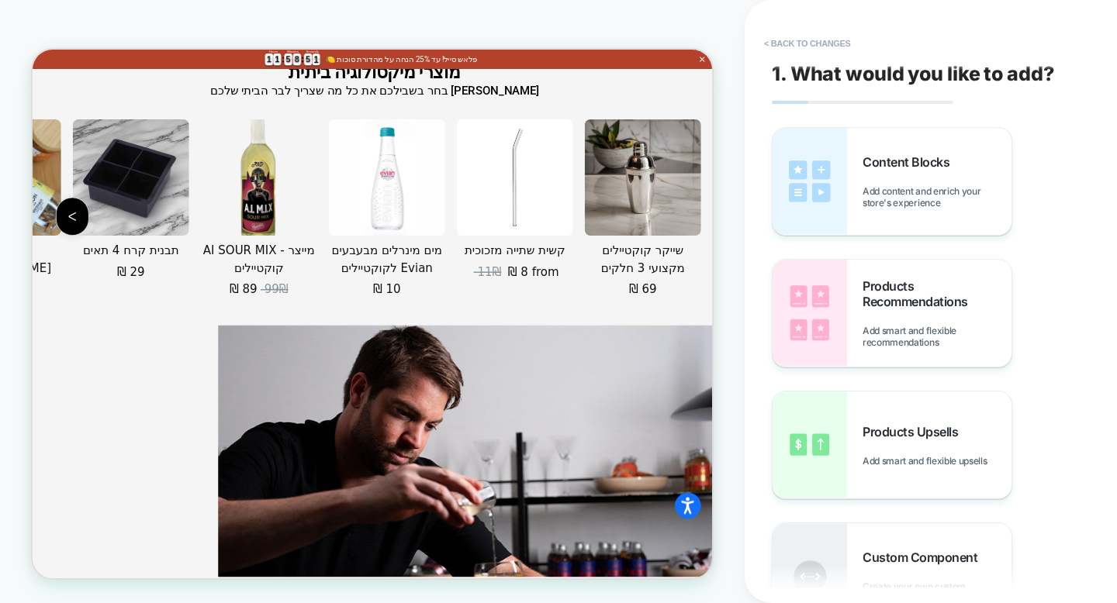
scroll to position [7338, 0]
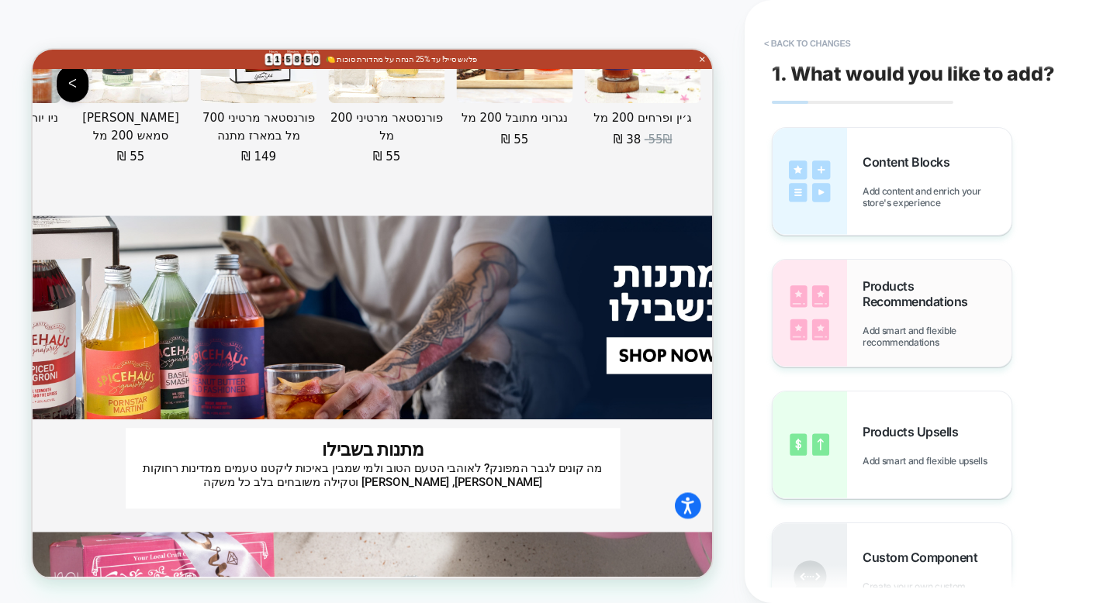
click at [860, 330] on div "Products Recommendations Add smart and flexible recommendations" at bounding box center [892, 313] width 239 height 107
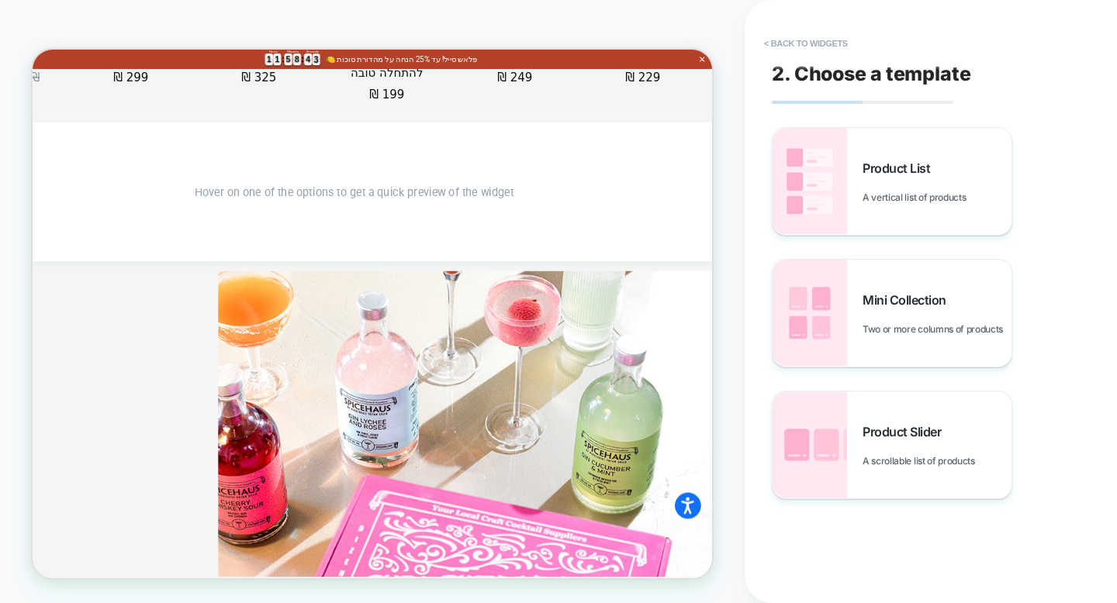
scroll to position [9363, 0]
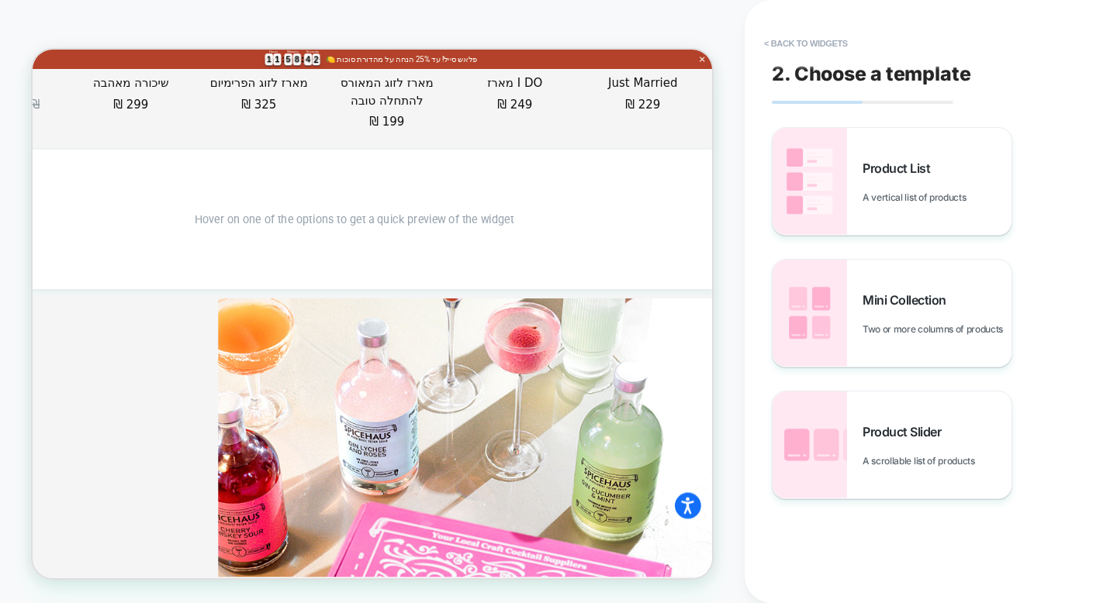
drag, startPoint x: 794, startPoint y: 492, endPoint x: 798, endPoint y: 440, distance: 52.1
click at [798, 369] on section "Hover on one of the options to get a quick preview of the widget" at bounding box center [461, 276] width 956 height 186
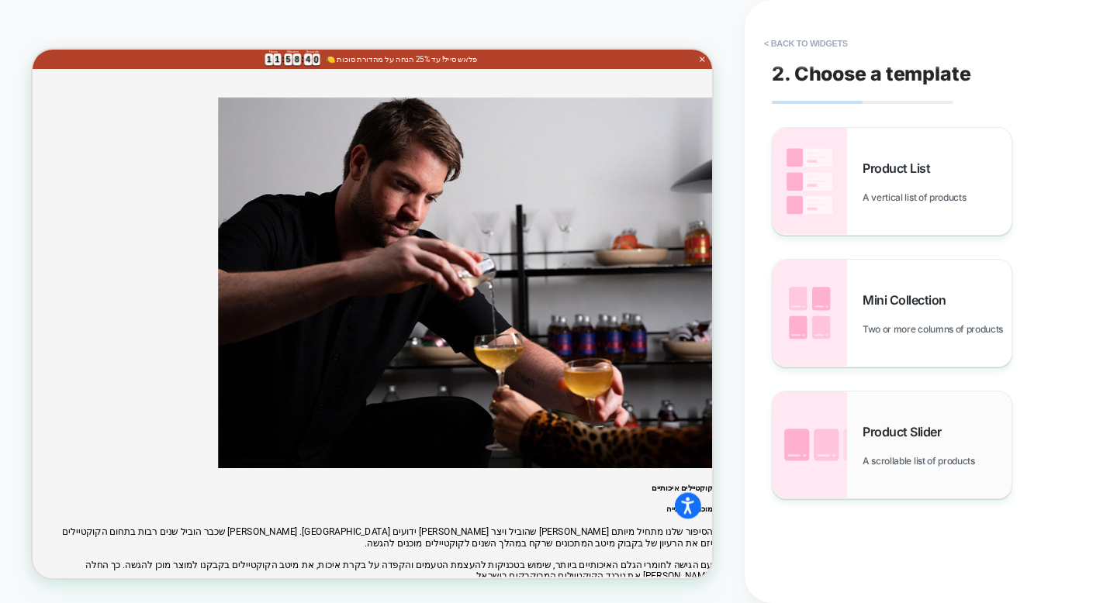
scroll to position [8653, 0]
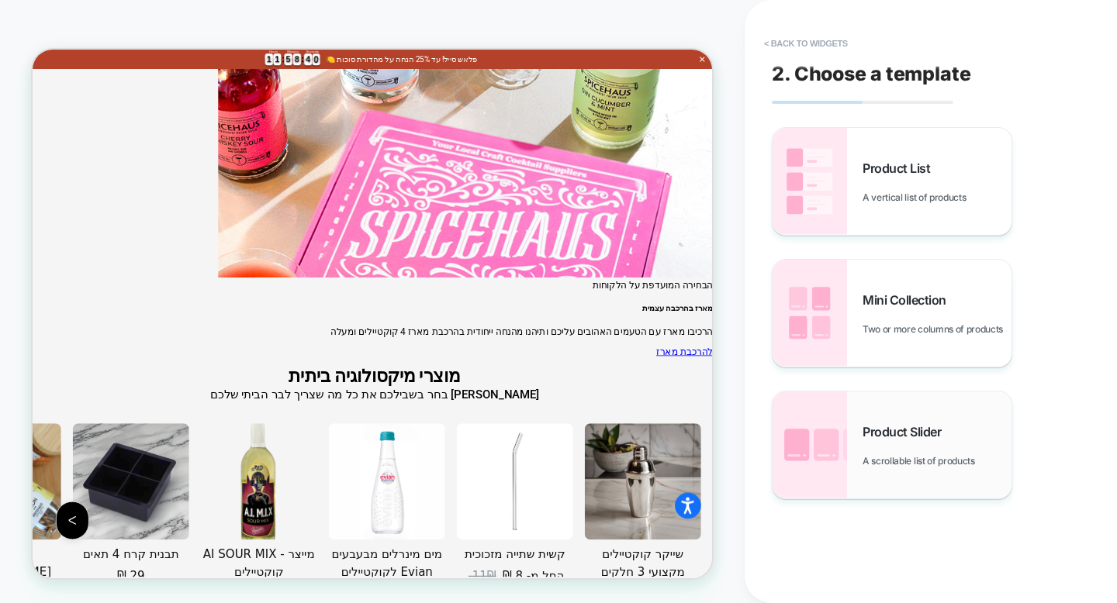
click at [828, 470] on img at bounding box center [810, 445] width 74 height 107
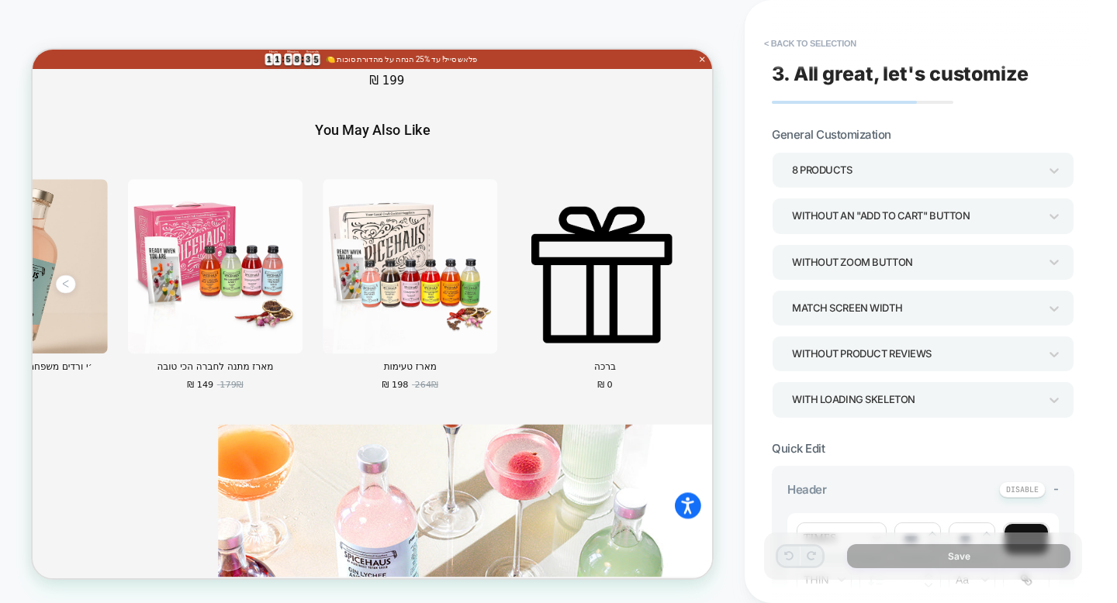
scroll to position [9913, 0]
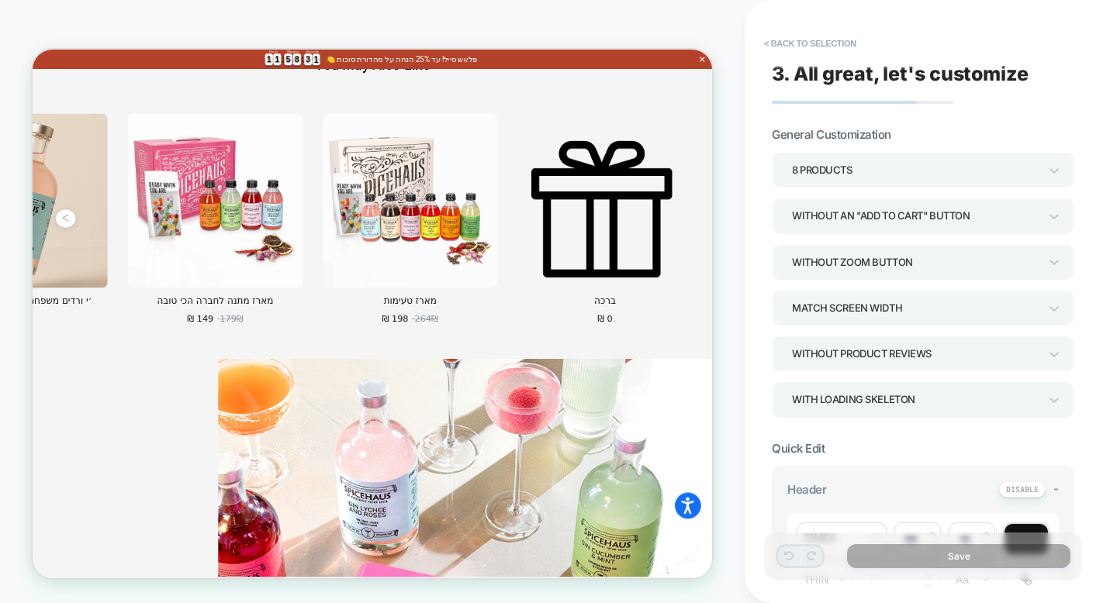
click at [802, 165] on div "8 Products" at bounding box center [915, 170] width 247 height 21
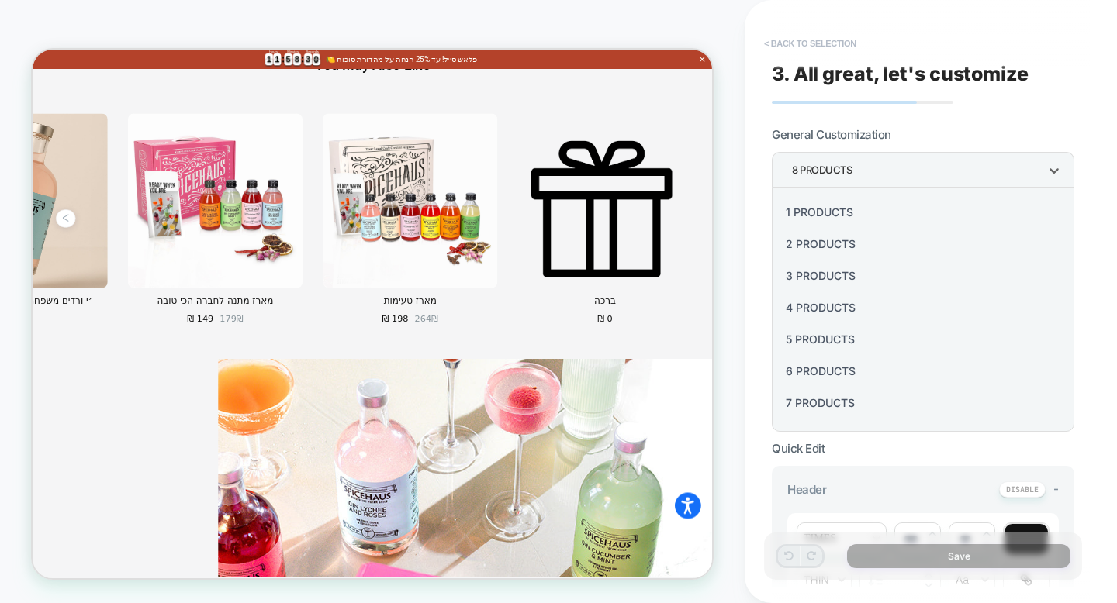
click at [800, 49] on button "< Back to selection" at bounding box center [810, 43] width 108 height 25
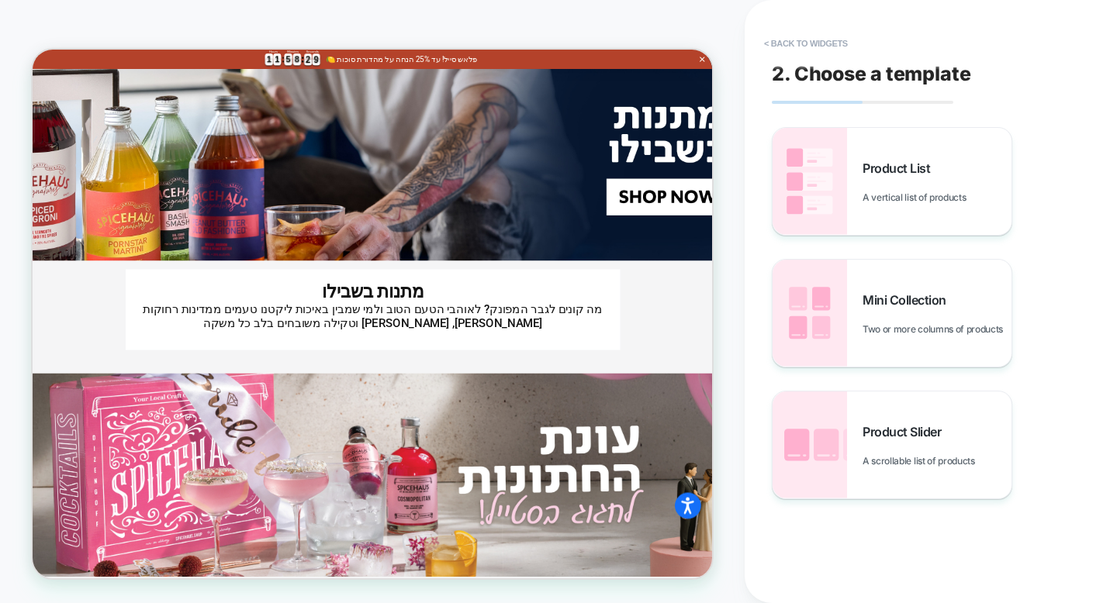
scroll to position [10131, 0]
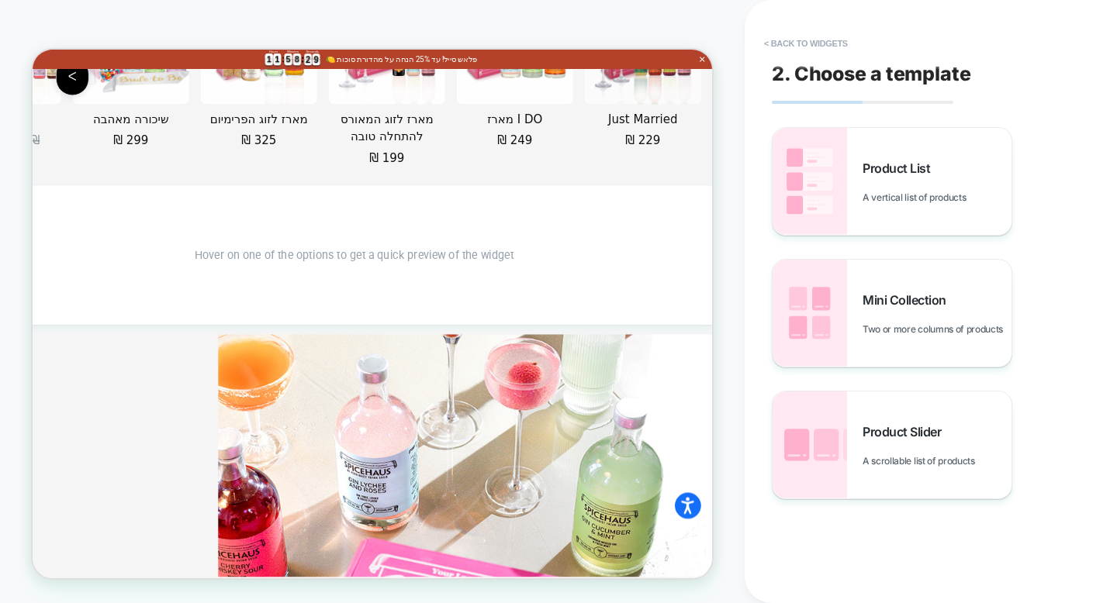
click at [800, 49] on button "< Back to widgets" at bounding box center [805, 43] width 99 height 25
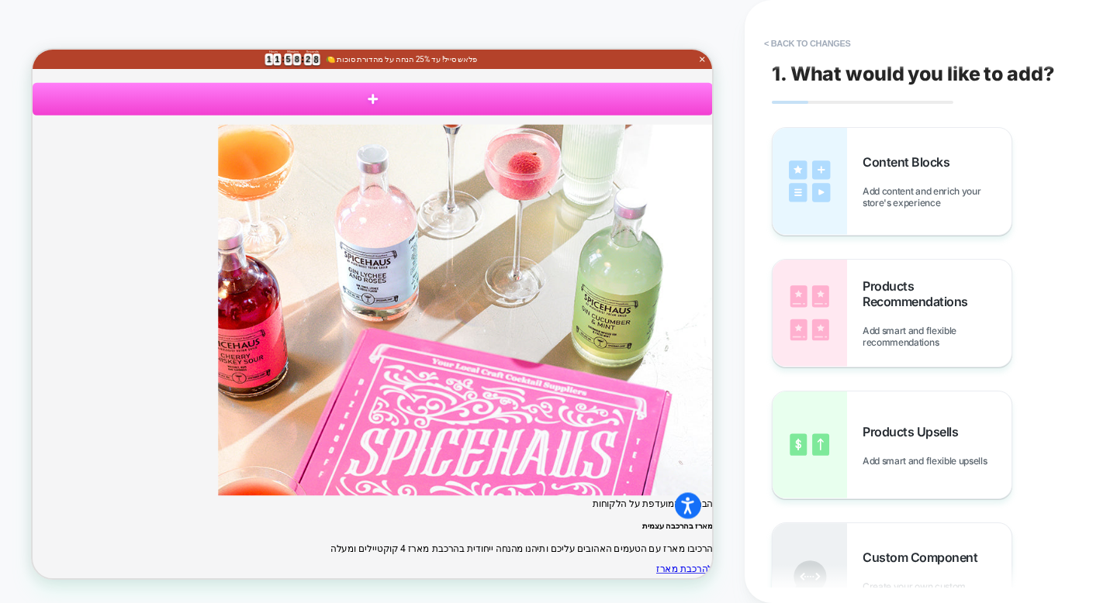
scroll to position [10269, 0]
click at [797, 46] on button "< Back to changes" at bounding box center [807, 43] width 102 height 25
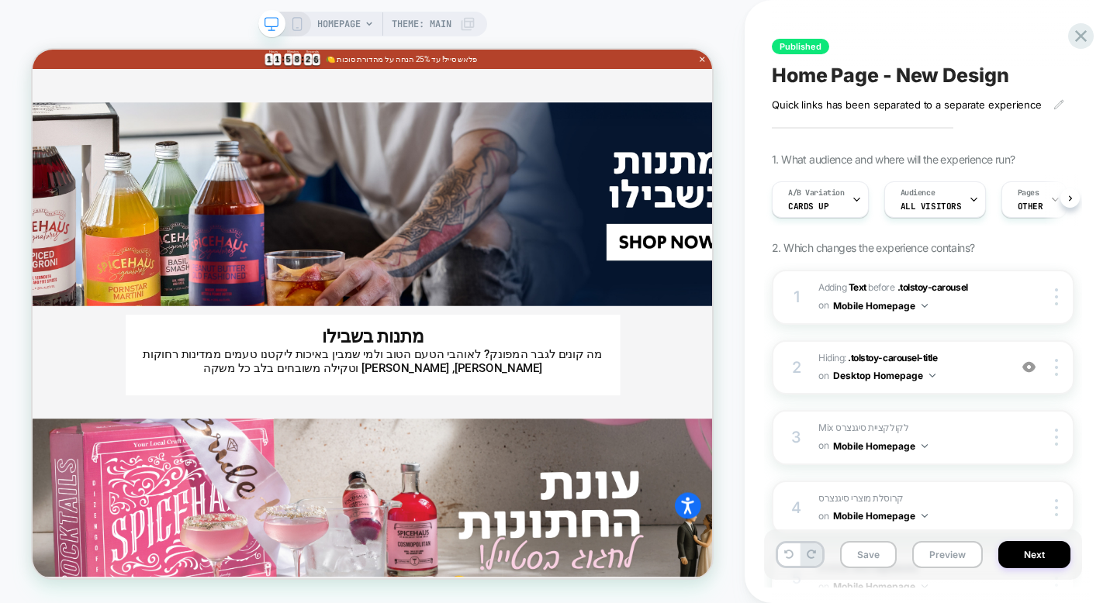
scroll to position [0, 1]
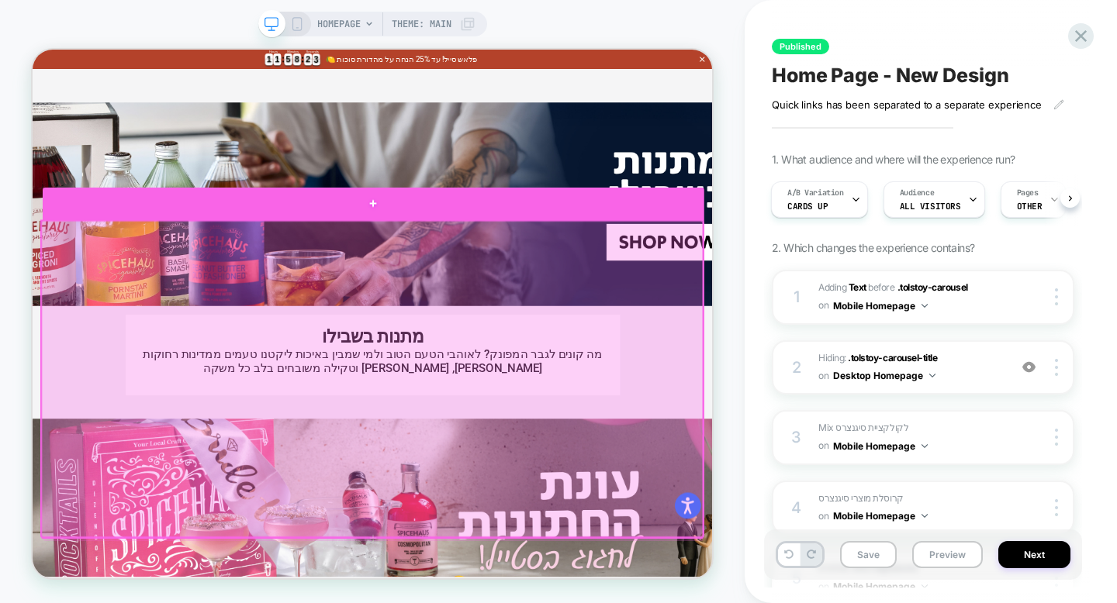
click at [533, 257] on div at bounding box center [487, 254] width 882 height 43
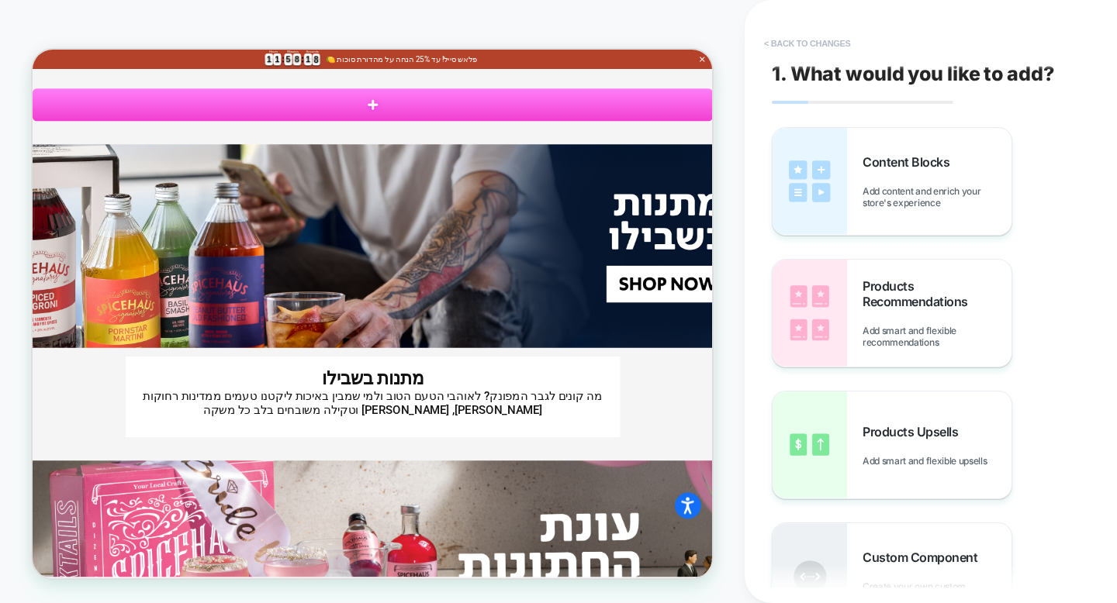
click at [828, 42] on button "< Back to changes" at bounding box center [807, 43] width 102 height 25
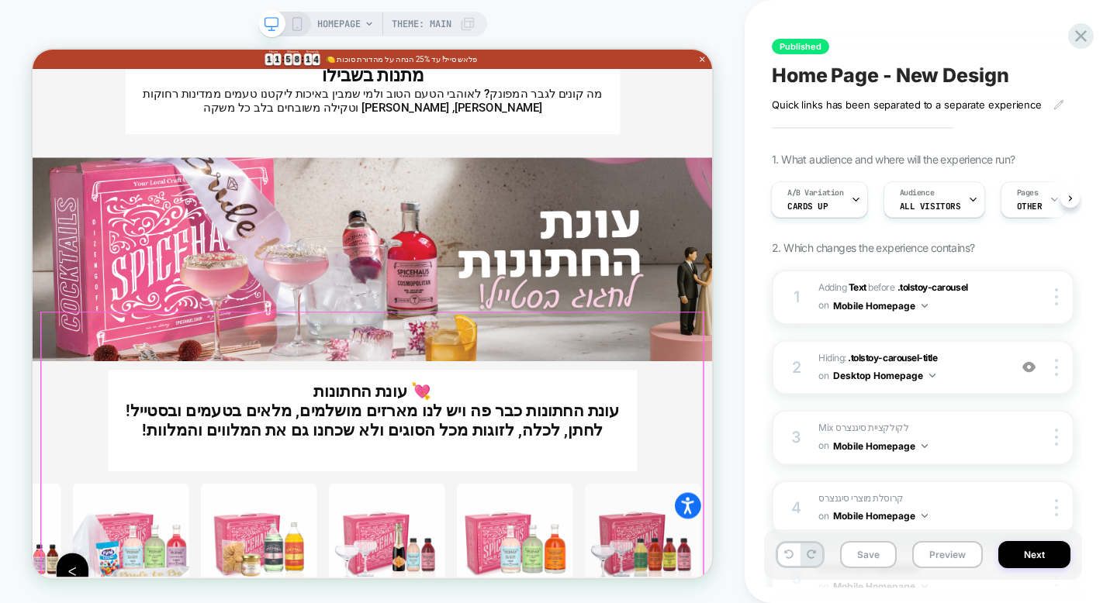
scroll to position [10283, 0]
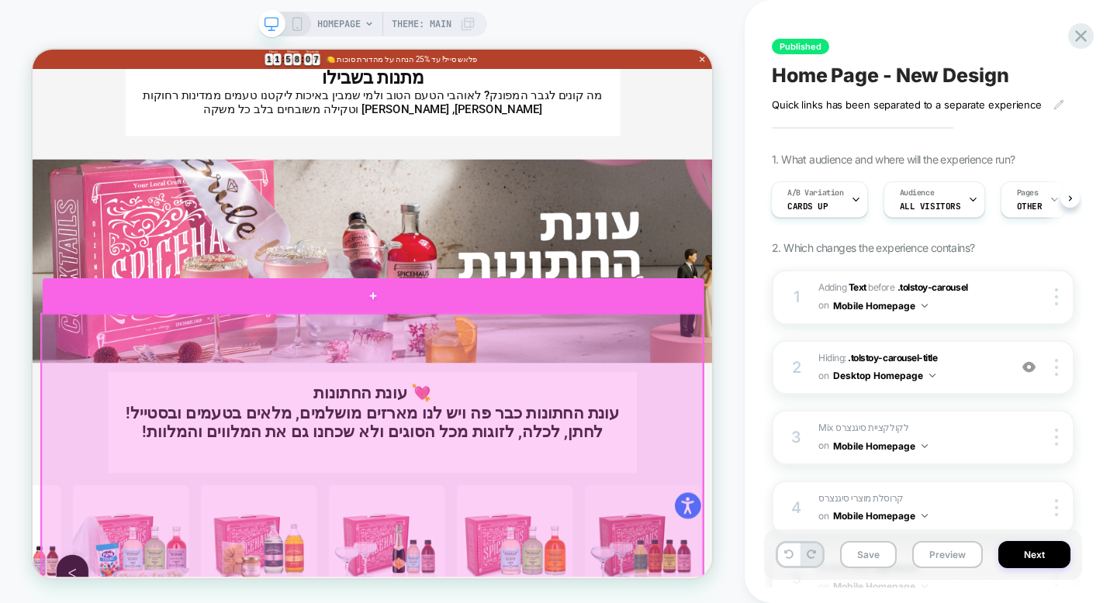
click at [545, 395] on div at bounding box center [487, 378] width 882 height 47
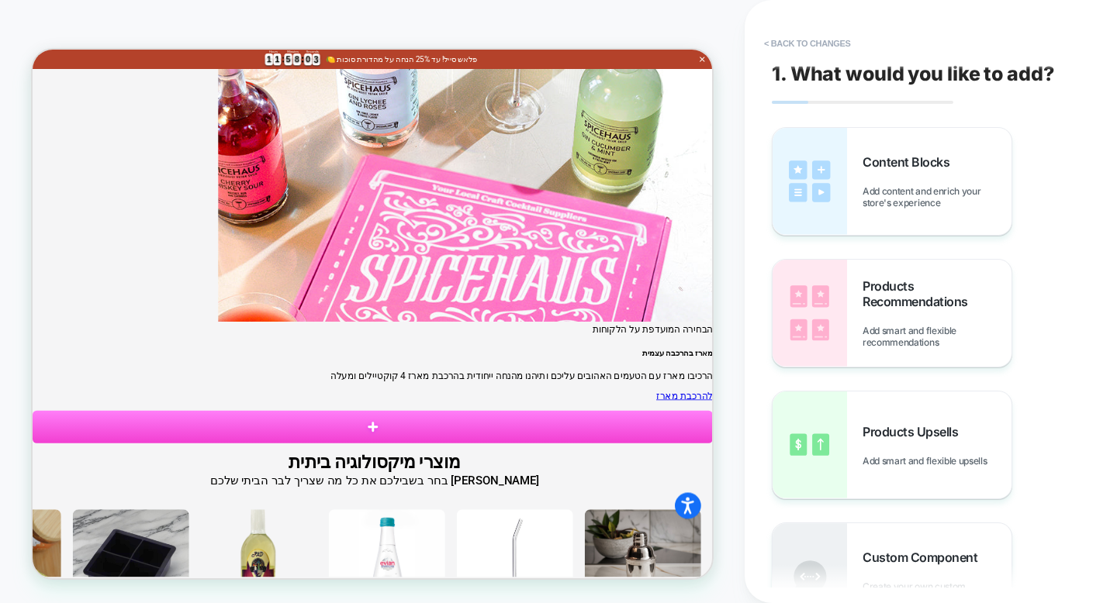
scroll to position [11099, 0]
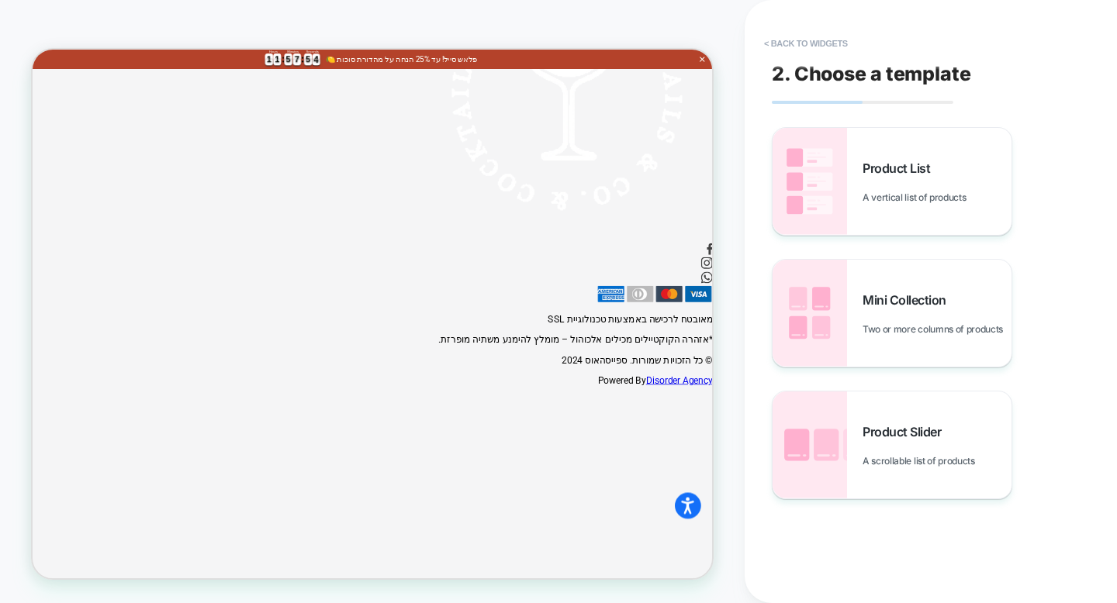
scroll to position [12002, 0]
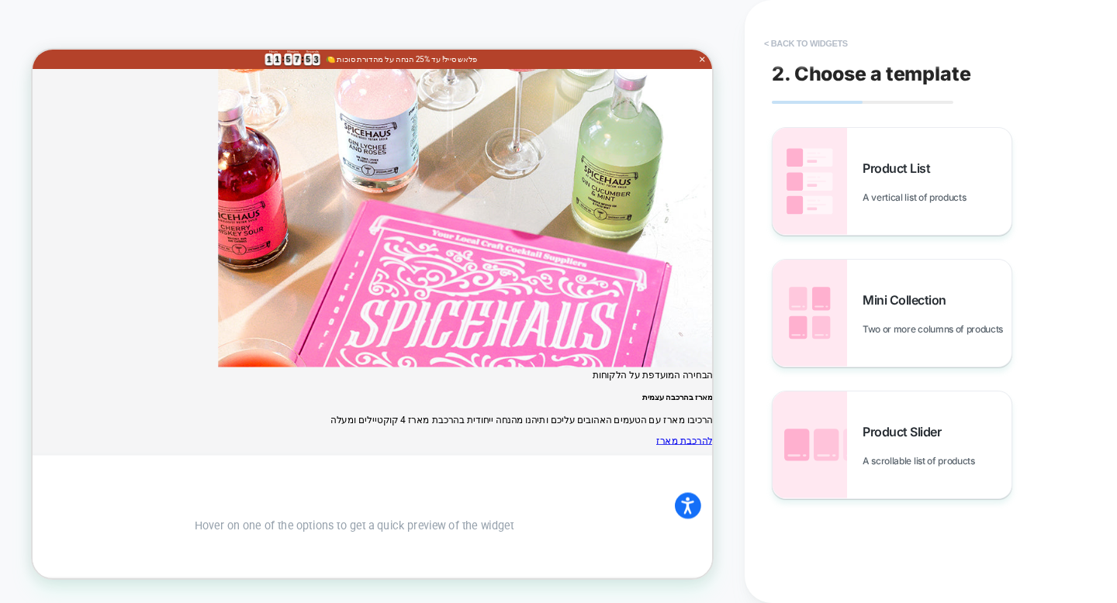
click at [787, 37] on button "< Back to widgets" at bounding box center [805, 43] width 99 height 25
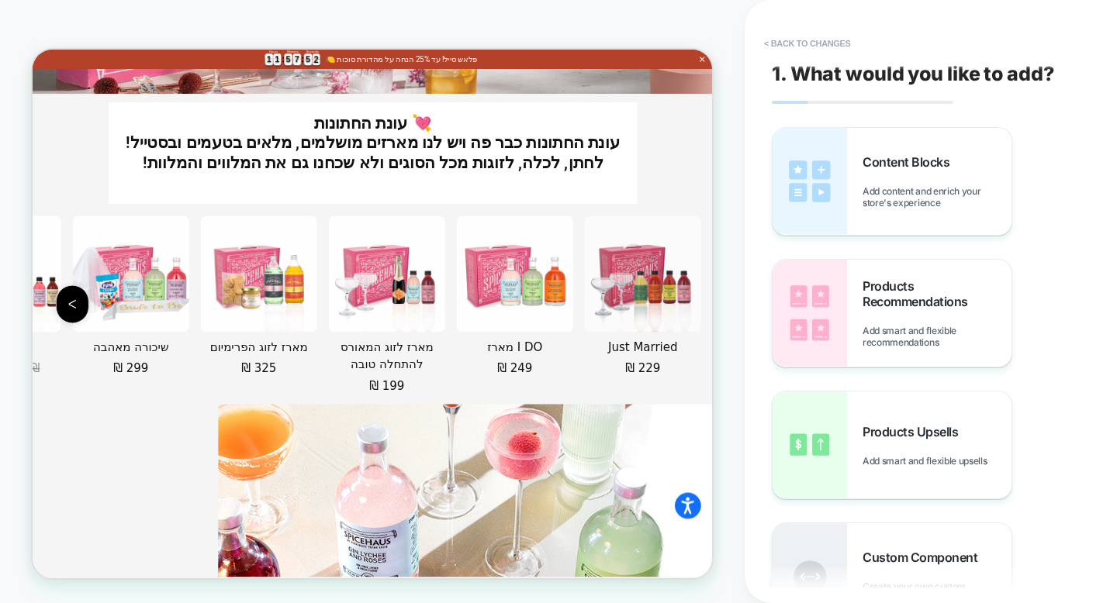
scroll to position [11860, 0]
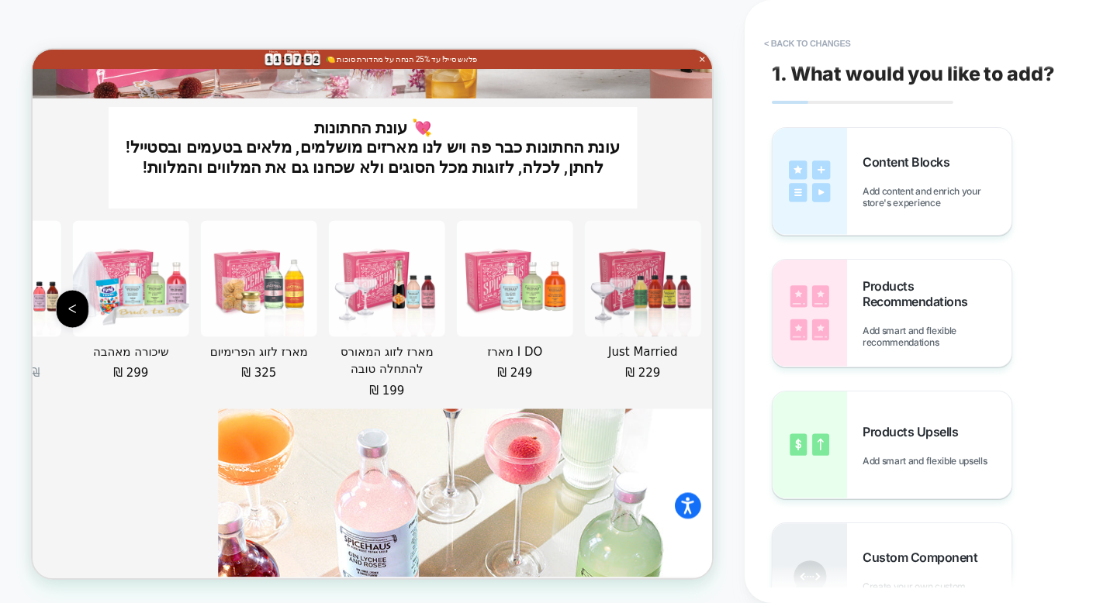
click at [787, 37] on button "< Back to changes" at bounding box center [807, 43] width 102 height 25
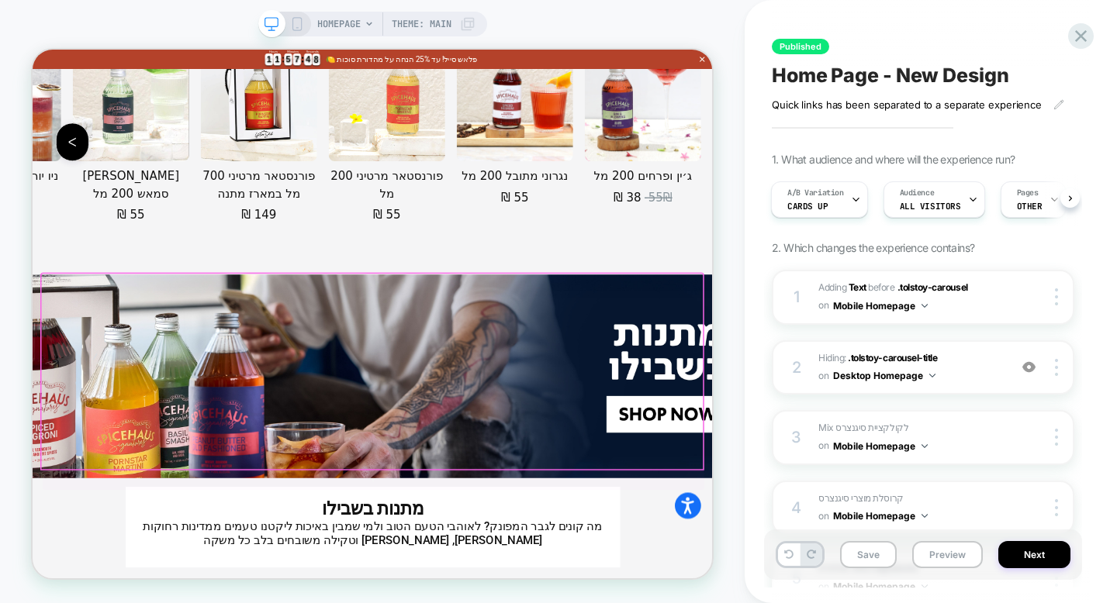
scroll to position [10961, 0]
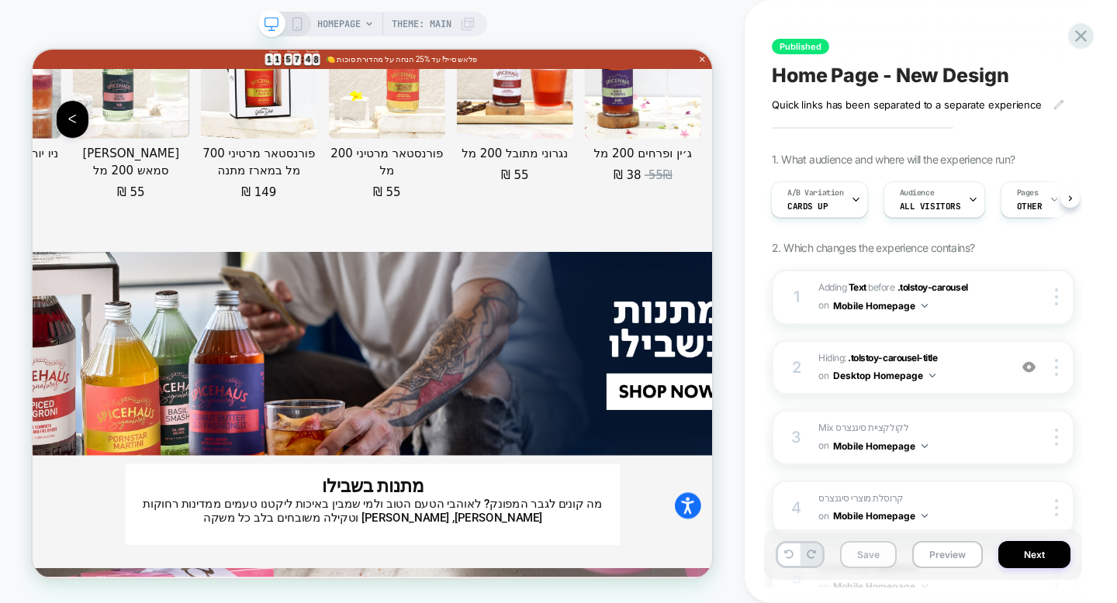
click at [852, 564] on button "Save" at bounding box center [868, 554] width 57 height 27
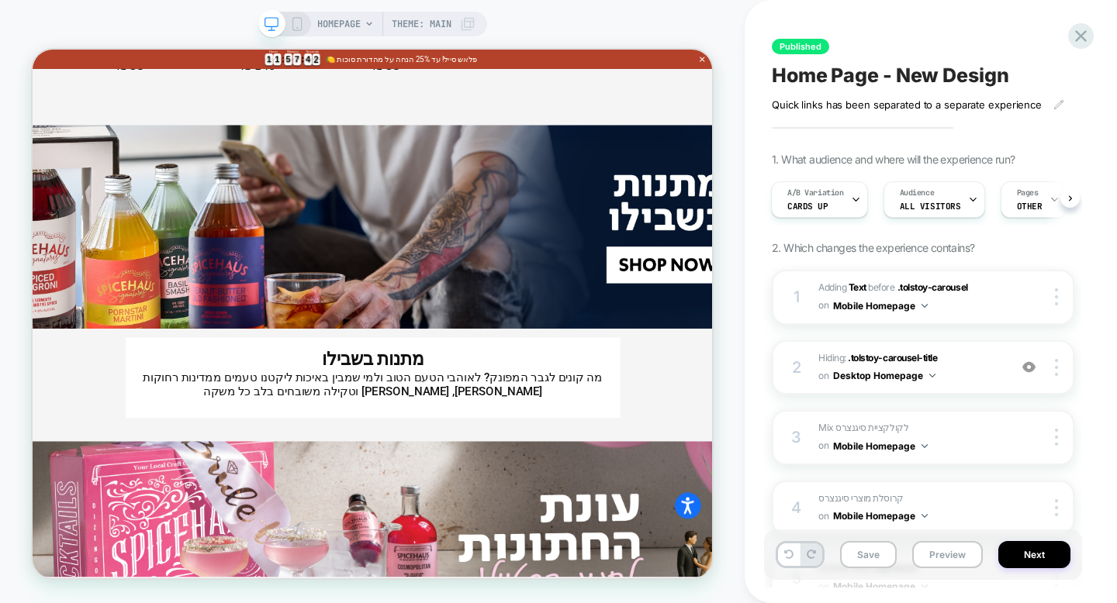
scroll to position [10999, 0]
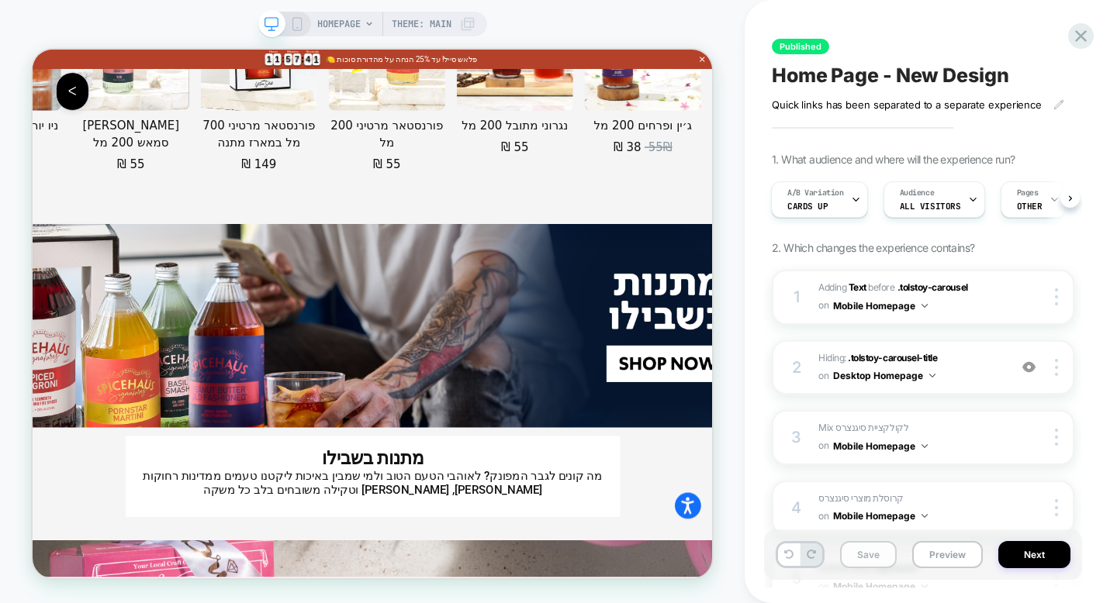
click at [881, 559] on button "Save" at bounding box center [868, 554] width 57 height 27
click at [1053, 555] on button "Next" at bounding box center [1034, 554] width 72 height 27
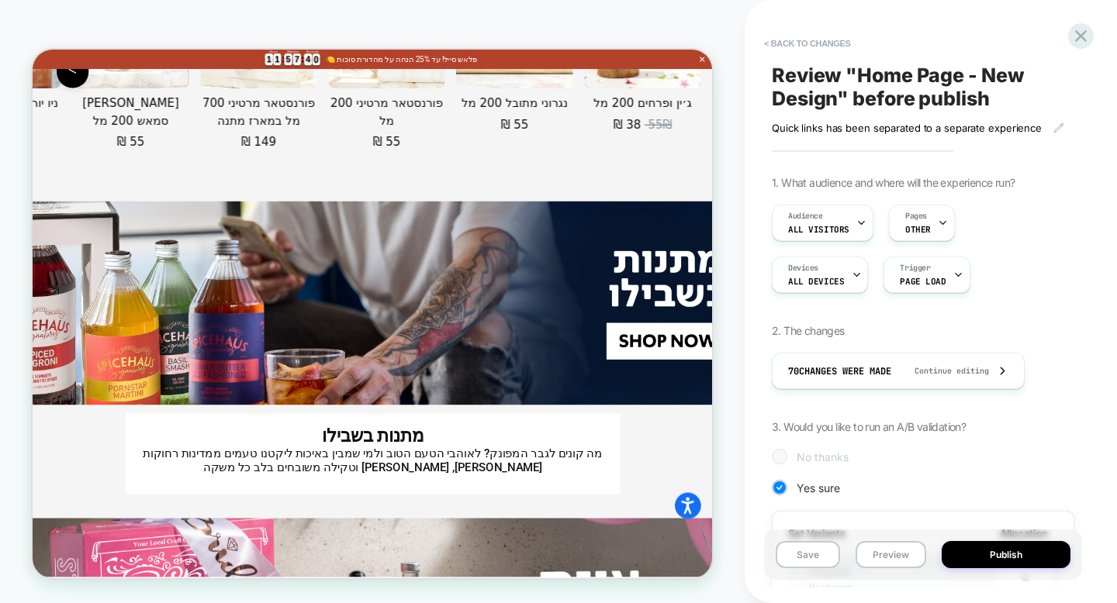
scroll to position [0, 2]
click at [1004, 565] on button "Publish" at bounding box center [1006, 554] width 129 height 27
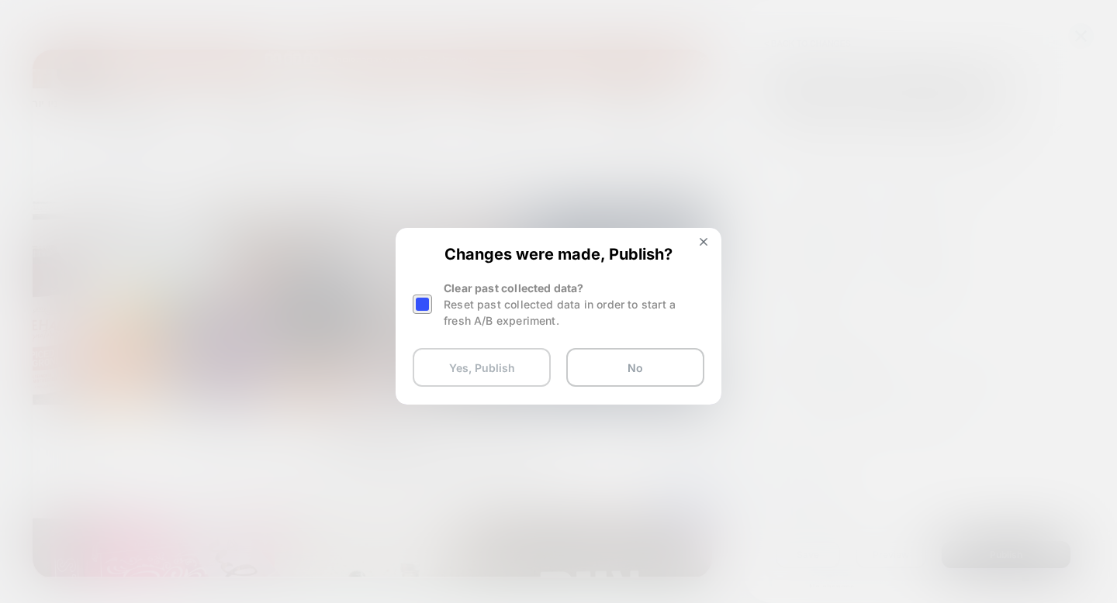
click at [485, 380] on button "Yes, Publish" at bounding box center [482, 367] width 138 height 39
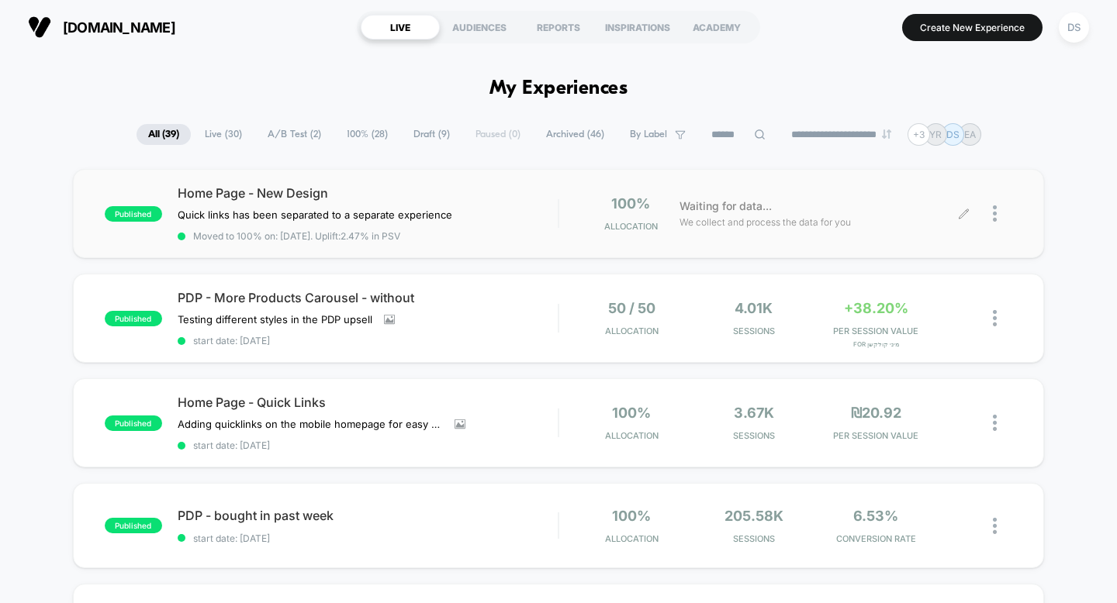
click at [956, 216] on div "Waiting for data... We collect and process the data for you" at bounding box center [818, 213] width 292 height 36
click at [966, 217] on icon at bounding box center [964, 214] width 12 height 12
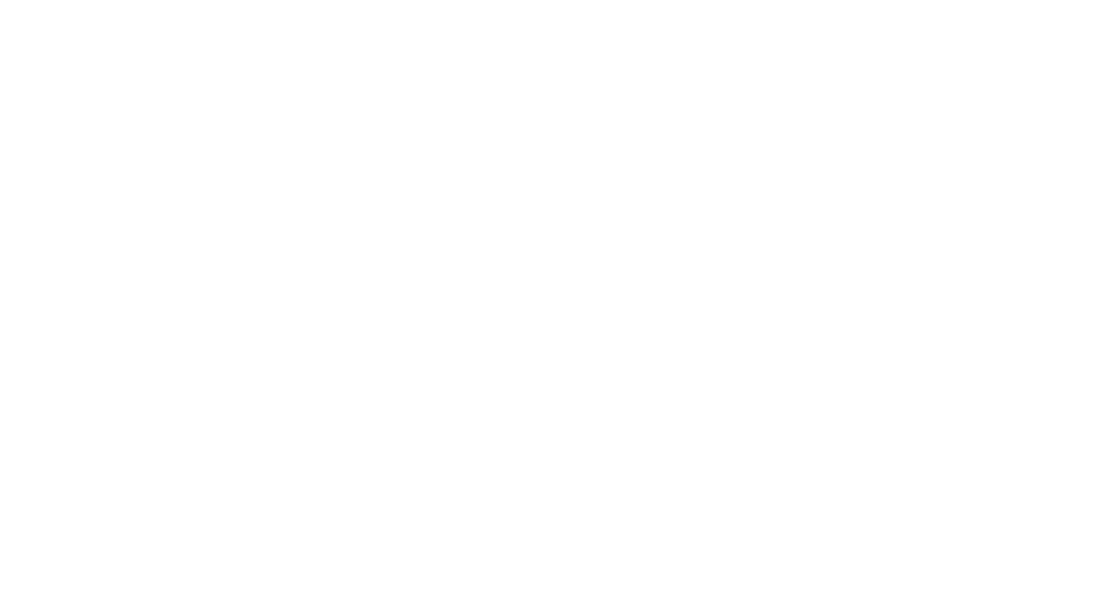
click at [966, 6] on html "Display size not supported Unfortunately, our dashboard is not supported on a m…" at bounding box center [558, 3] width 1117 height 6
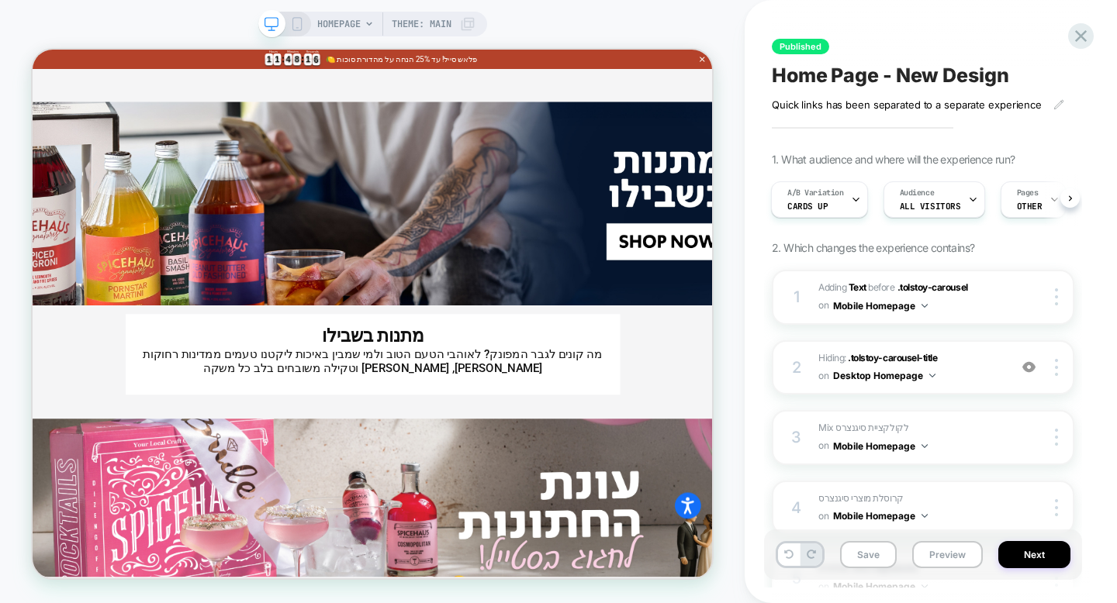
scroll to position [3922, 0]
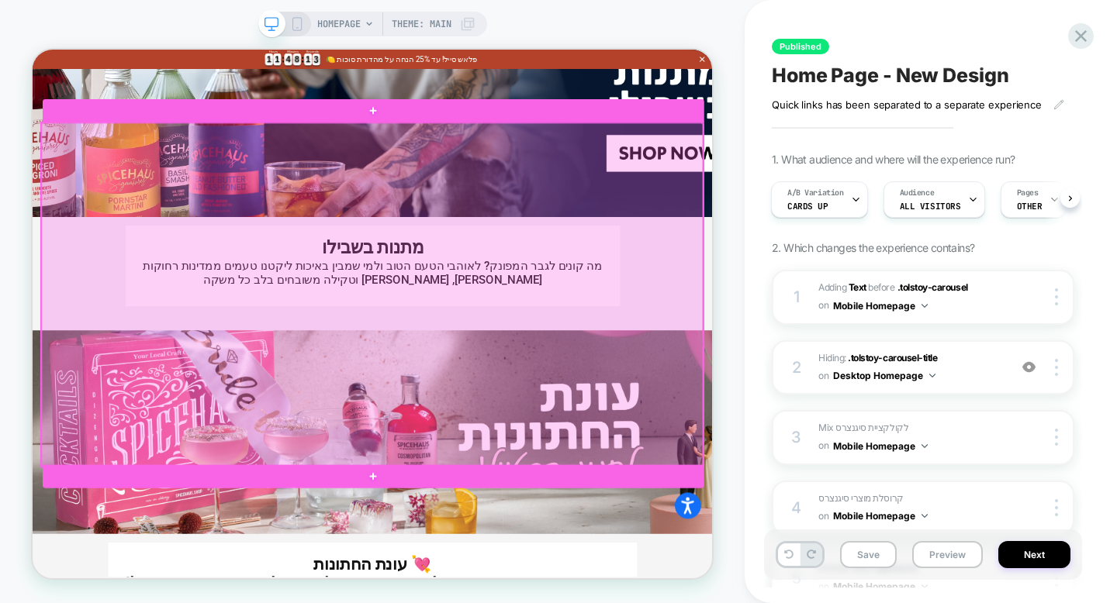
click at [491, 303] on div at bounding box center [485, 376] width 882 height 459
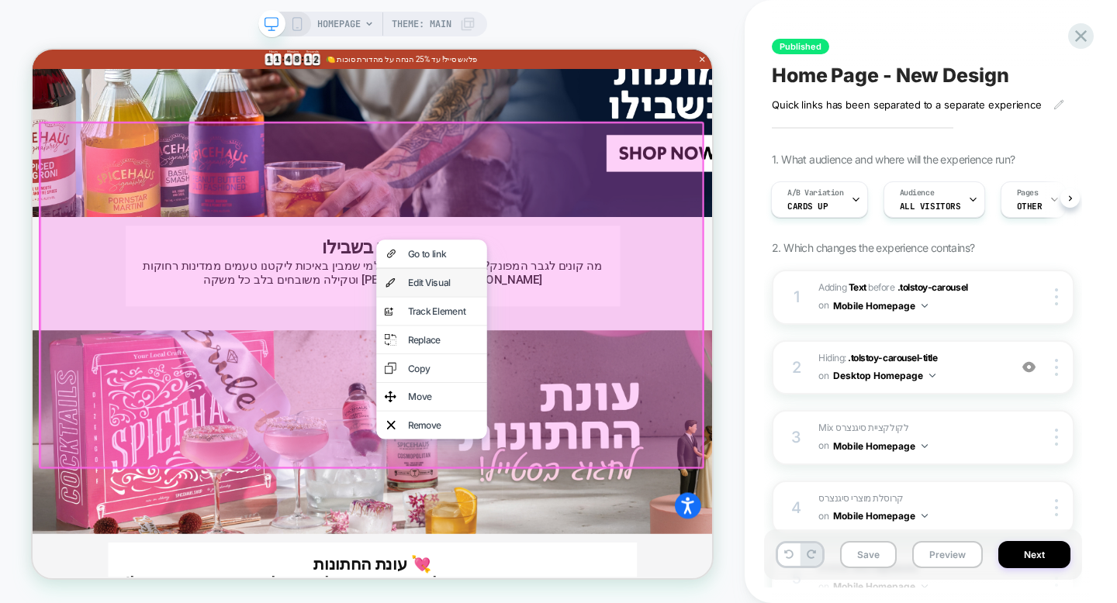
click at [510, 347] on div "Edit Visual" at bounding box center [564, 360] width 147 height 37
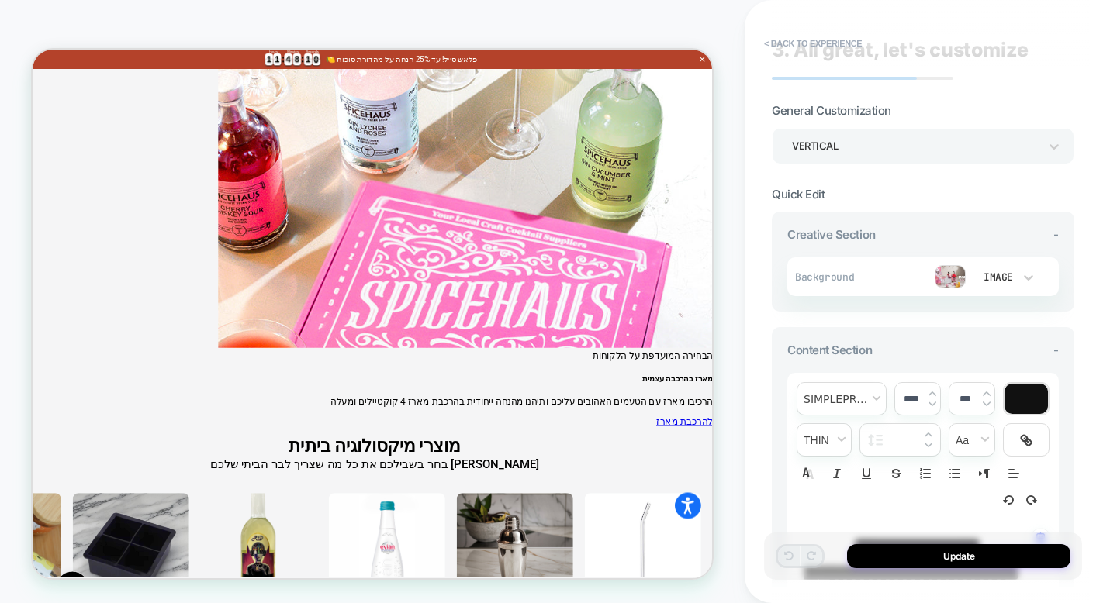
scroll to position [5060, 0]
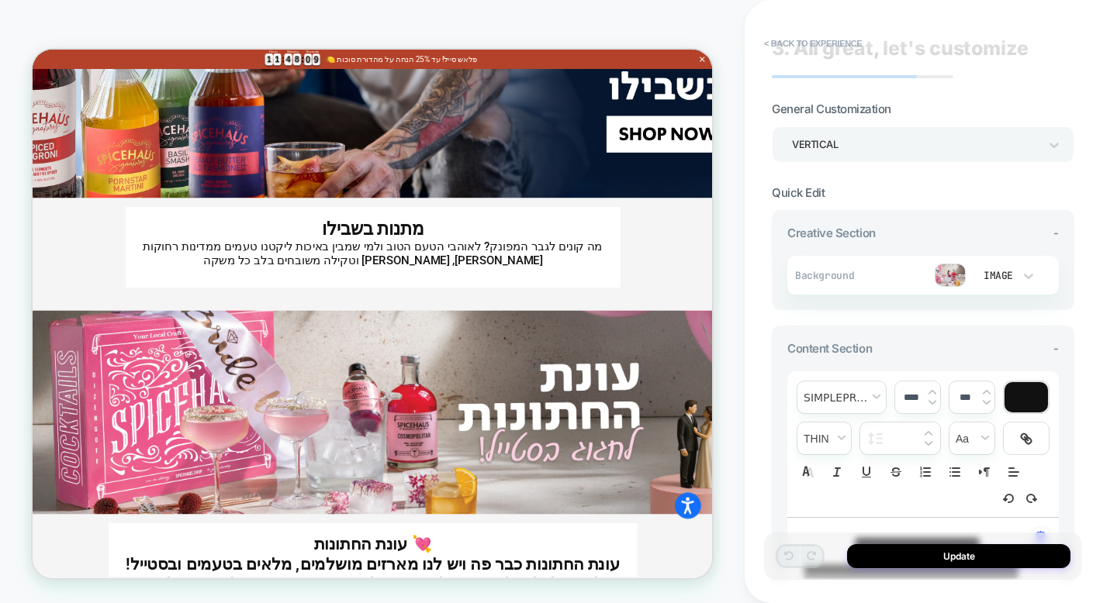
click at [950, 276] on img at bounding box center [950, 275] width 31 height 23
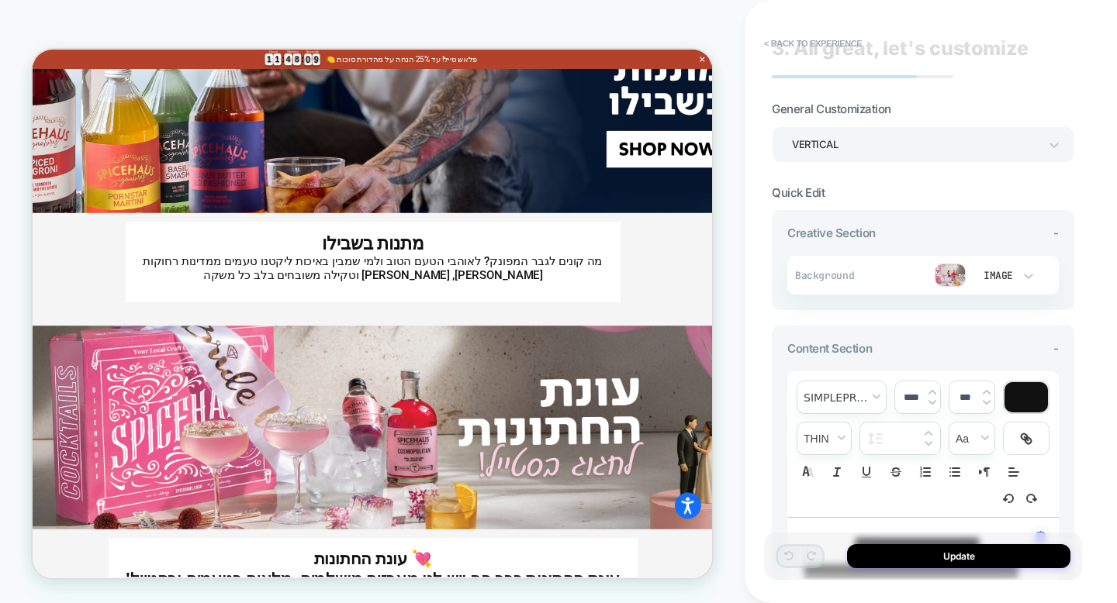
scroll to position [4333, 0]
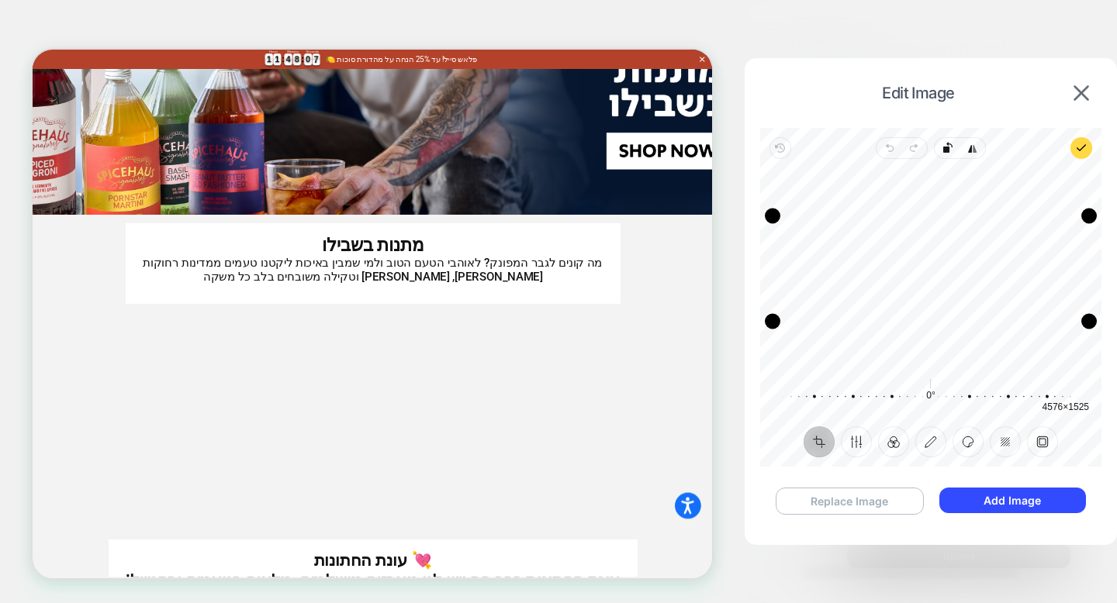
click at [890, 496] on button "Replace Image" at bounding box center [850, 501] width 148 height 27
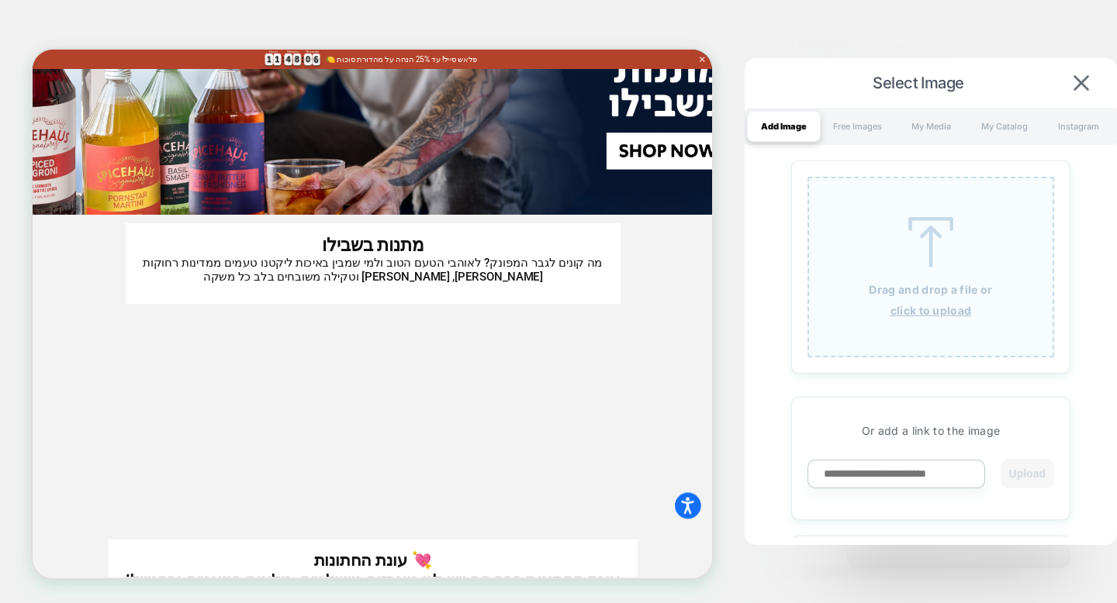
click at [922, 312] on u "click to upload" at bounding box center [930, 310] width 81 height 13
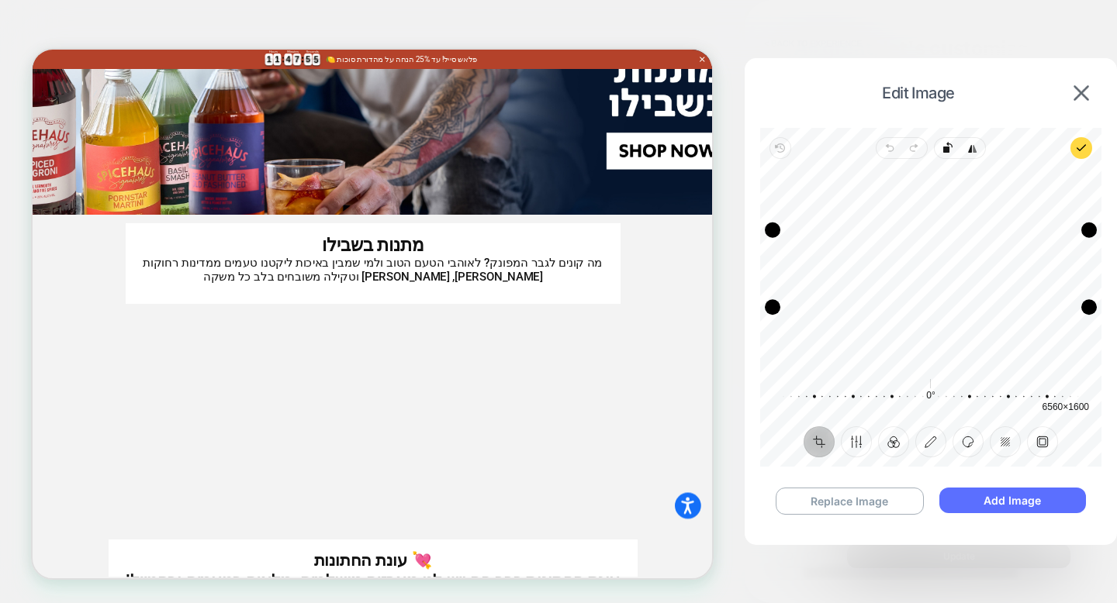
click at [990, 505] on button "Add Image" at bounding box center [1012, 501] width 147 height 26
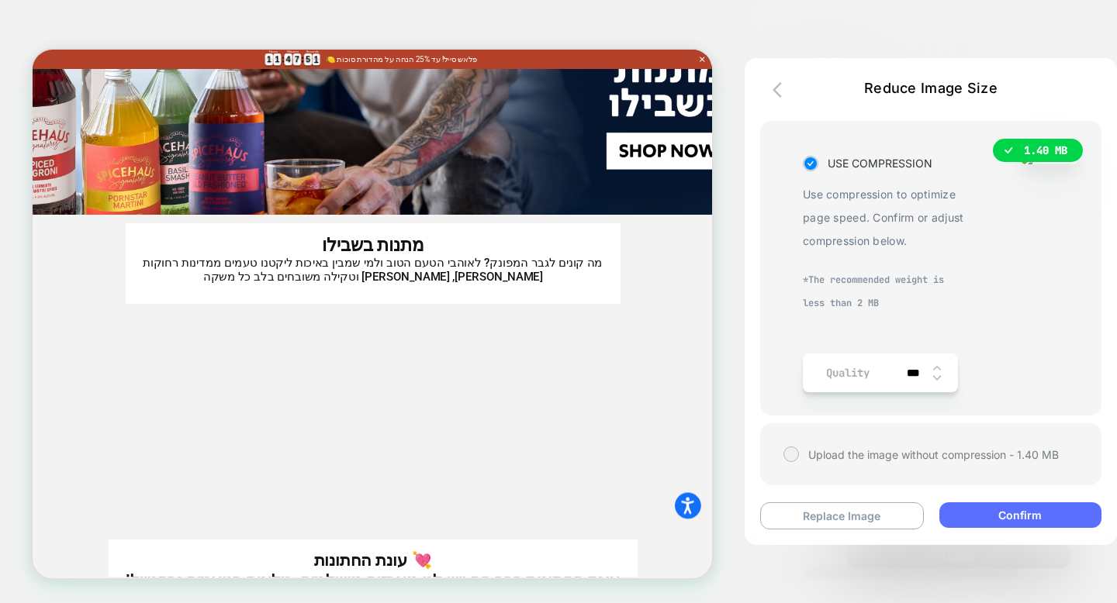
click at [988, 515] on button "Confirm" at bounding box center [1020, 516] width 162 height 26
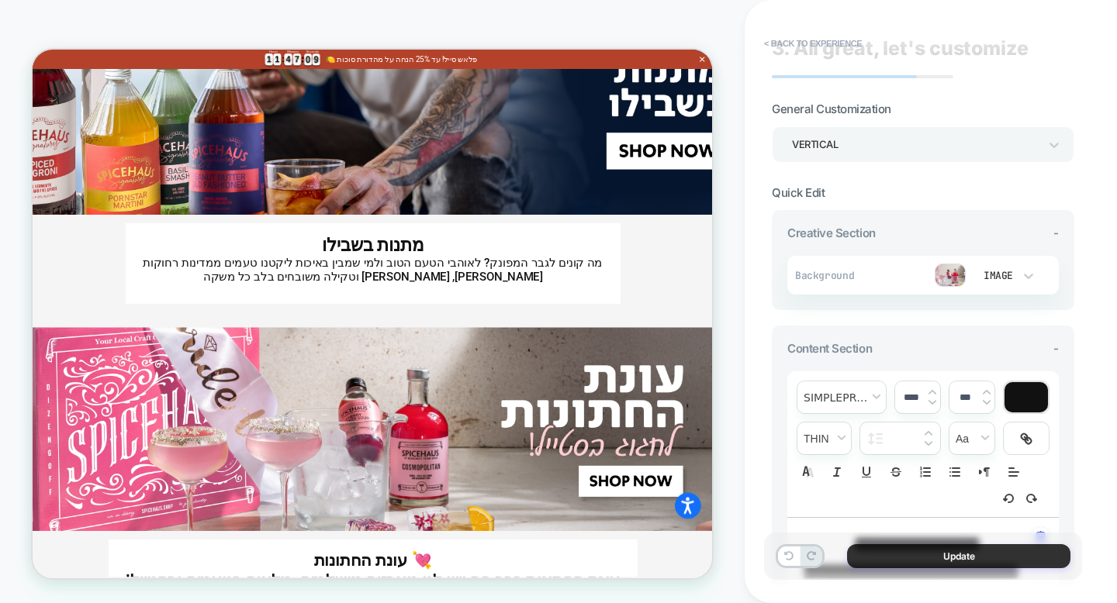
click at [928, 556] on button "Update" at bounding box center [958, 557] width 223 height 24
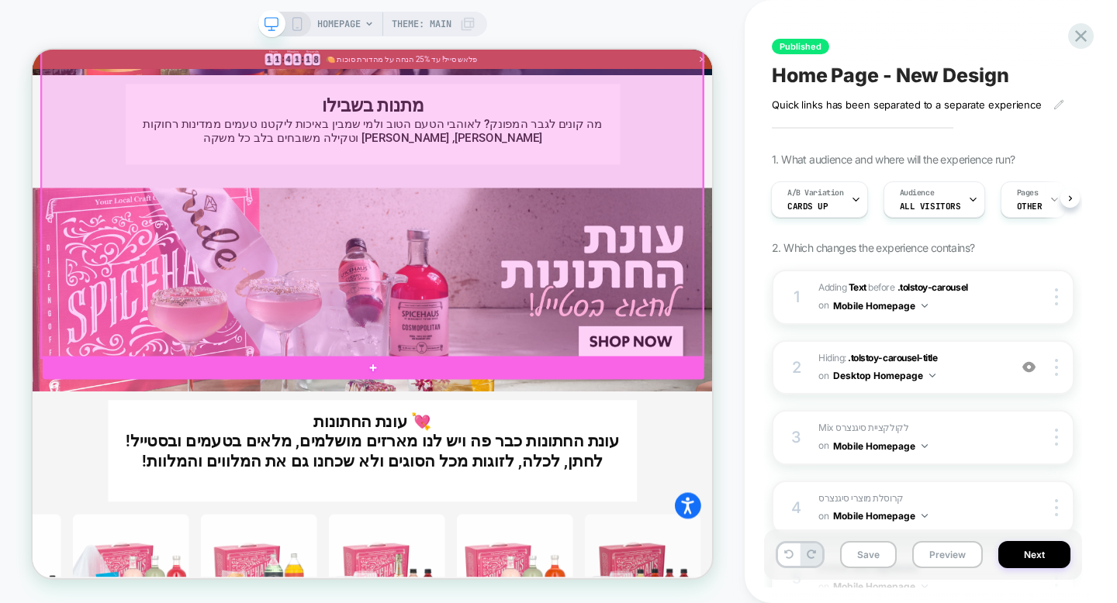
scroll to position [4581, 0]
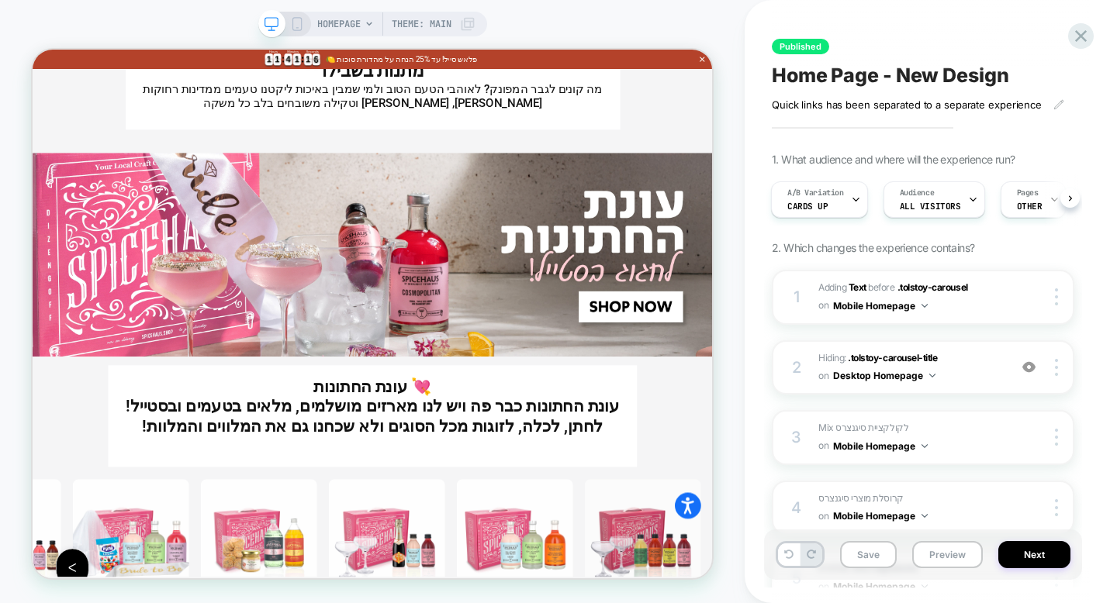
click at [297, 26] on icon at bounding box center [297, 24] width 14 height 14
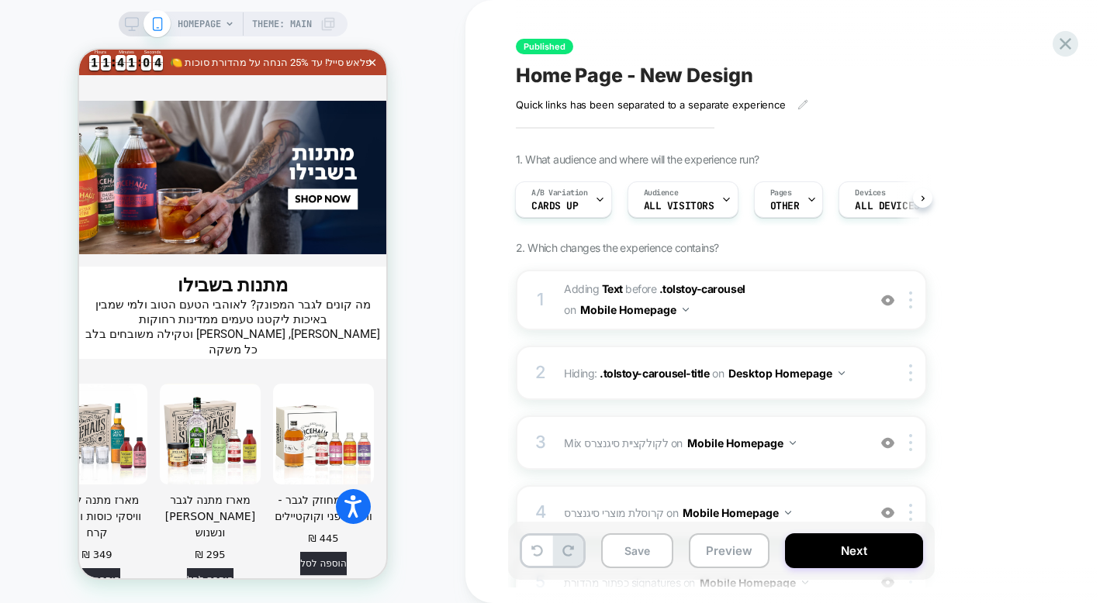
scroll to position [4034, 0]
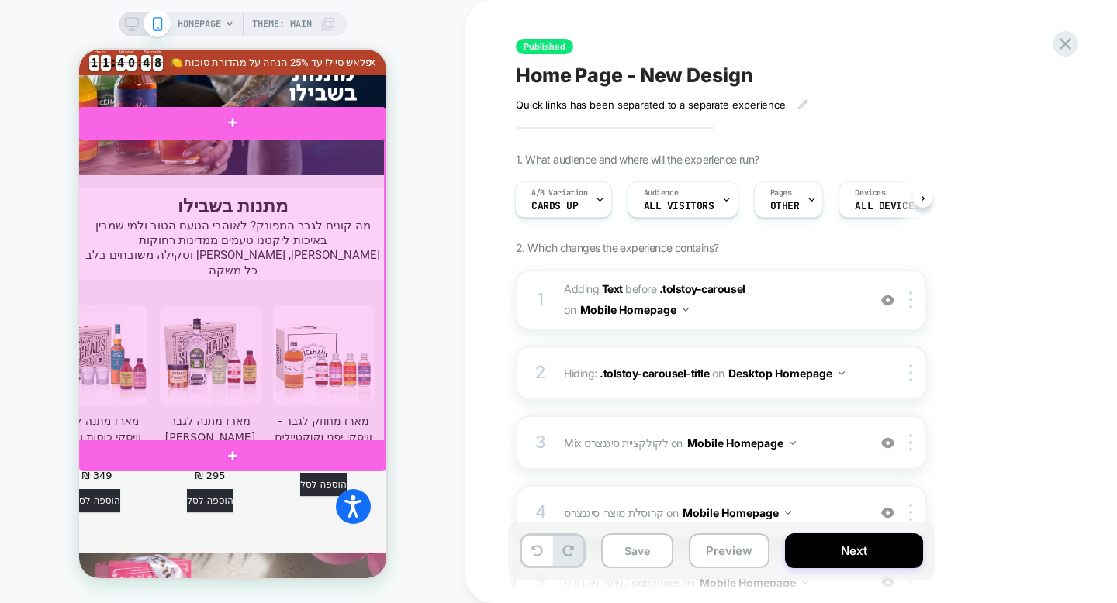
click at [236, 234] on div at bounding box center [231, 290] width 307 height 303
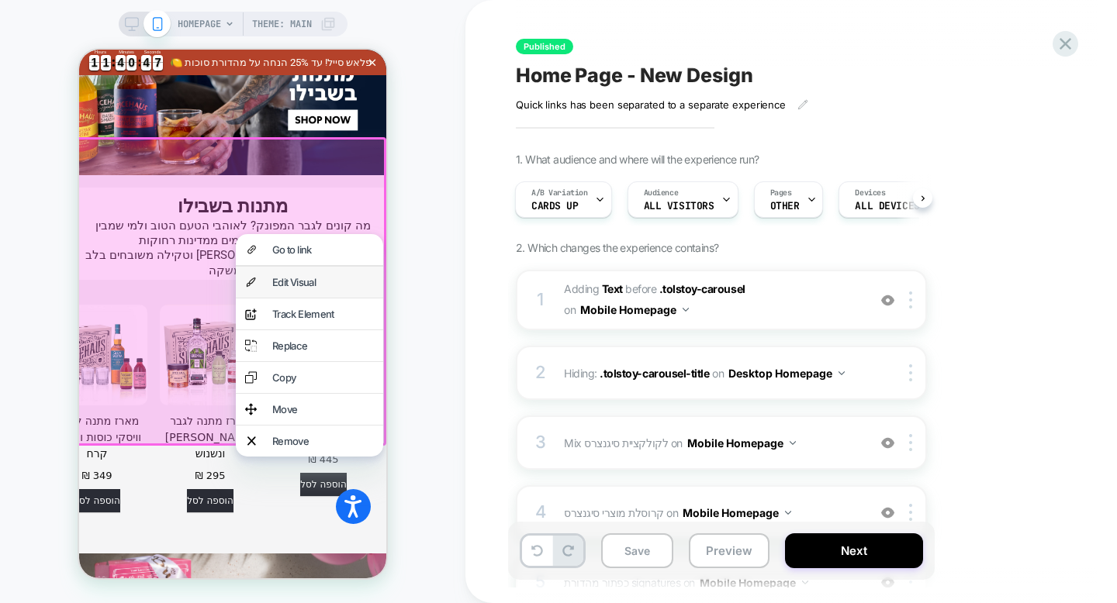
click at [271, 275] on div "Edit Visual" at bounding box center [309, 282] width 147 height 31
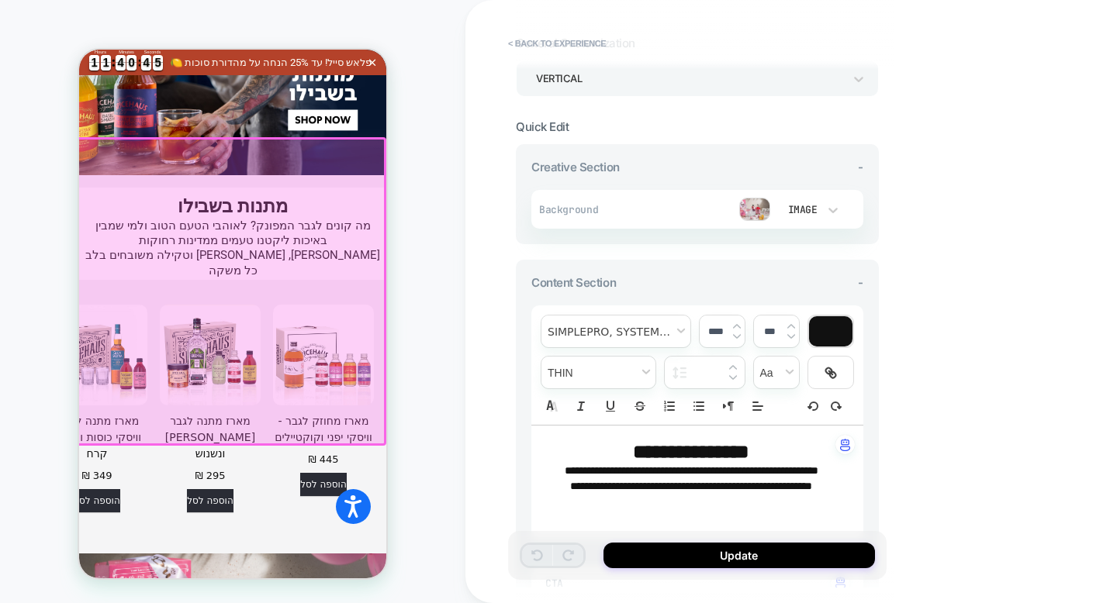
scroll to position [4009, 0]
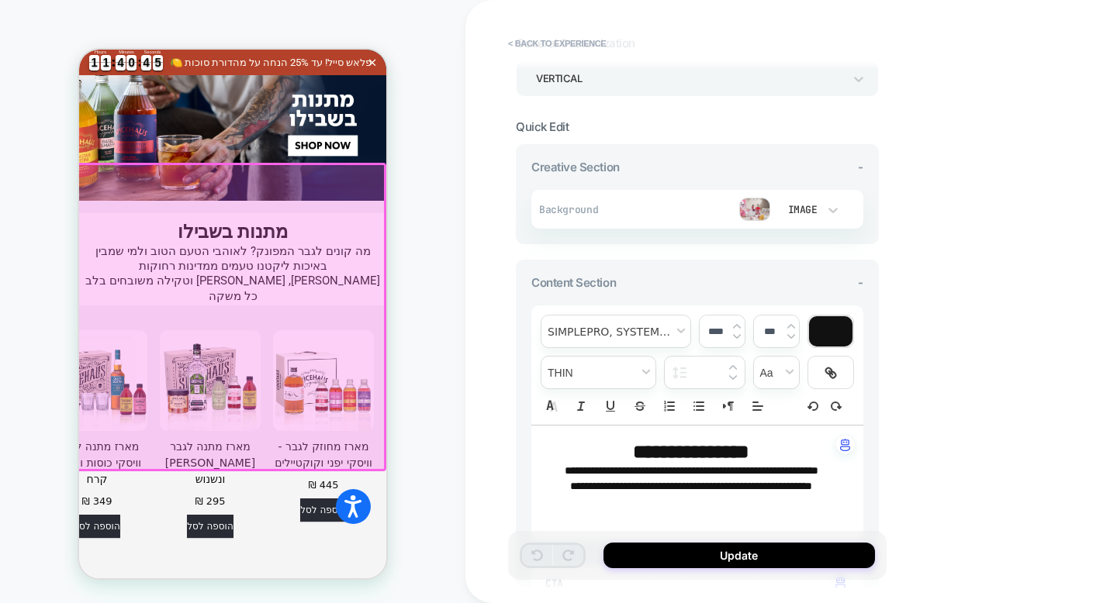
click at [751, 213] on img at bounding box center [754, 209] width 31 height 23
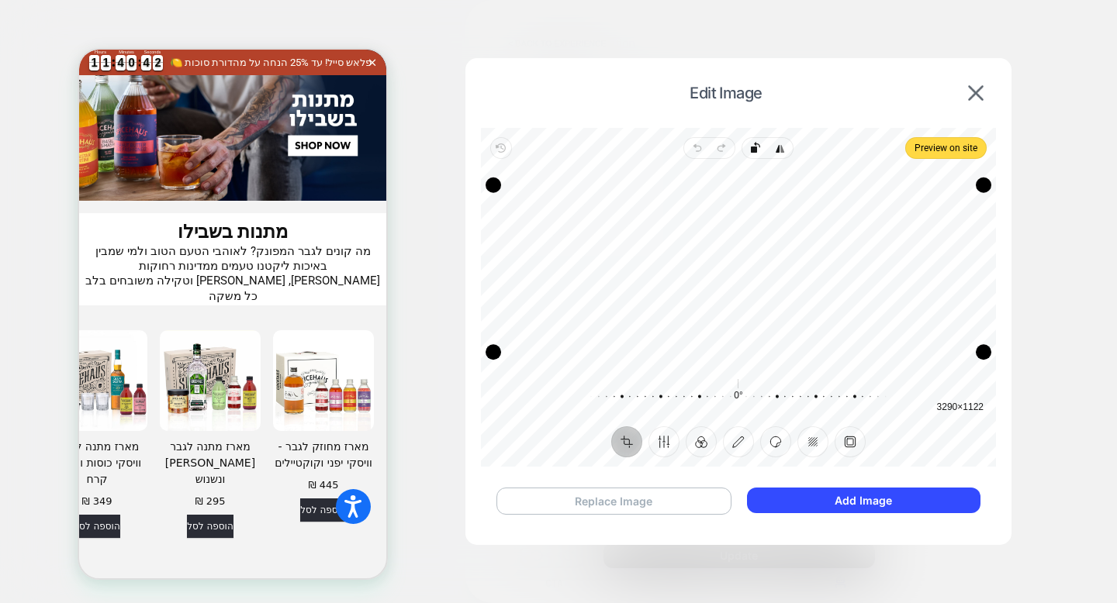
click at [691, 499] on button "Replace Image" at bounding box center [613, 501] width 235 height 27
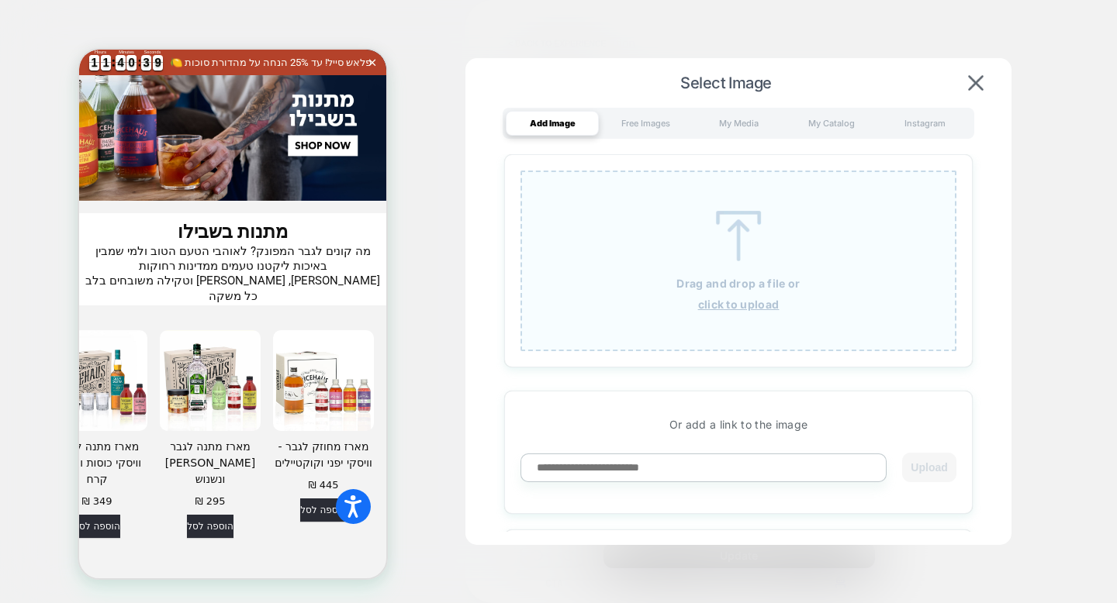
click at [736, 305] on u "click to upload" at bounding box center [738, 304] width 81 height 13
click at [742, 311] on u "click to upload" at bounding box center [738, 304] width 81 height 13
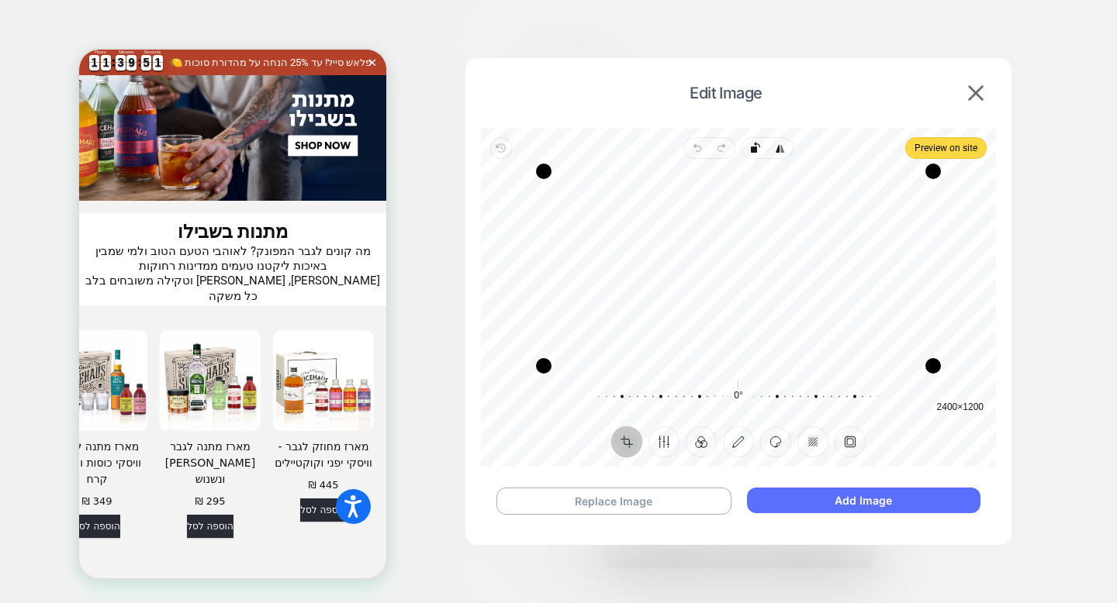
click at [820, 498] on button "Add Image" at bounding box center [863, 501] width 233 height 26
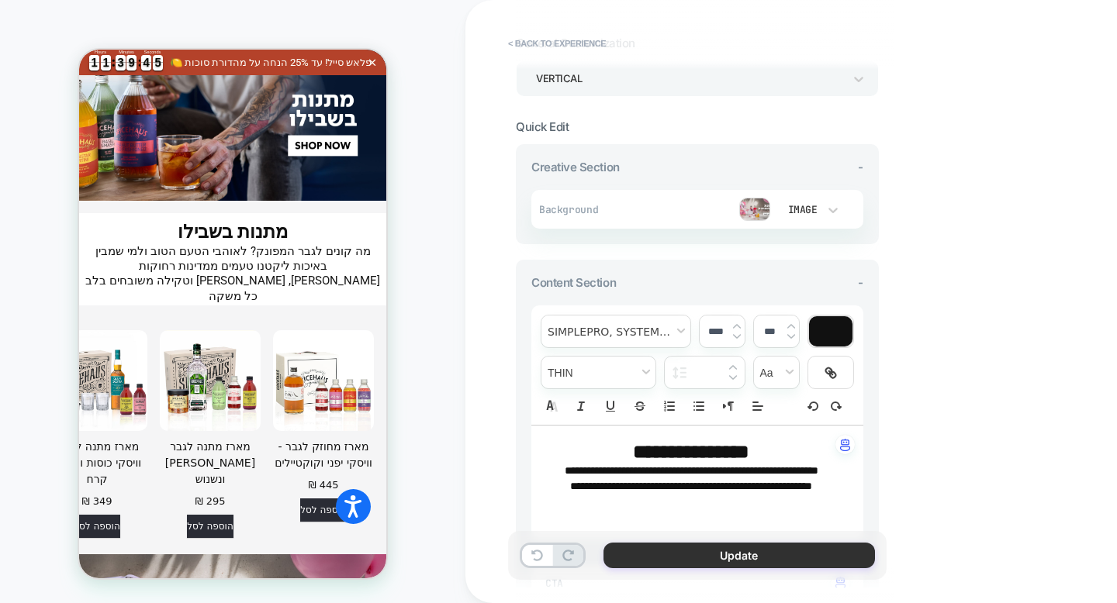
click at [791, 560] on button "Update" at bounding box center [738, 556] width 271 height 26
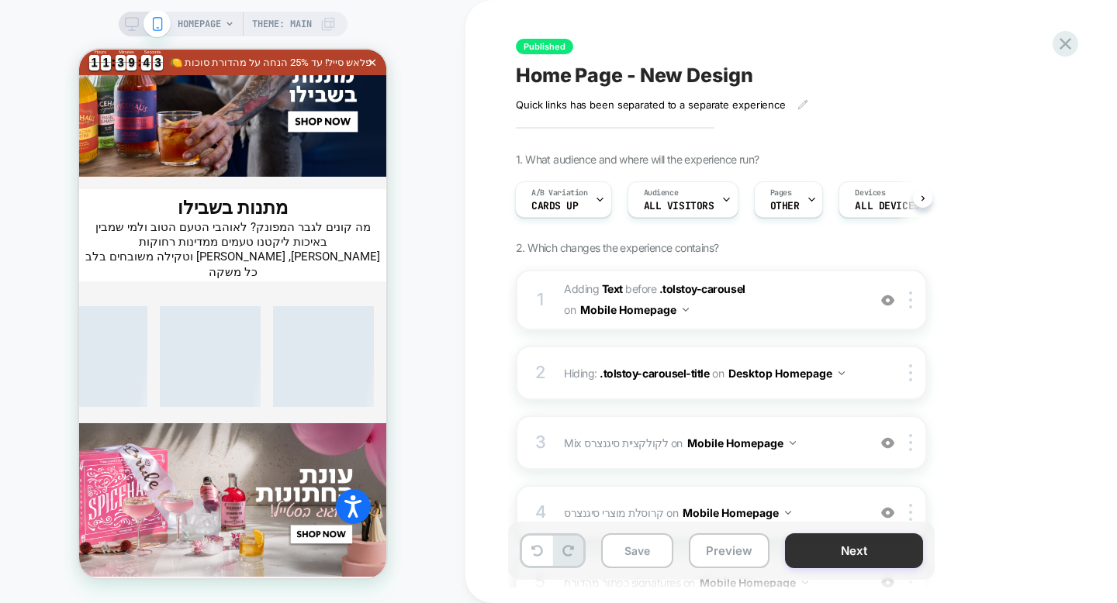
scroll to position [4416, 0]
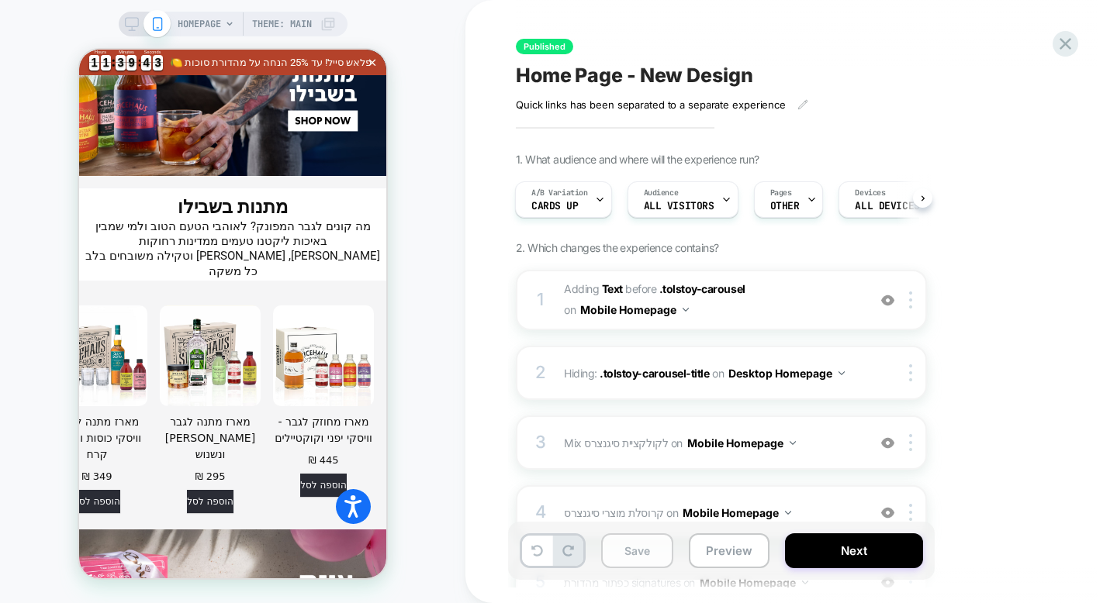
click at [641, 559] on button "Save" at bounding box center [637, 551] width 72 height 35
click at [834, 561] on button "Next" at bounding box center [854, 551] width 138 height 35
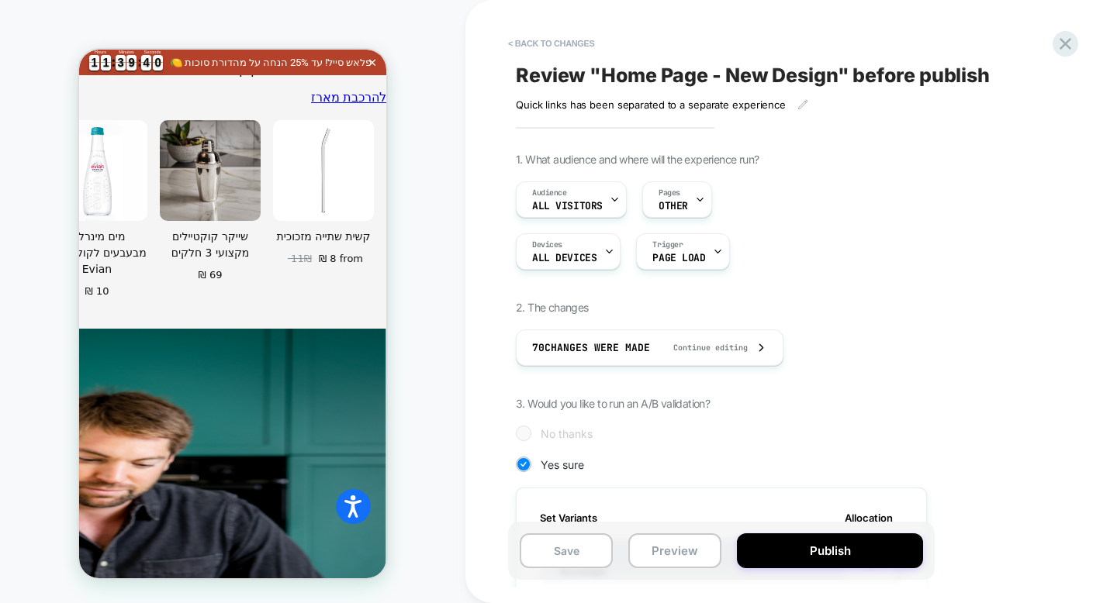
click at [834, 561] on button "Publish" at bounding box center [830, 551] width 186 height 35
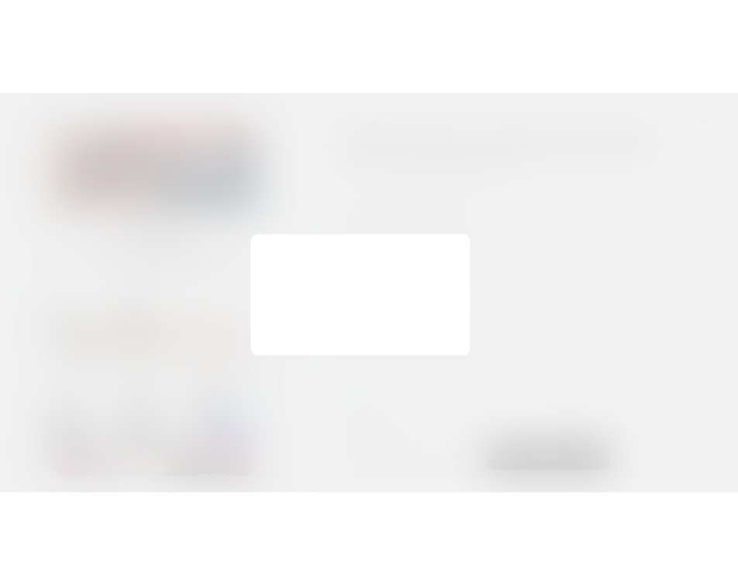
scroll to position [0, 2]
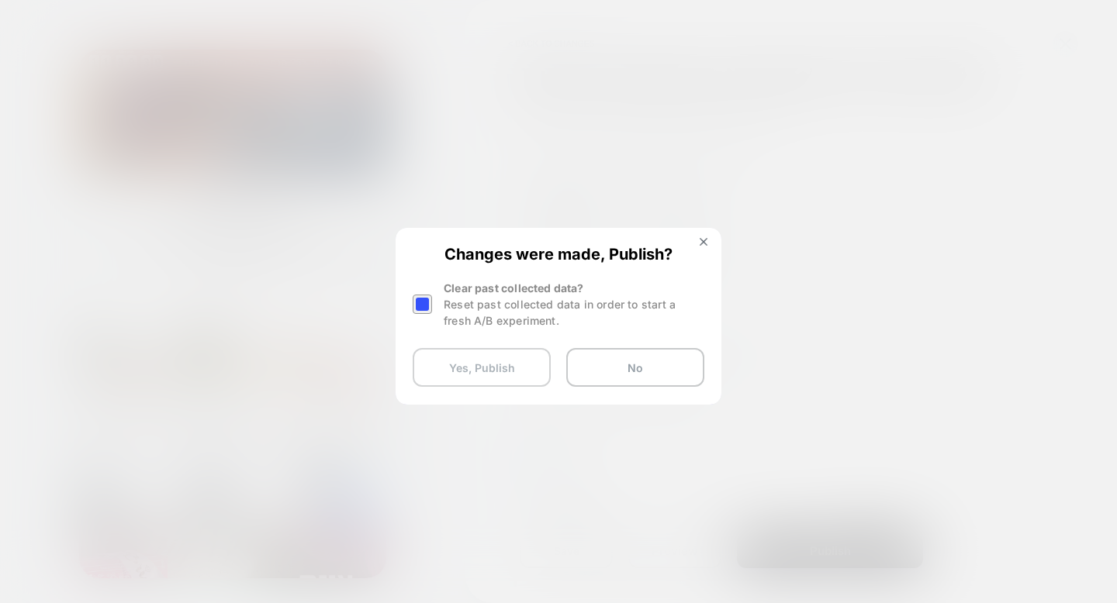
click at [513, 364] on button "Yes, Publish" at bounding box center [482, 367] width 138 height 39
